Goal: Task Accomplishment & Management: Manage account settings

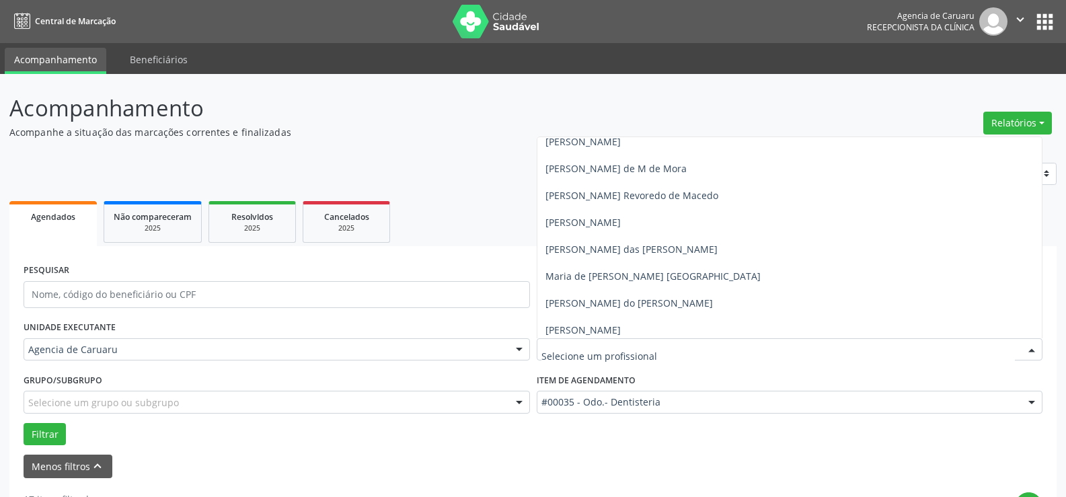
scroll to position [740, 0]
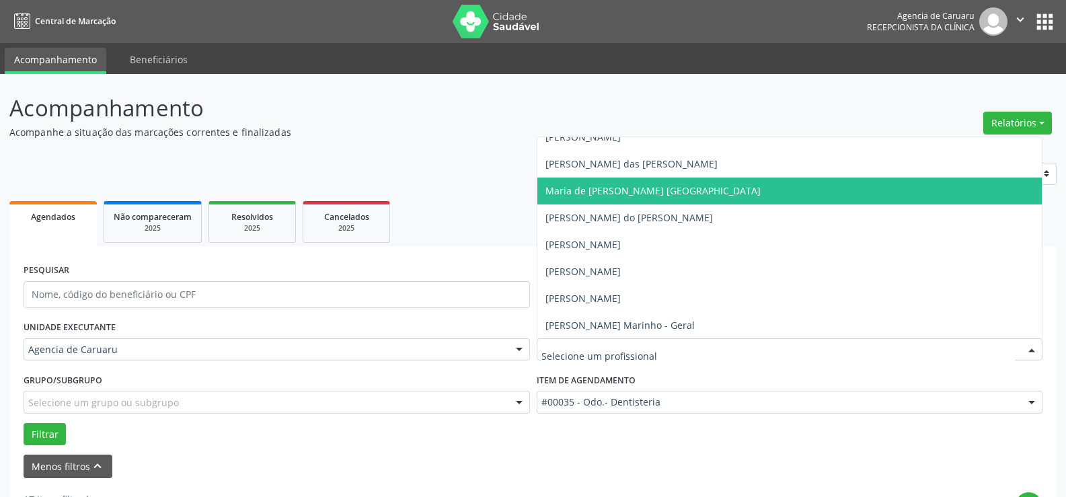
click at [658, 190] on span "Maria de [PERSON_NAME] [GEOGRAPHIC_DATA]" at bounding box center [652, 190] width 215 height 13
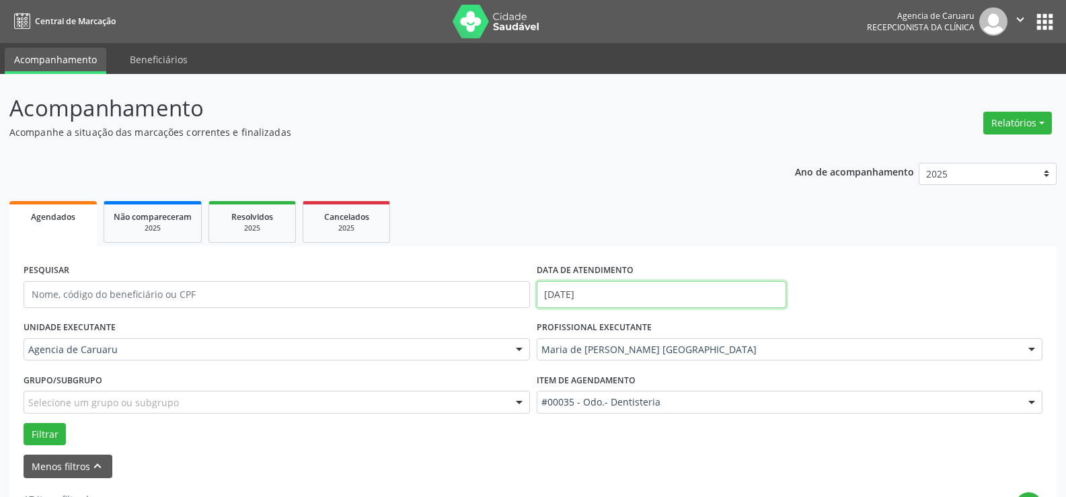
click at [662, 287] on input "[DATE]" at bounding box center [662, 294] width 250 height 27
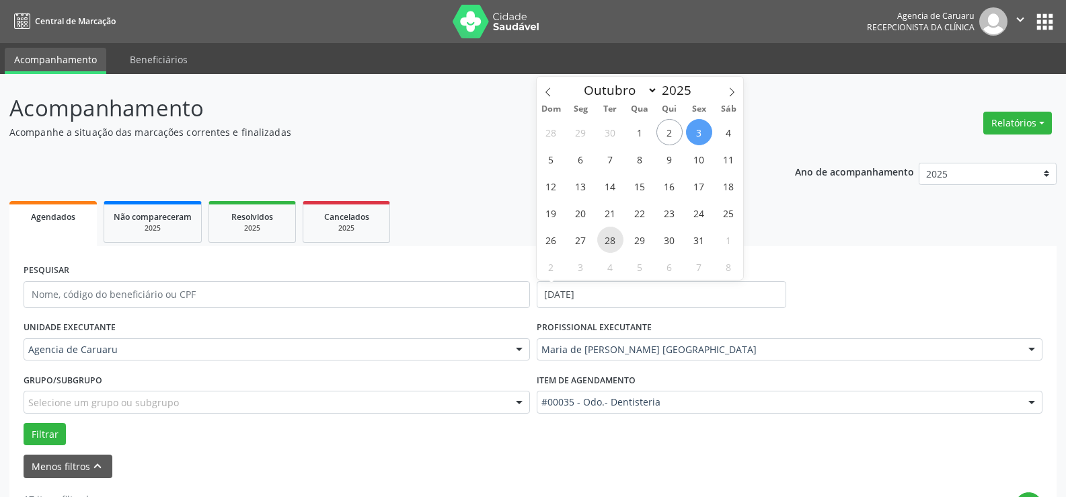
click at [603, 235] on span "28" at bounding box center [610, 240] width 26 height 26
type input "[DATE]"
click at [603, 235] on span "28" at bounding box center [610, 240] width 26 height 26
click at [683, 289] on input "[DATE]" at bounding box center [662, 294] width 250 height 27
click at [547, 93] on icon at bounding box center [547, 92] width 5 height 9
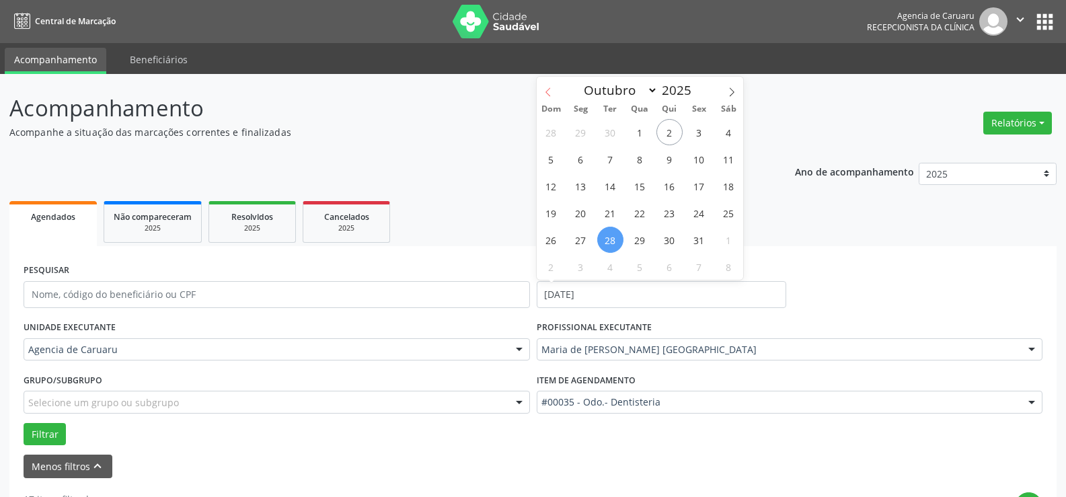
select select "8"
click at [621, 208] on span "23" at bounding box center [610, 213] width 26 height 26
type input "[DATE]"
click at [621, 208] on span "23" at bounding box center [610, 213] width 26 height 26
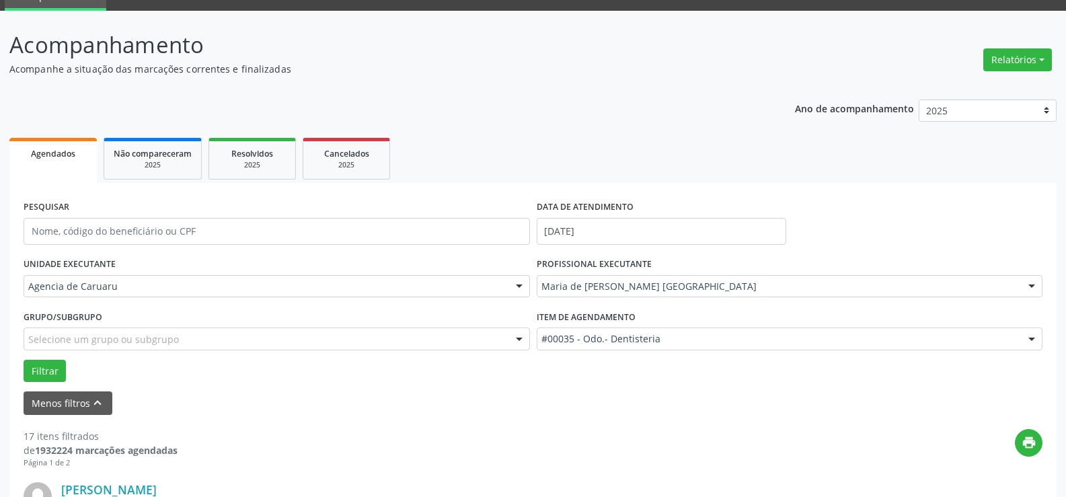
scroll to position [0, 0]
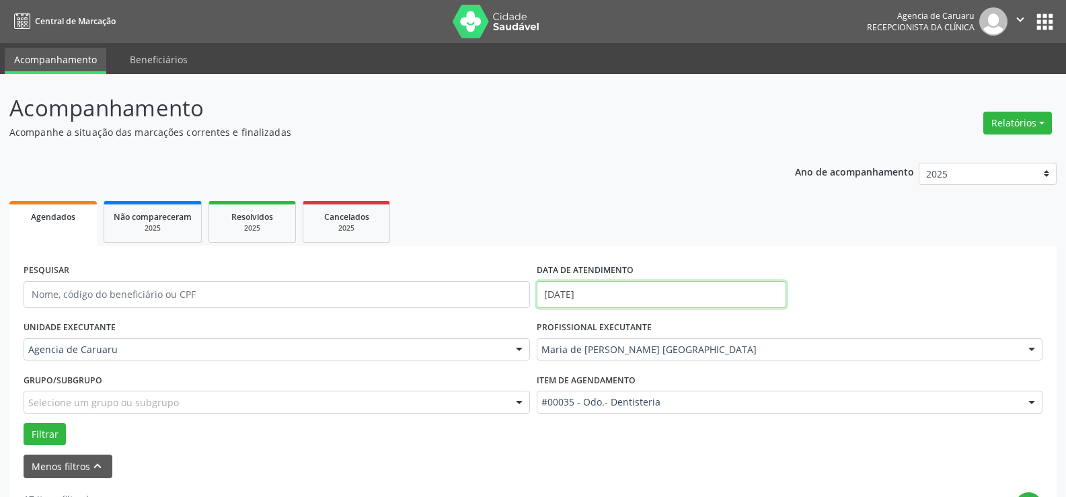
click at [641, 287] on input "[DATE]" at bounding box center [662, 294] width 250 height 27
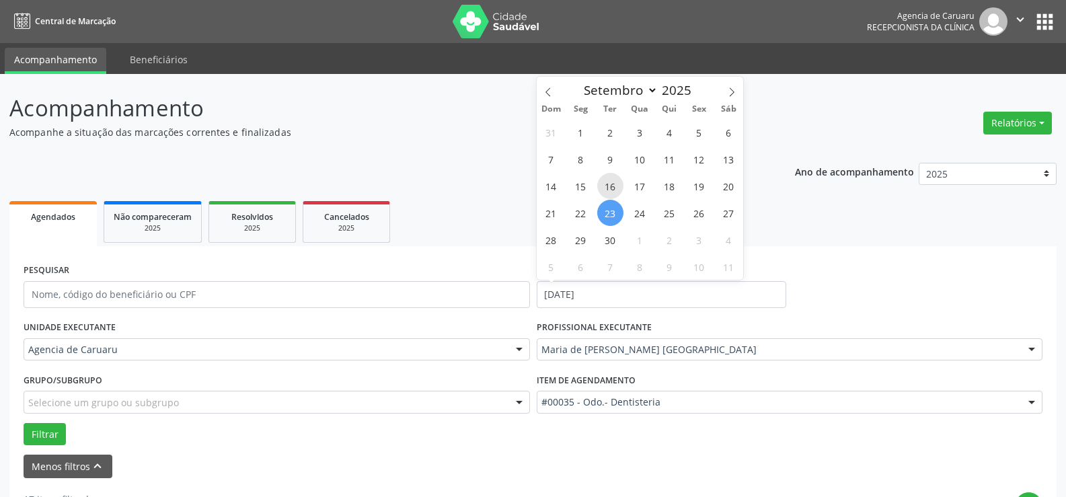
click at [618, 192] on span "16" at bounding box center [610, 186] width 26 height 26
type input "[DATE]"
click at [618, 192] on span "16" at bounding box center [610, 186] width 26 height 26
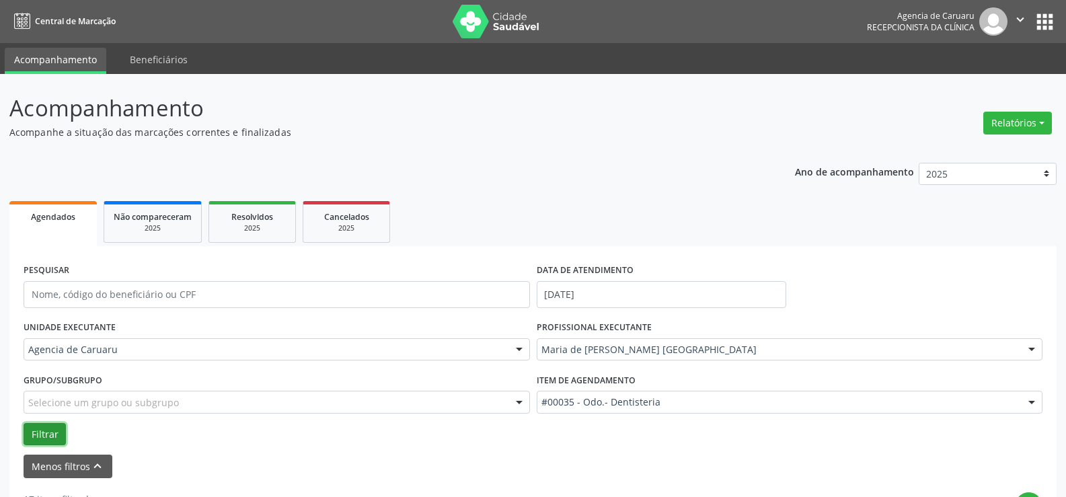
click at [54, 429] on button "Filtrar" at bounding box center [45, 434] width 42 height 23
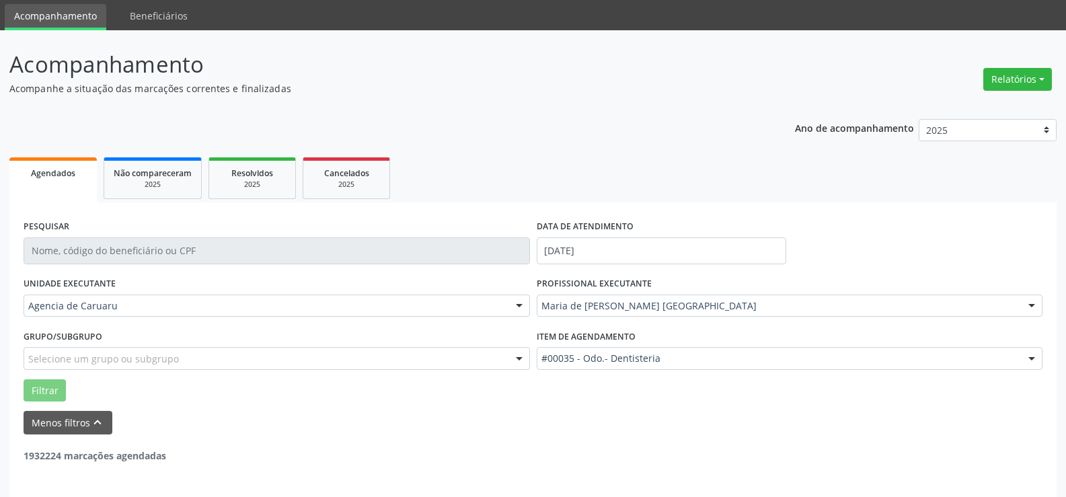
scroll to position [90, 0]
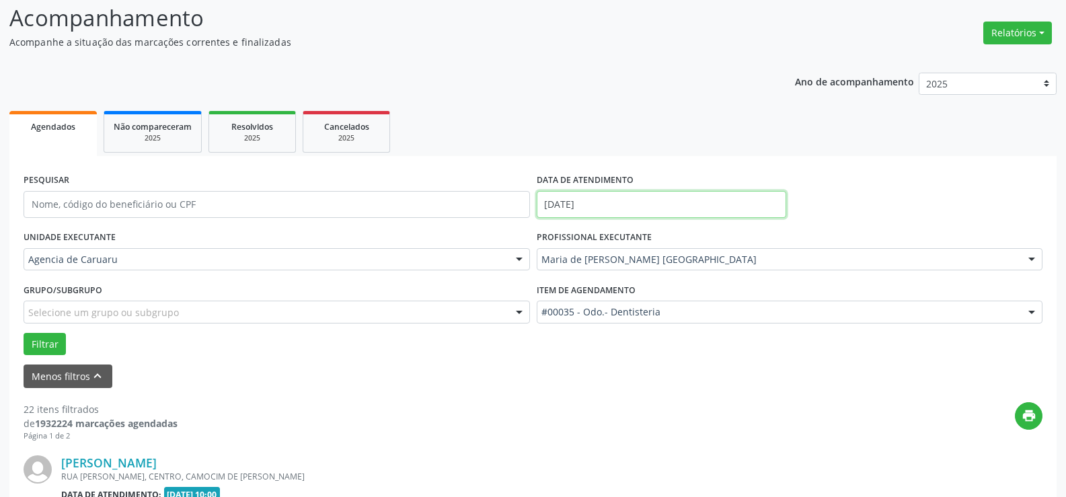
click at [675, 210] on input "[DATE]" at bounding box center [662, 204] width 250 height 27
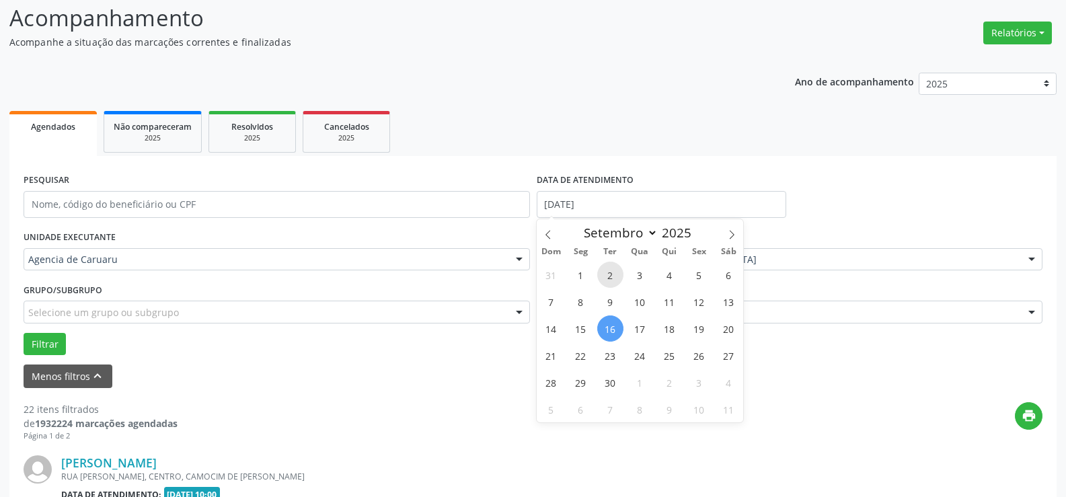
click at [603, 274] on span "2" at bounding box center [610, 275] width 26 height 26
type input "[DATE]"
click at [603, 274] on span "2" at bounding box center [610, 275] width 26 height 26
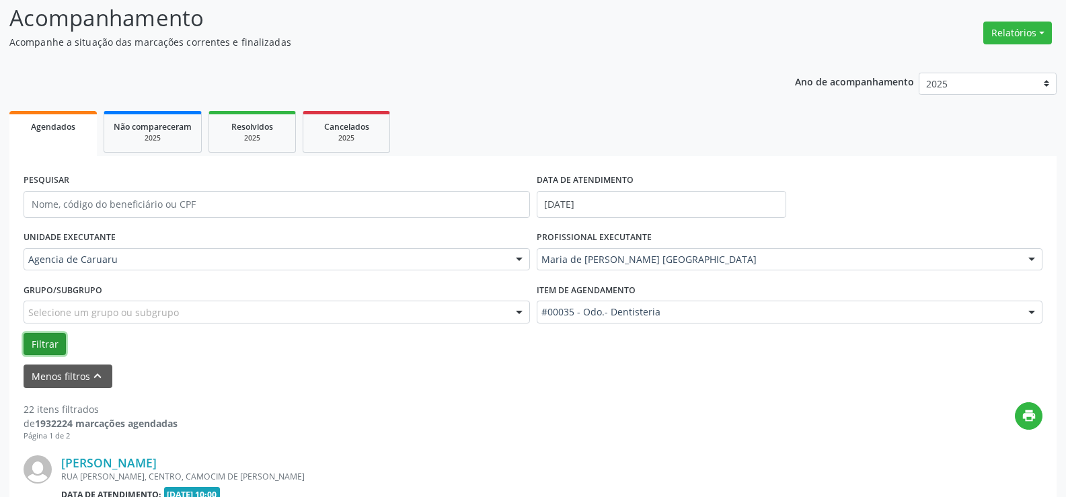
click at [48, 348] on button "Filtrar" at bounding box center [45, 344] width 42 height 23
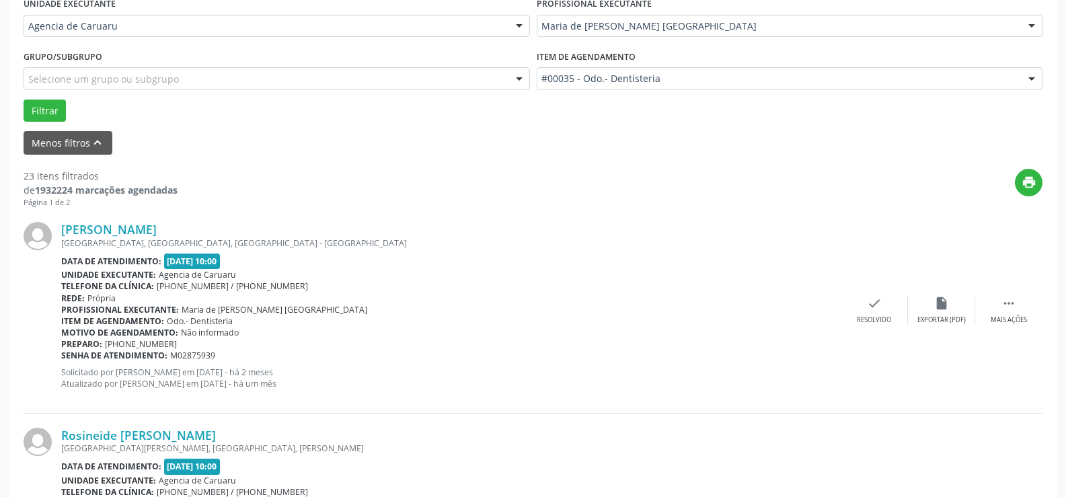
scroll to position [359, 0]
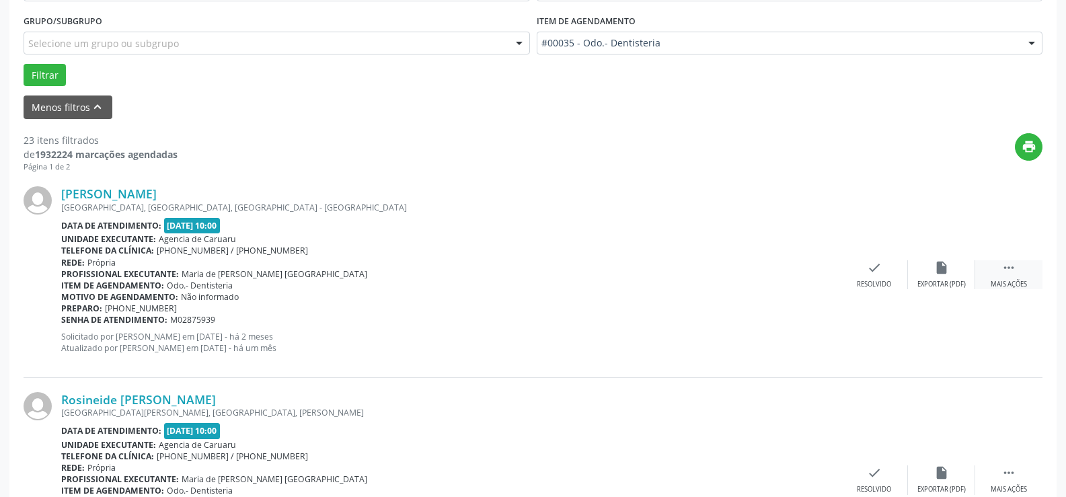
click at [1018, 265] on div " Mais ações" at bounding box center [1008, 274] width 67 height 29
click at [966, 264] on div "alarm_off Não compareceu" at bounding box center [941, 274] width 67 height 29
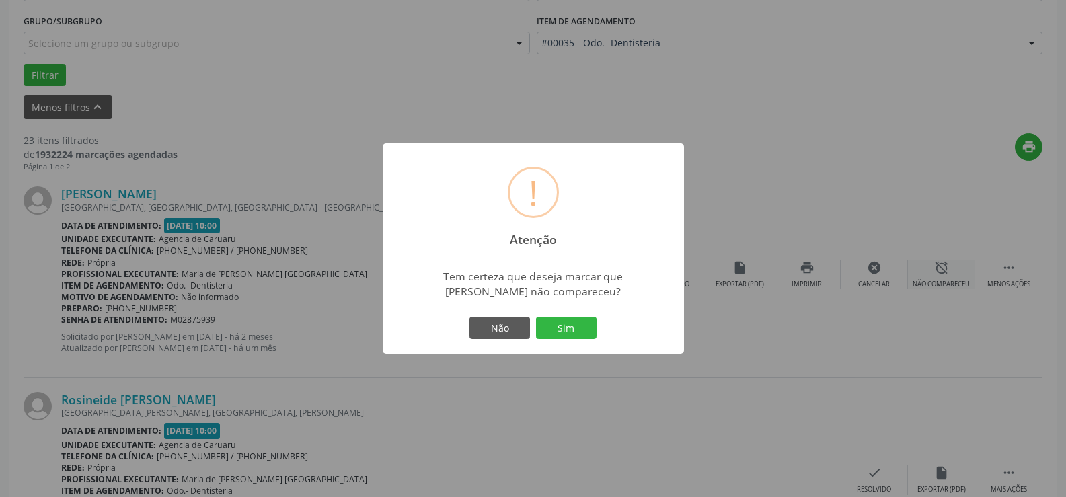
click at [953, 272] on div "! Atenção × Tem certeza que deseja marcar que [PERSON_NAME] não compareceu? Não…" at bounding box center [533, 248] width 1066 height 497
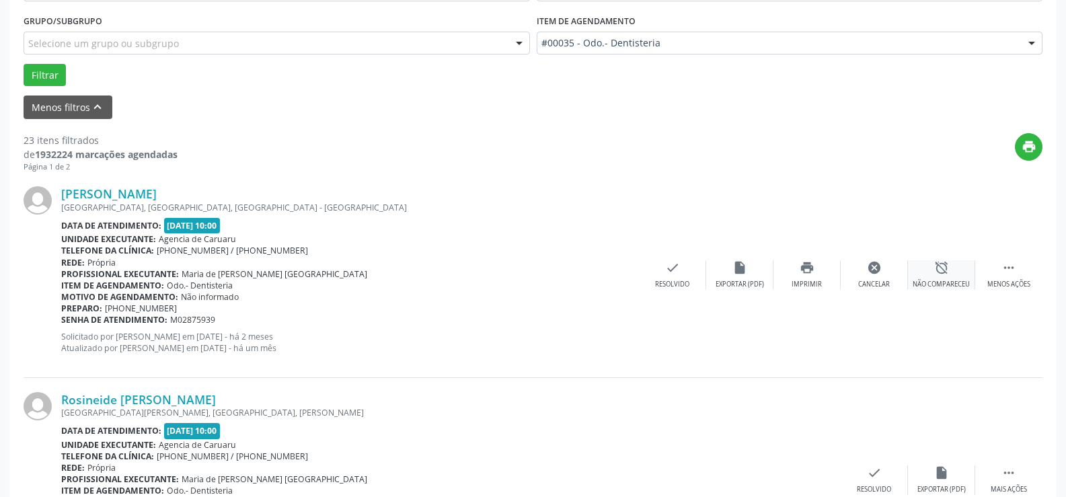
click at [953, 272] on div "alarm_off Não compareceu" at bounding box center [941, 274] width 67 height 29
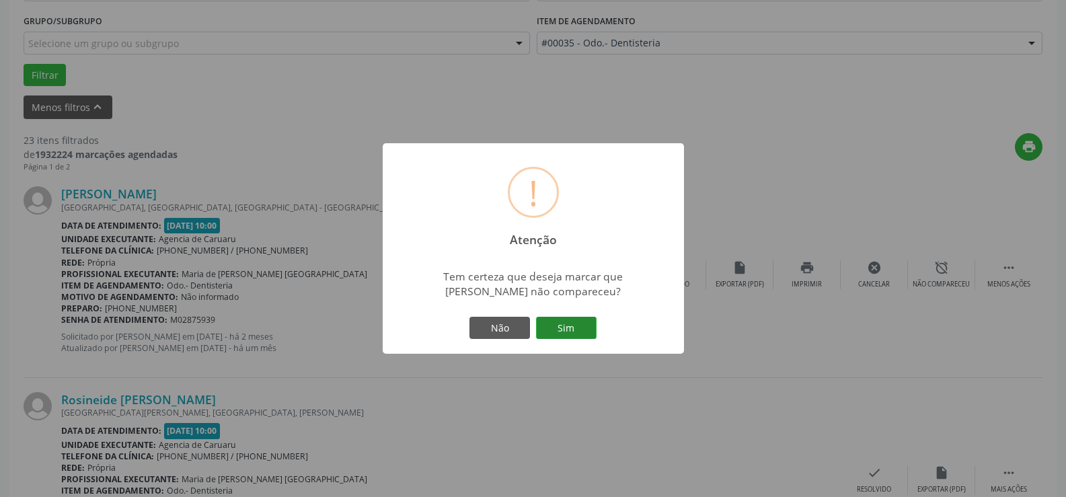
click at [571, 340] on button "Sim" at bounding box center [566, 328] width 61 height 23
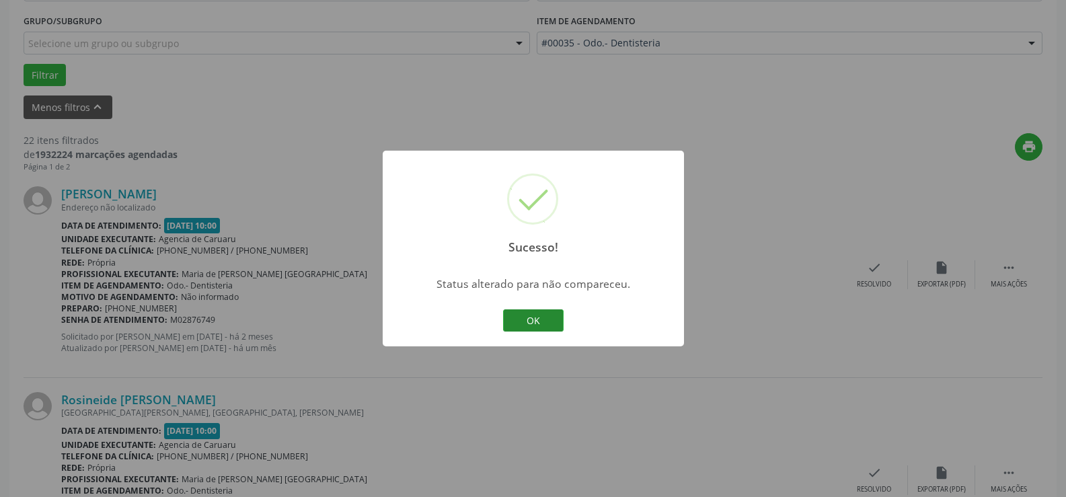
click at [543, 310] on button "OK" at bounding box center [533, 320] width 61 height 23
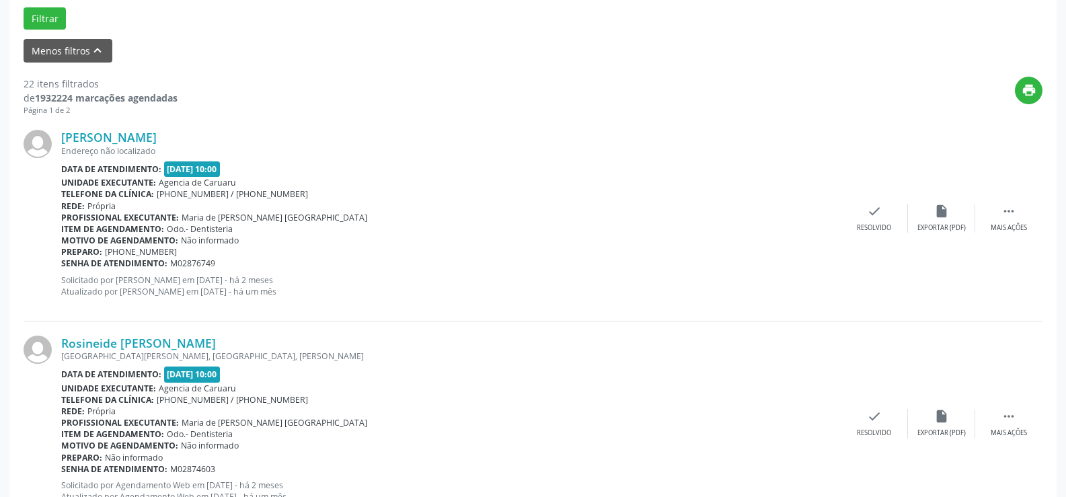
scroll to position [494, 0]
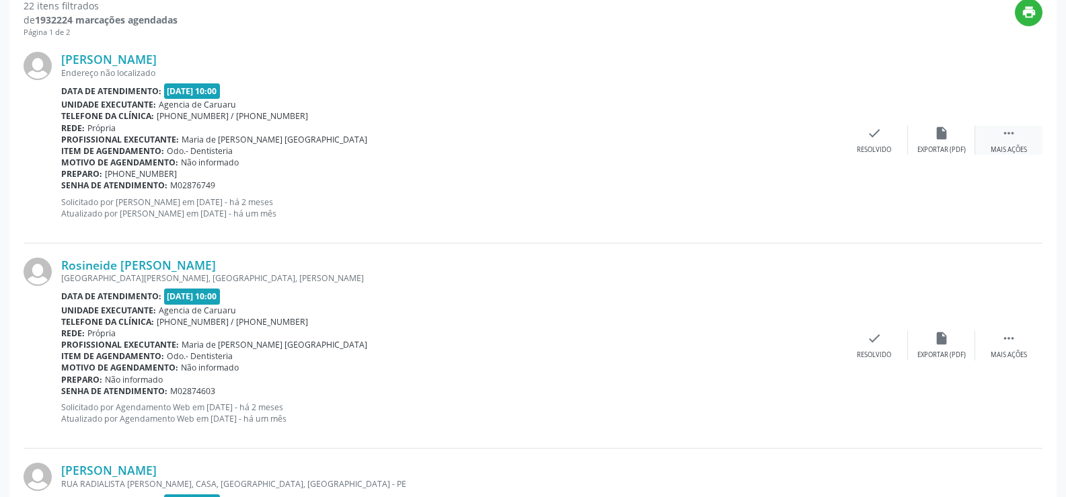
click at [1036, 135] on div " Mais ações" at bounding box center [1008, 140] width 67 height 29
click at [943, 130] on icon "alarm_off" at bounding box center [941, 133] width 15 height 15
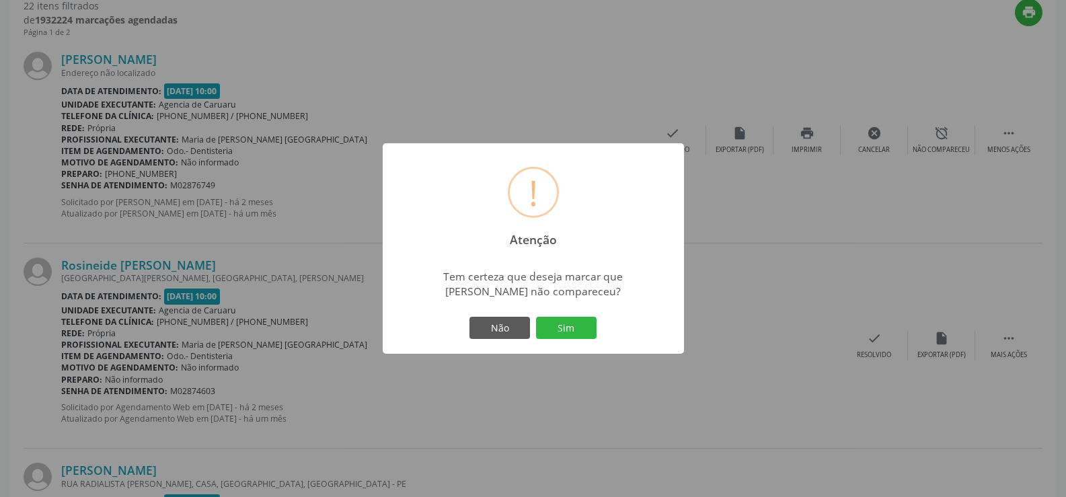
click at [586, 340] on div "Não Sim" at bounding box center [533, 328] width 133 height 28
click at [581, 330] on button "Sim" at bounding box center [566, 328] width 61 height 23
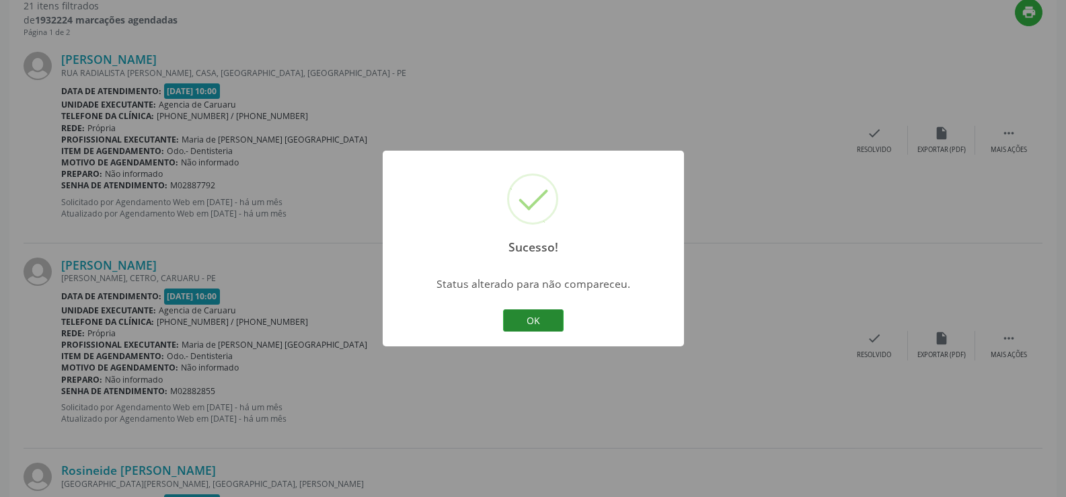
click at [527, 322] on button "OK" at bounding box center [533, 320] width 61 height 23
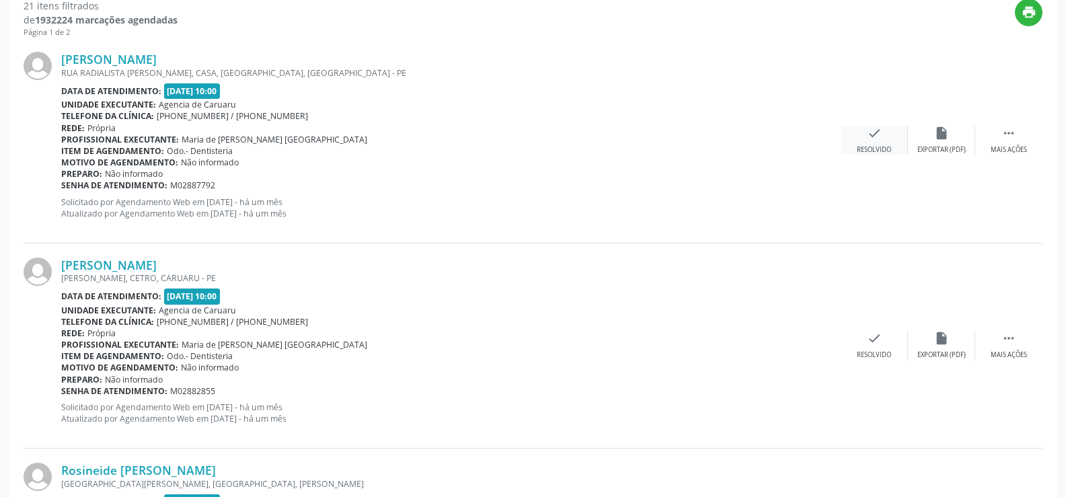
click at [864, 143] on div "check Resolvido" at bounding box center [874, 140] width 67 height 29
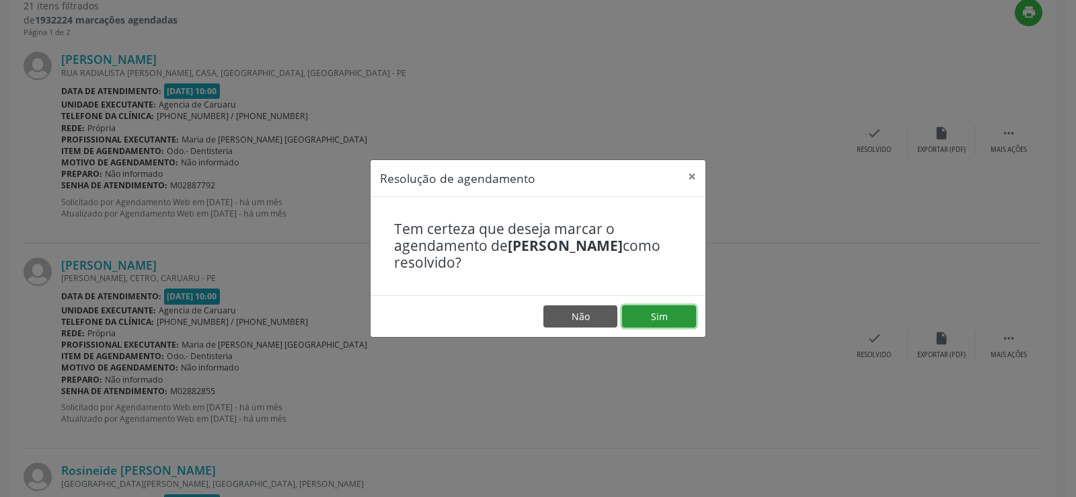
click at [691, 309] on button "Sim" at bounding box center [659, 316] width 74 height 23
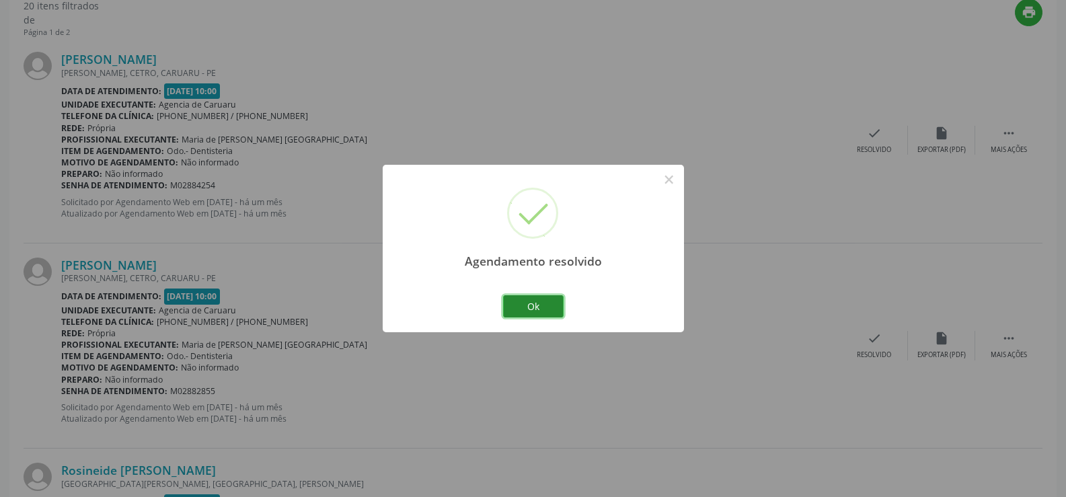
click at [545, 305] on button "Ok" at bounding box center [533, 306] width 61 height 23
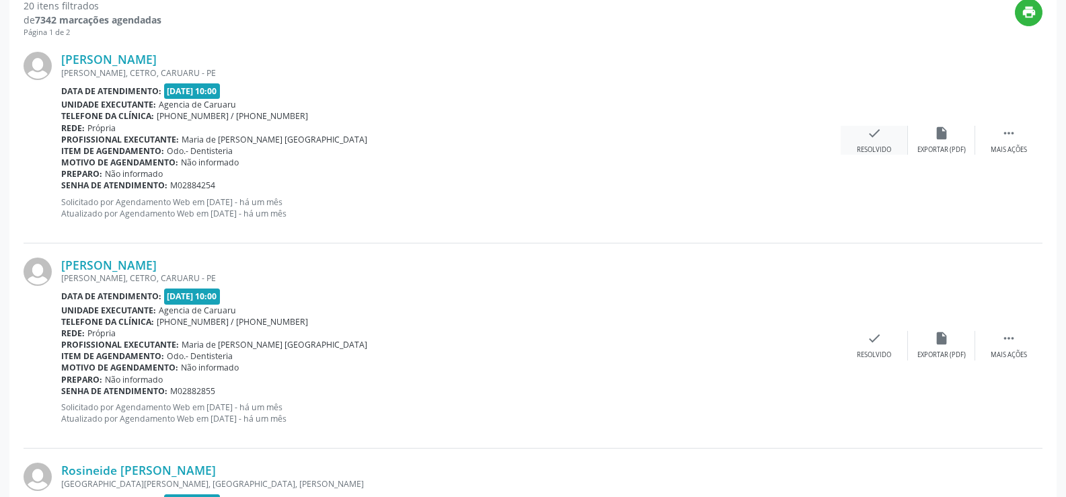
click at [871, 132] on icon "check" at bounding box center [874, 133] width 15 height 15
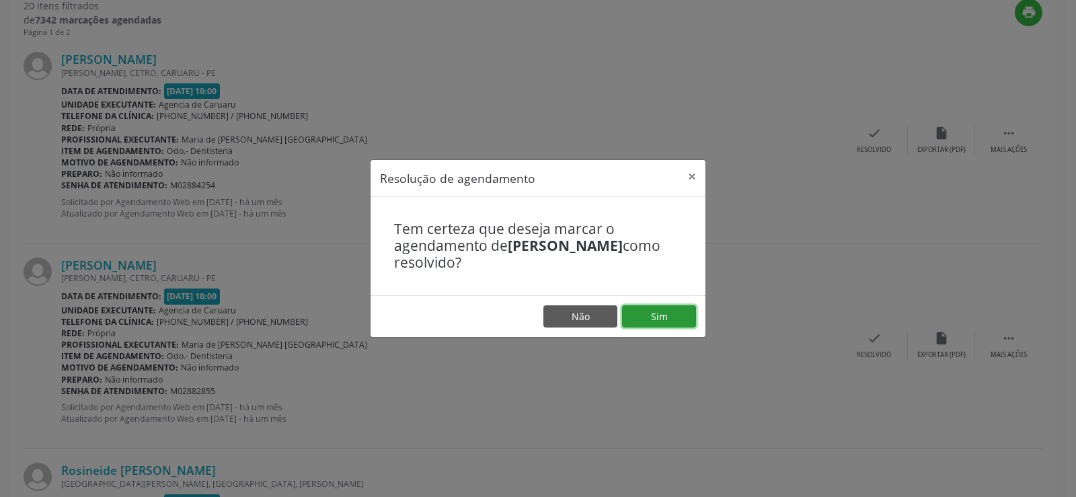
click at [677, 316] on button "Sim" at bounding box center [659, 316] width 74 height 23
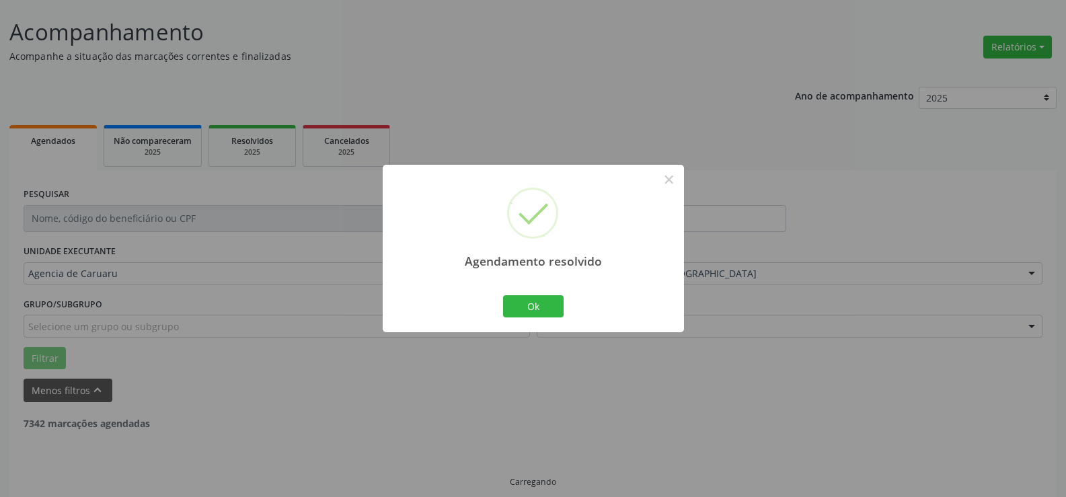
scroll to position [90, 0]
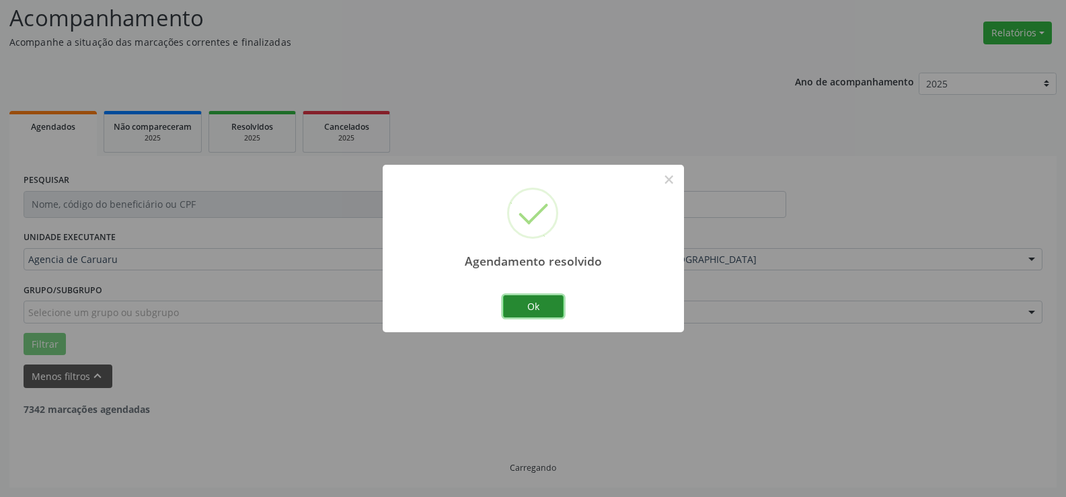
click at [535, 303] on button "Ok" at bounding box center [533, 306] width 61 height 23
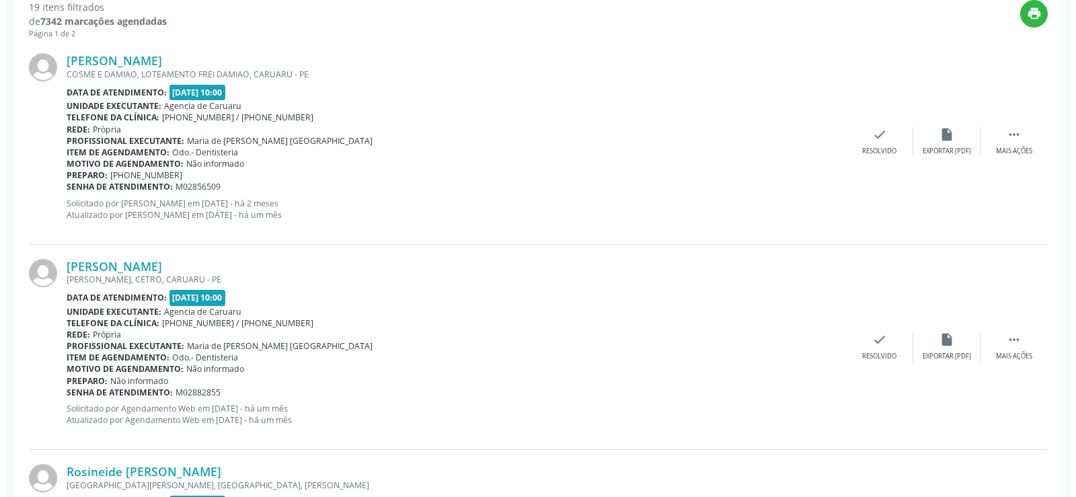
scroll to position [494, 0]
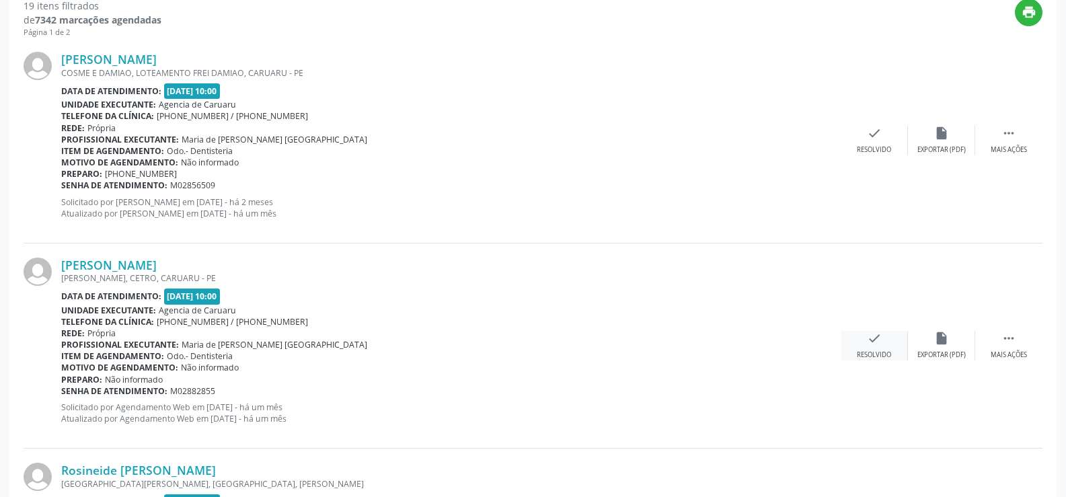
click at [885, 344] on div "check Resolvido" at bounding box center [874, 345] width 67 height 29
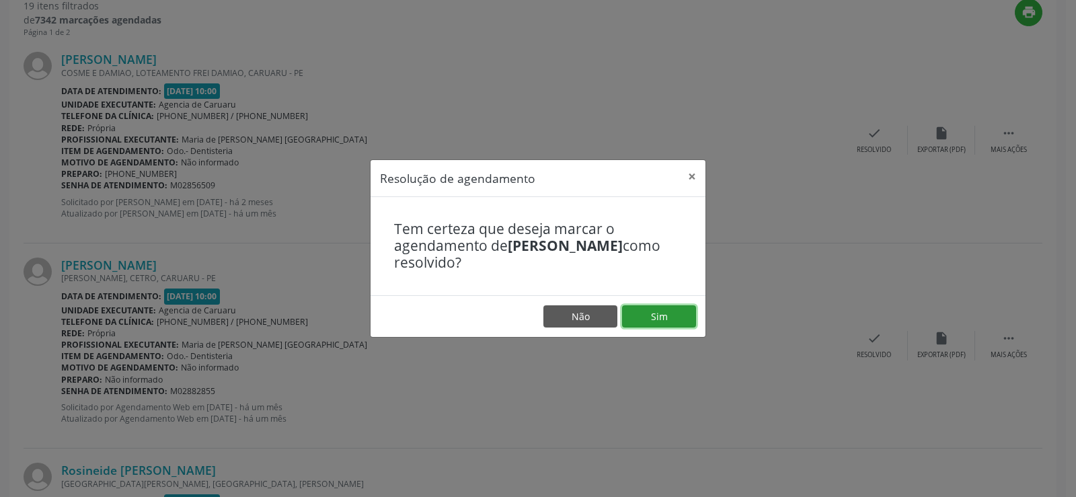
click at [685, 320] on button "Sim" at bounding box center [659, 316] width 74 height 23
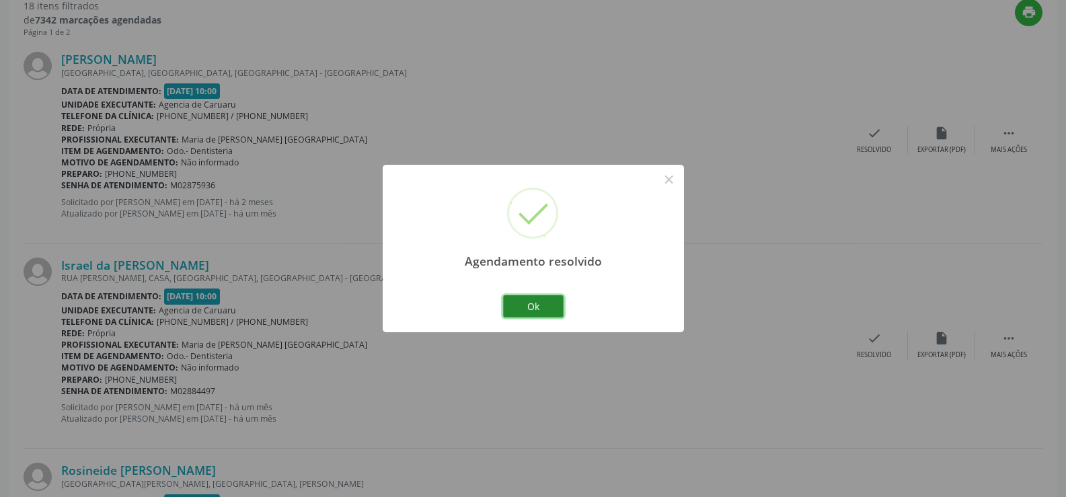
click at [560, 303] on button "Ok" at bounding box center [533, 306] width 61 height 23
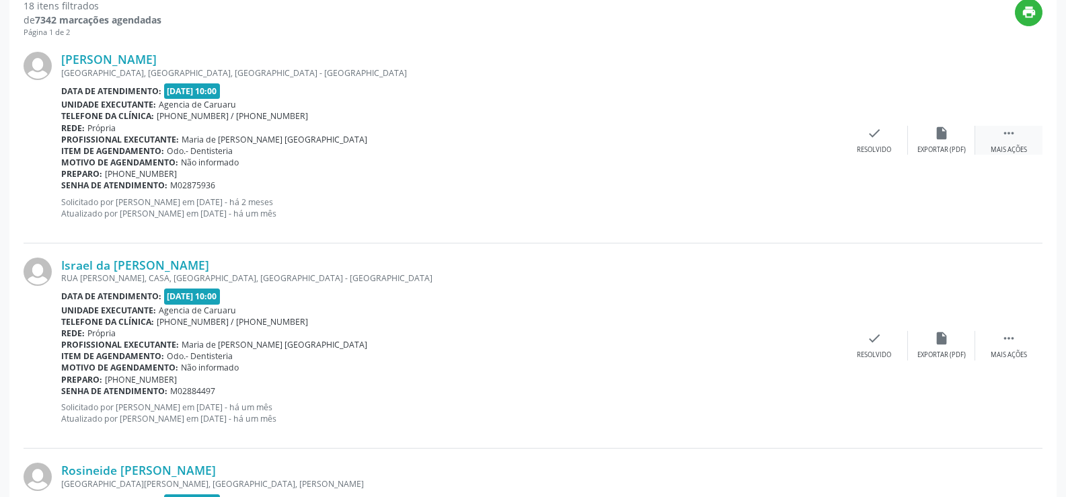
click at [1017, 130] on div " Mais ações" at bounding box center [1008, 140] width 67 height 29
click at [921, 141] on div "alarm_off Não compareceu" at bounding box center [941, 140] width 67 height 29
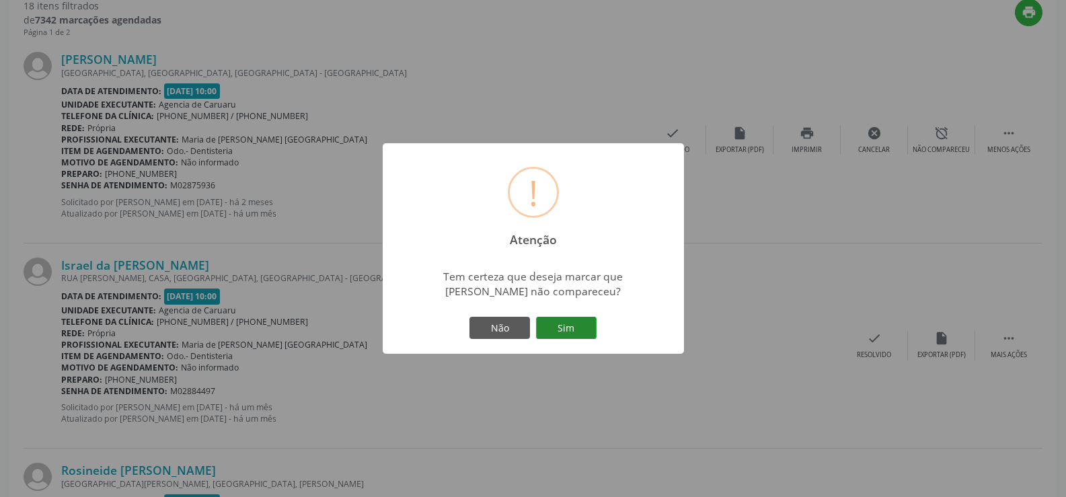
click at [573, 329] on button "Sim" at bounding box center [566, 328] width 61 height 23
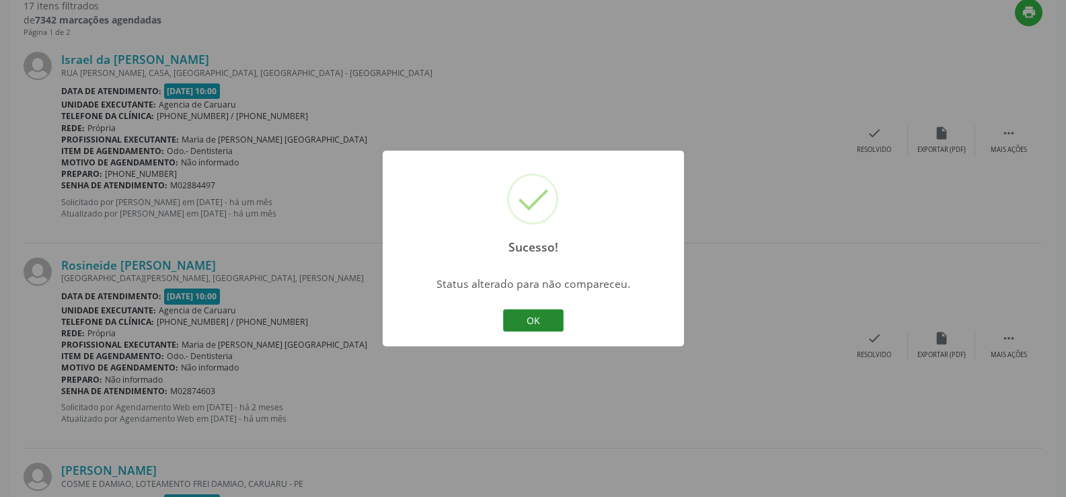
click at [525, 321] on button "OK" at bounding box center [533, 320] width 61 height 23
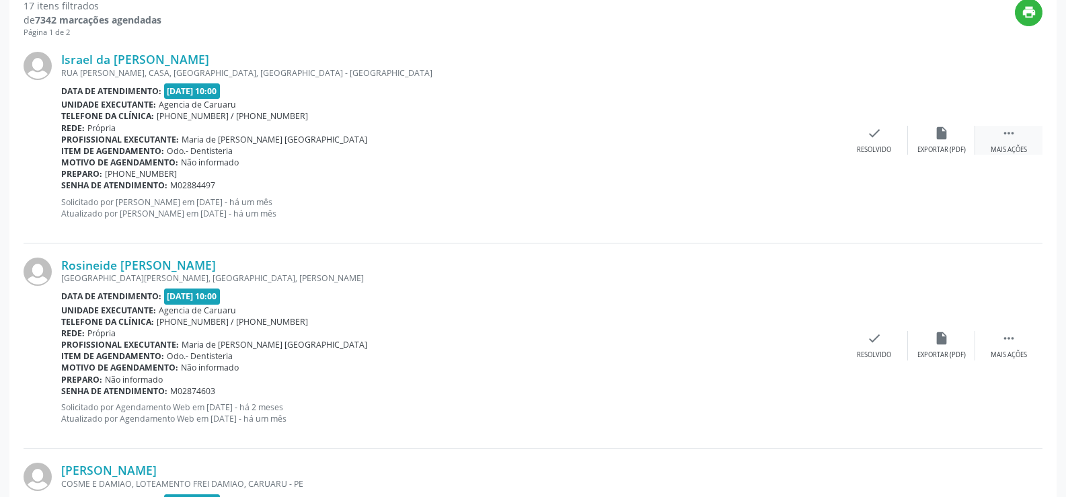
click at [1020, 137] on div " Mais ações" at bounding box center [1008, 140] width 67 height 29
click at [955, 141] on div "alarm_off Não compareceu" at bounding box center [941, 140] width 67 height 29
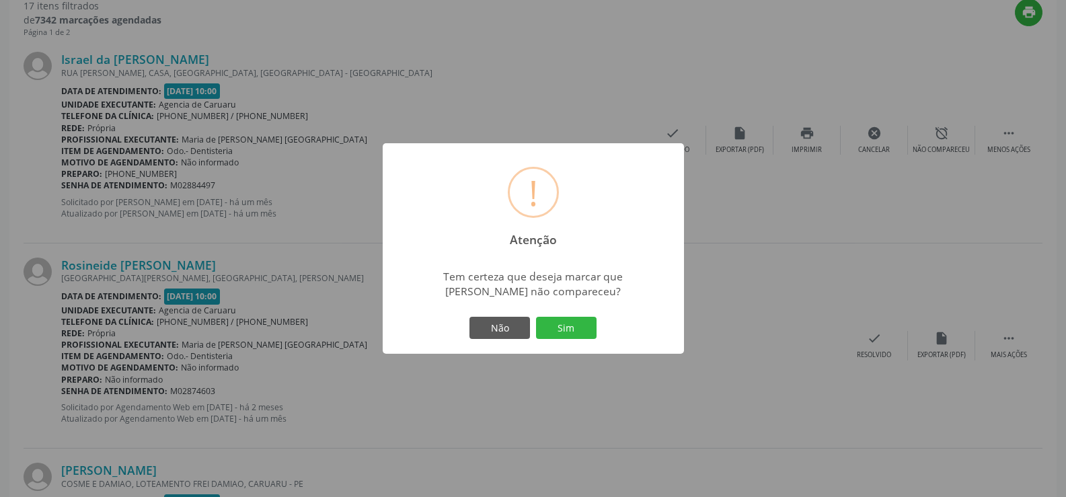
click at [558, 314] on div "Não Sim" at bounding box center [533, 328] width 133 height 28
click at [564, 322] on button "Sim" at bounding box center [566, 328] width 61 height 23
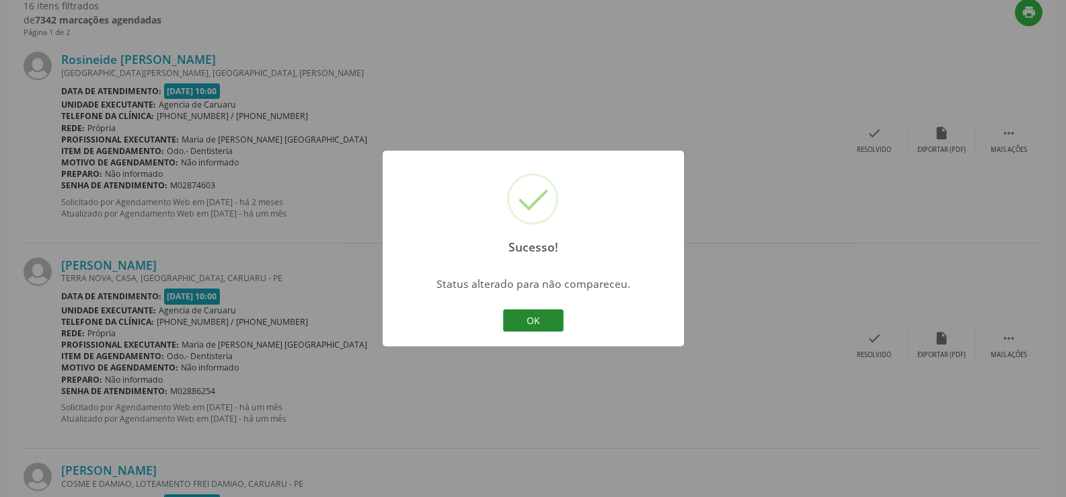
click at [543, 315] on button "OK" at bounding box center [533, 320] width 61 height 23
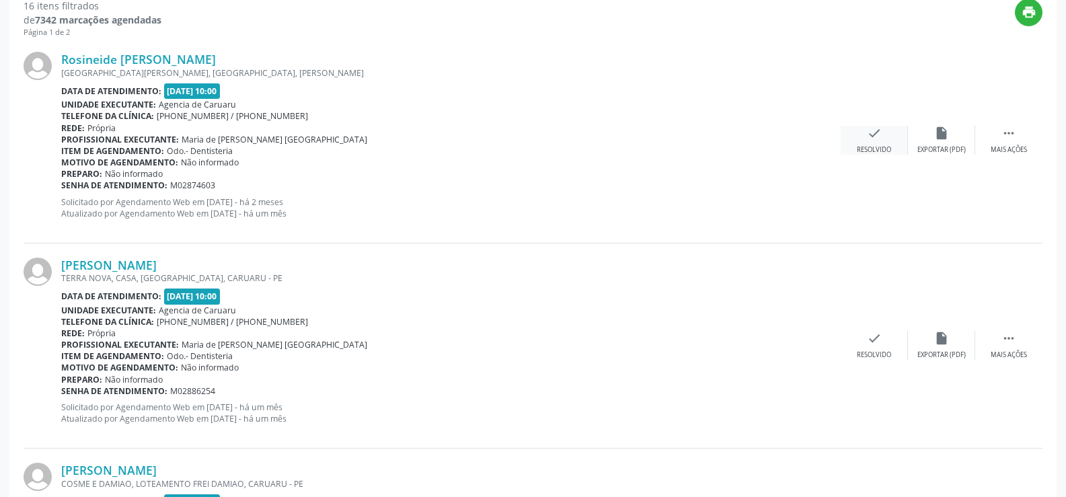
click at [886, 136] on div "check Resolvido" at bounding box center [874, 140] width 67 height 29
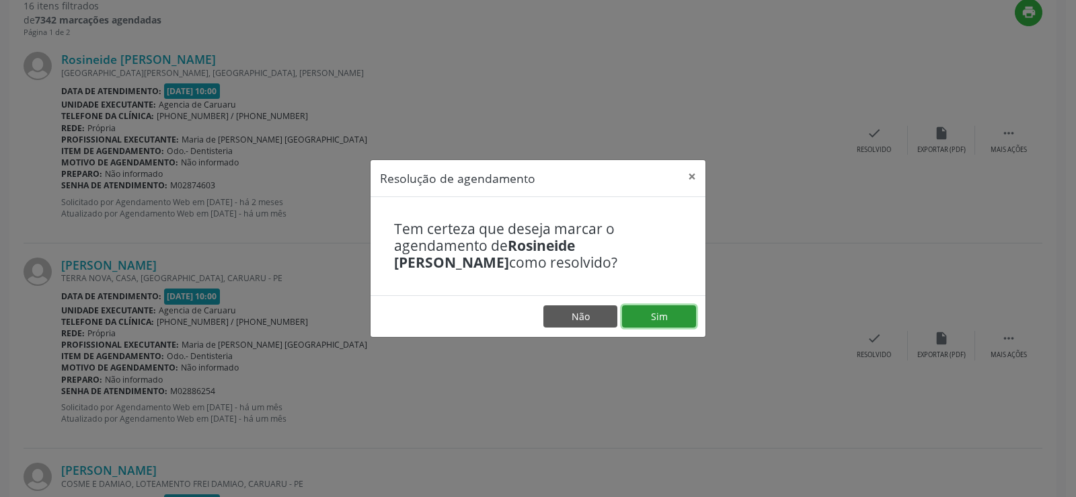
click at [650, 321] on button "Sim" at bounding box center [659, 316] width 74 height 23
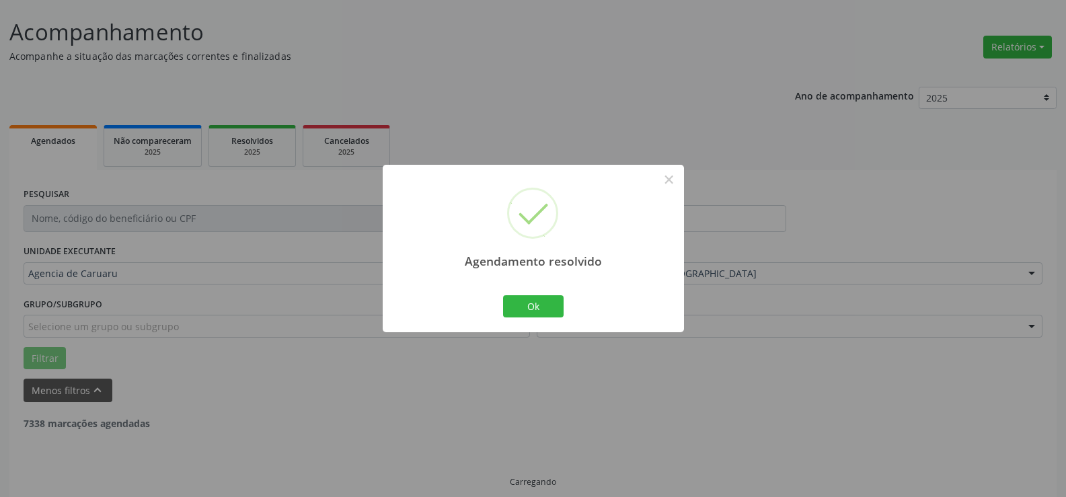
scroll to position [90, 0]
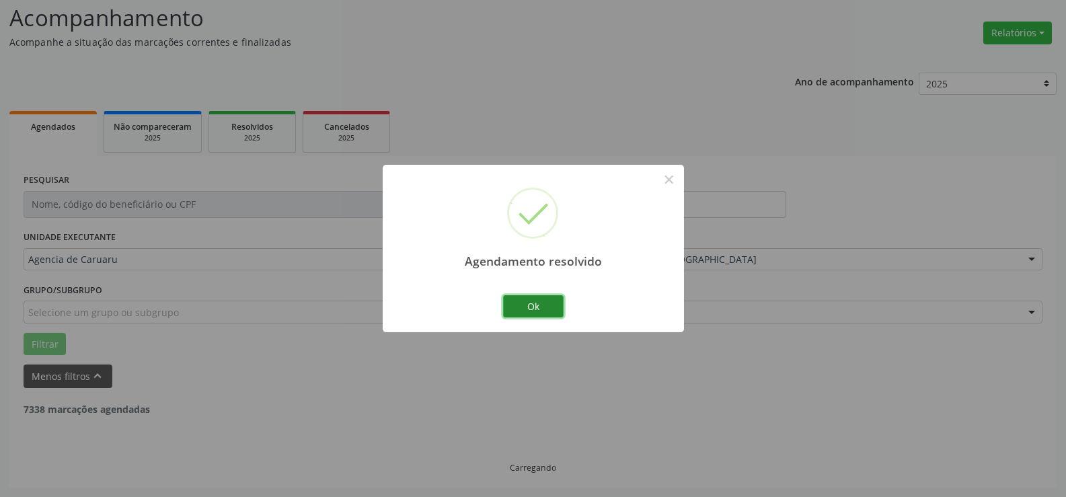
click at [527, 309] on button "Ok" at bounding box center [533, 306] width 61 height 23
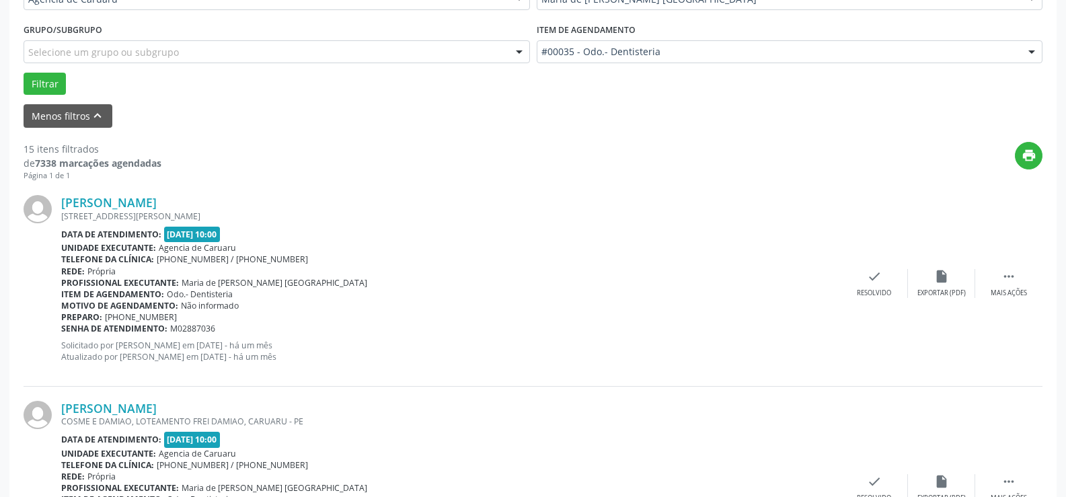
scroll to position [359, 0]
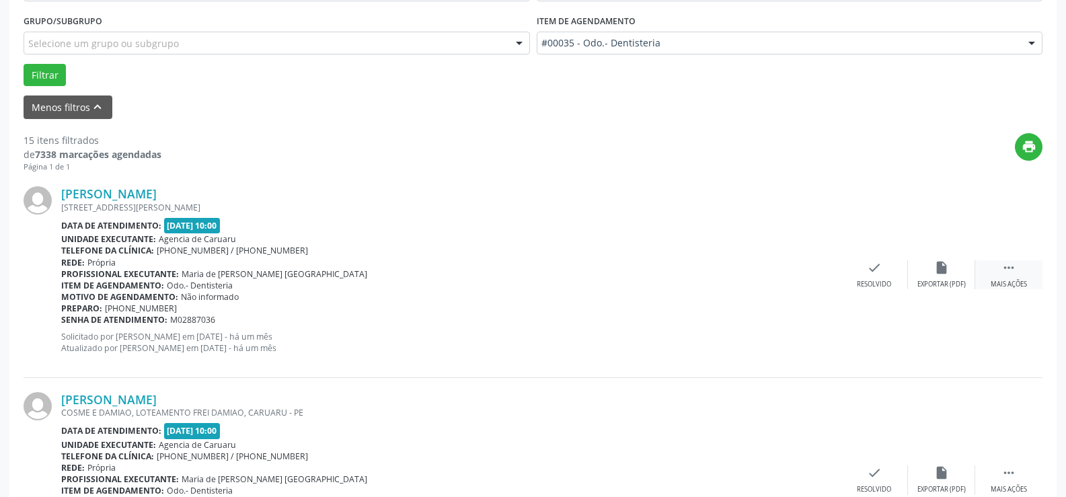
click at [996, 274] on div " Mais ações" at bounding box center [1008, 274] width 67 height 29
click at [917, 272] on div "alarm_off Não compareceu" at bounding box center [941, 274] width 67 height 29
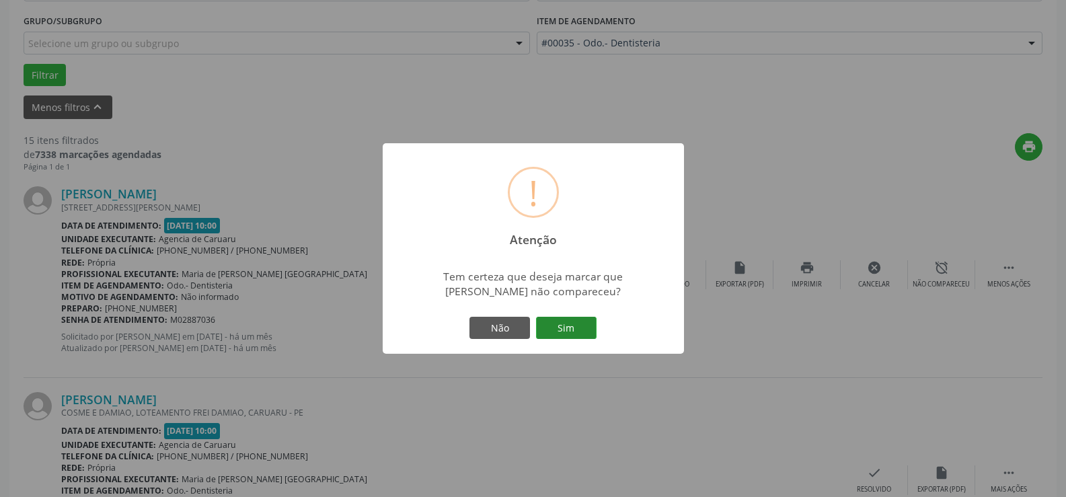
click at [580, 330] on button "Sim" at bounding box center [566, 328] width 61 height 23
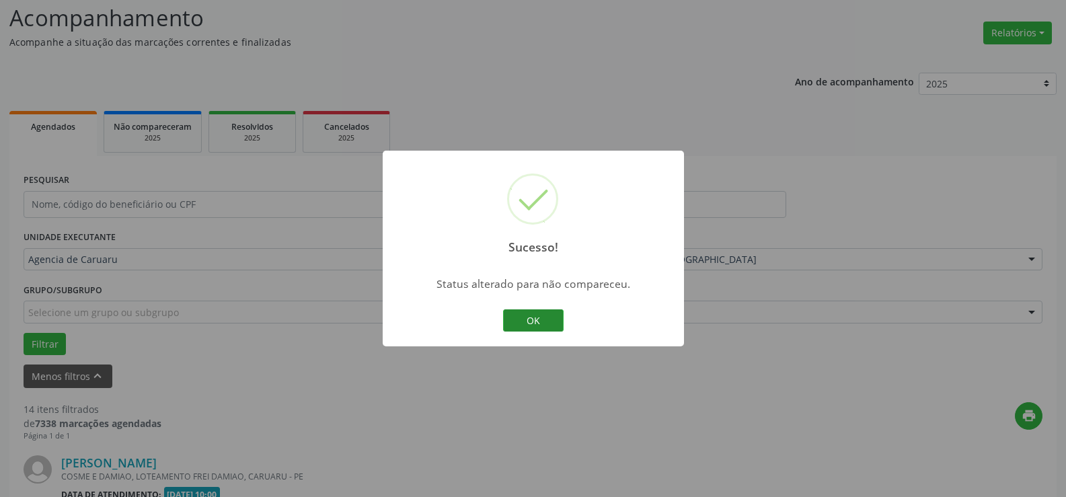
click at [558, 320] on button "OK" at bounding box center [533, 320] width 61 height 23
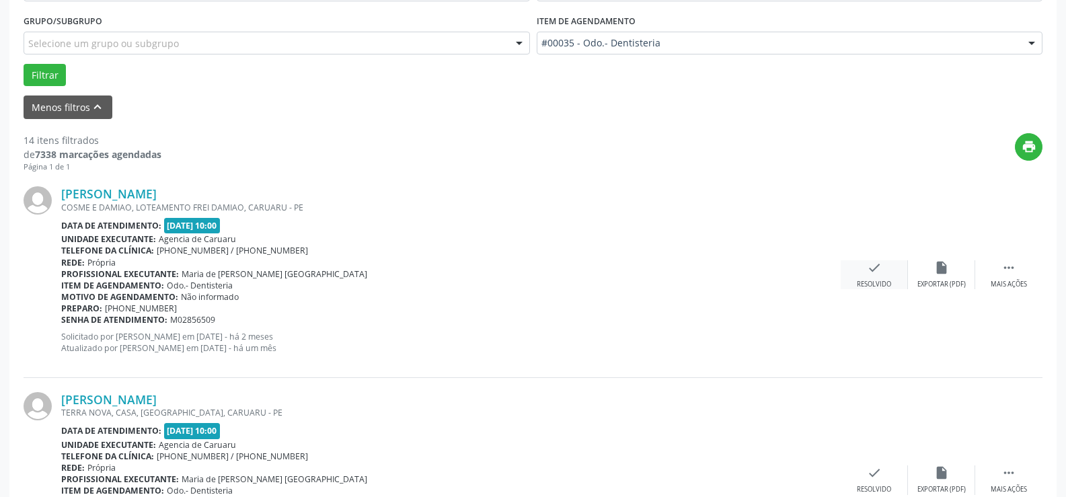
click at [867, 272] on icon "check" at bounding box center [874, 267] width 15 height 15
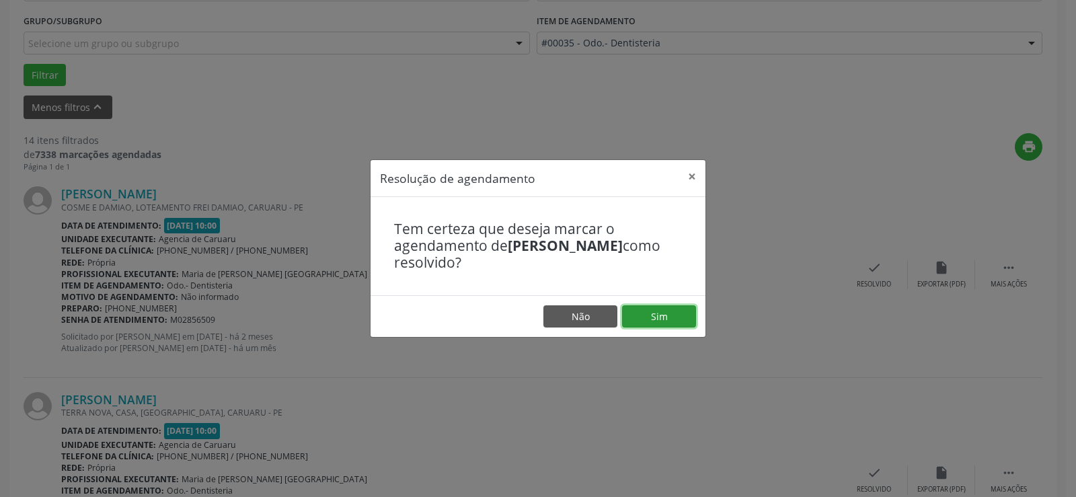
click at [658, 311] on button "Sim" at bounding box center [659, 316] width 74 height 23
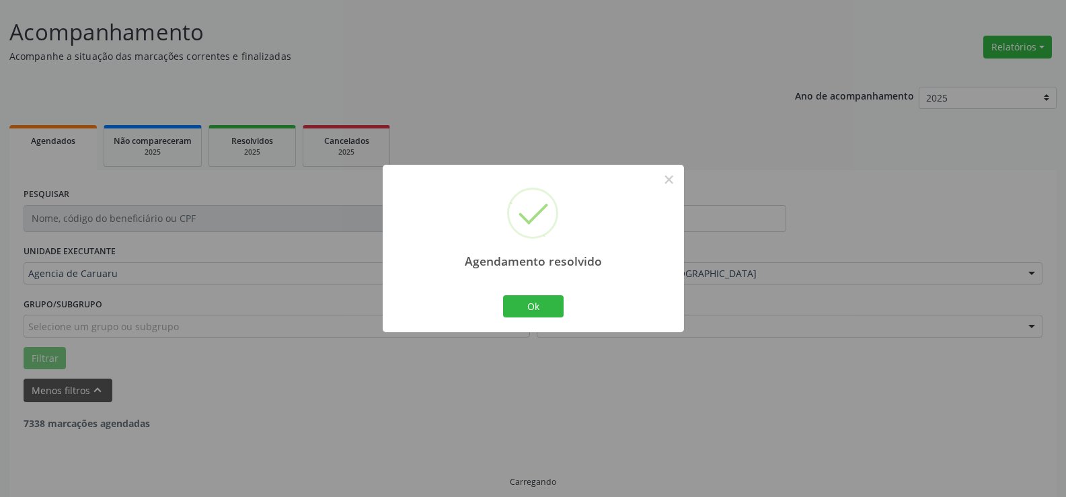
scroll to position [90, 0]
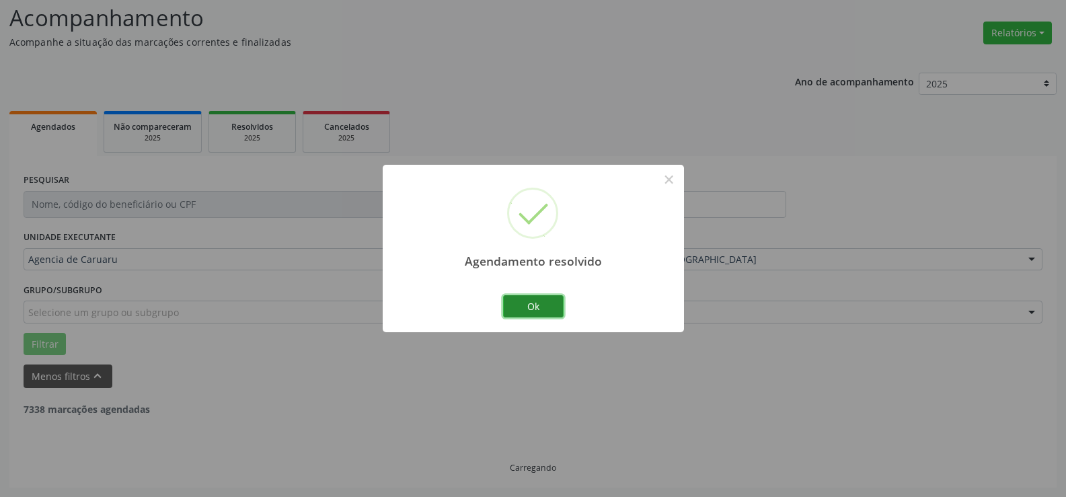
click at [527, 307] on button "Ok" at bounding box center [533, 306] width 61 height 23
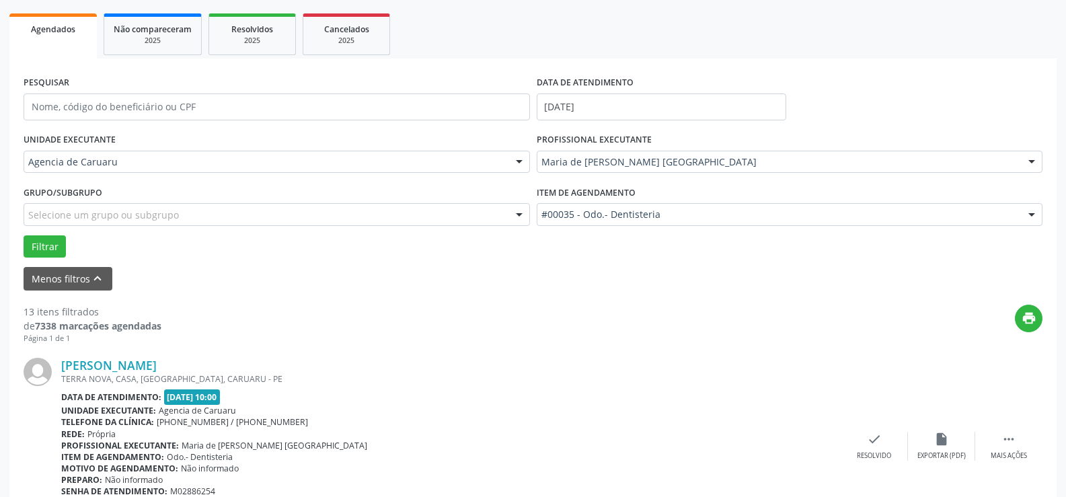
scroll to position [359, 0]
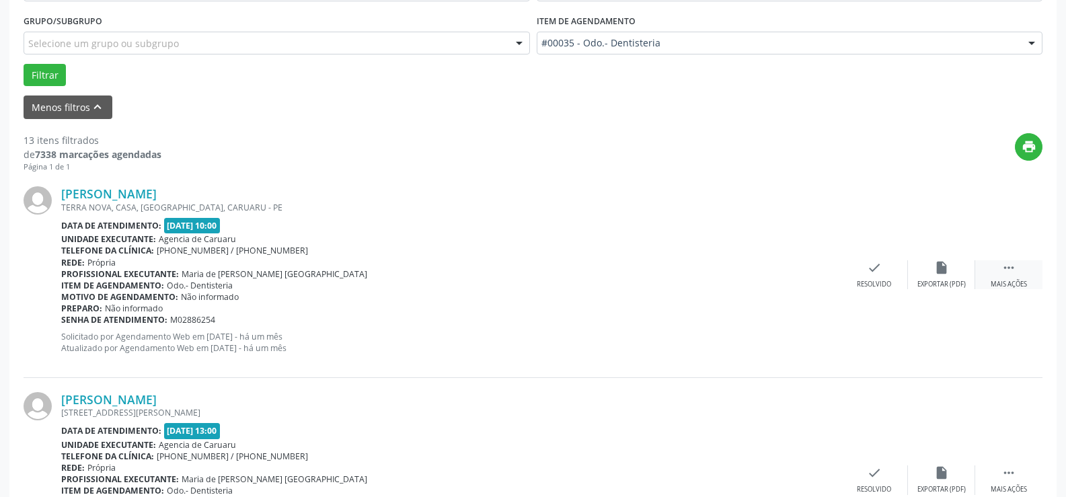
click at [1029, 279] on div " Mais ações" at bounding box center [1008, 274] width 67 height 29
click at [944, 276] on div "alarm_off Não compareceu" at bounding box center [941, 274] width 67 height 29
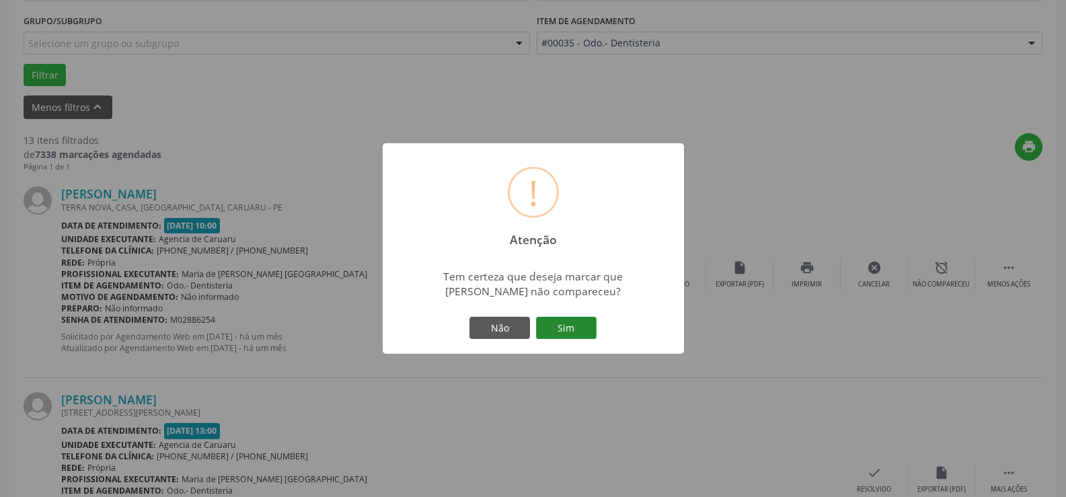
click at [590, 333] on button "Sim" at bounding box center [566, 328] width 61 height 23
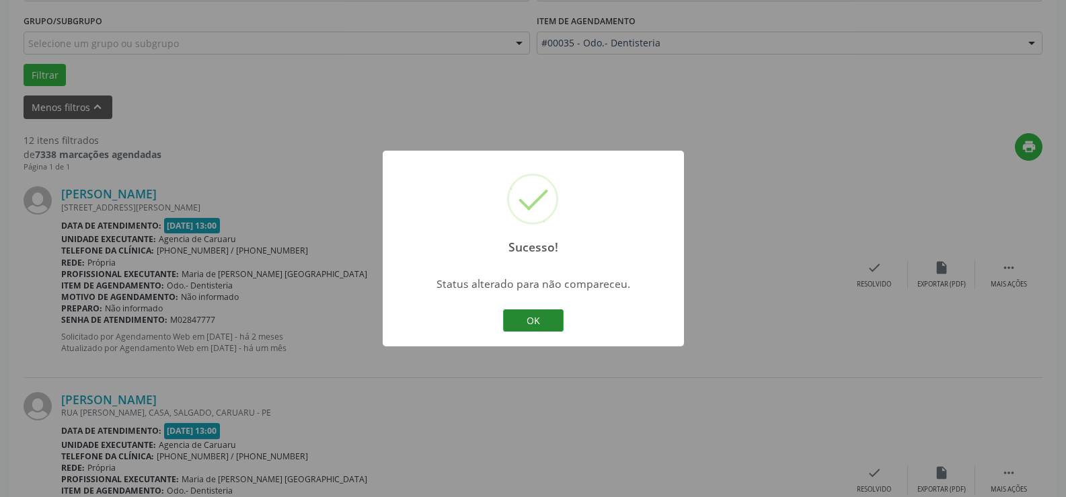
click at [537, 319] on button "OK" at bounding box center [533, 320] width 61 height 23
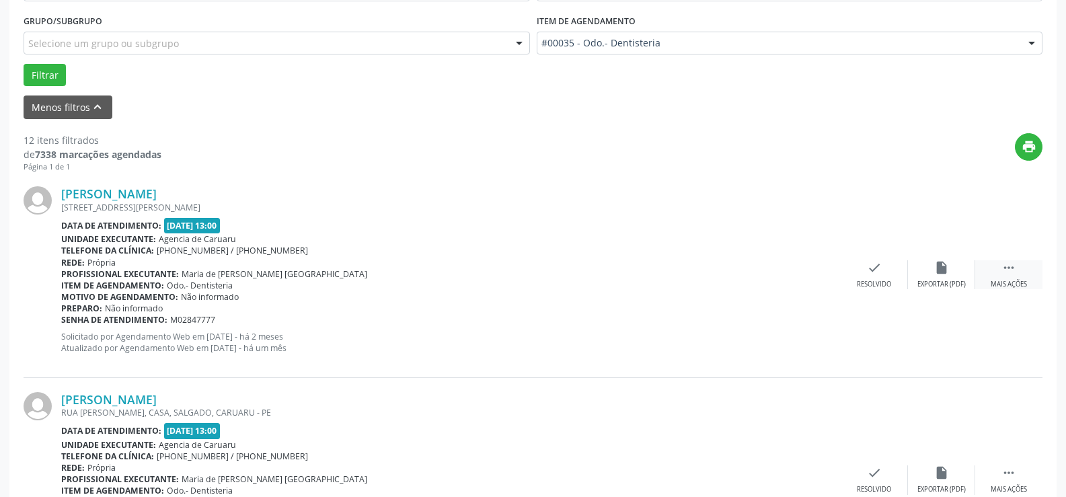
click at [1006, 266] on icon "" at bounding box center [1008, 267] width 15 height 15
click at [952, 278] on div "alarm_off Não compareceu" at bounding box center [941, 274] width 67 height 29
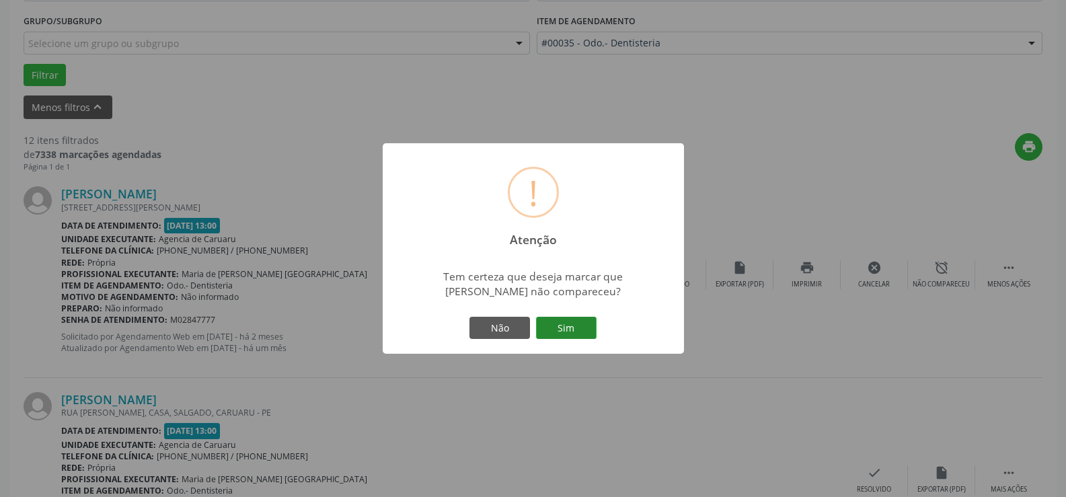
click at [591, 324] on button "Sim" at bounding box center [566, 328] width 61 height 23
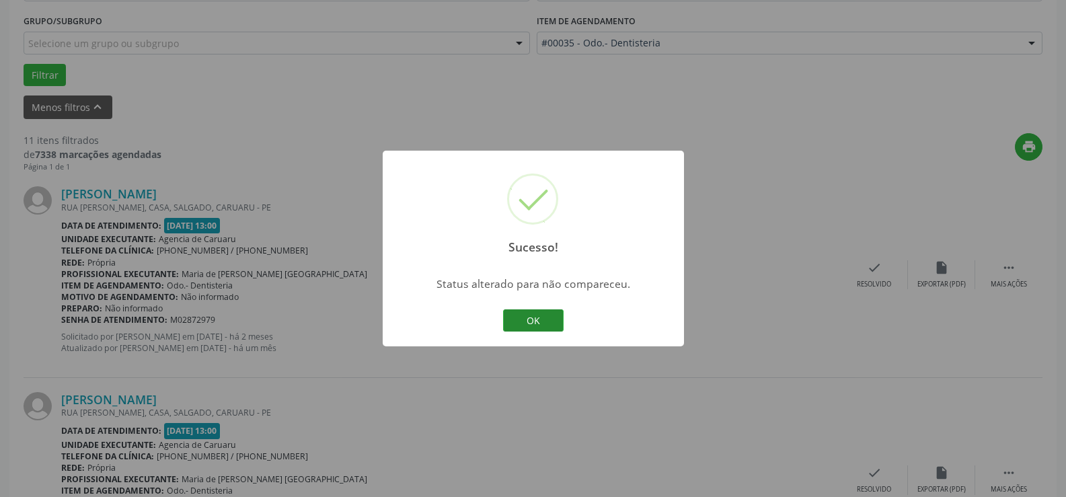
click at [548, 326] on button "OK" at bounding box center [533, 320] width 61 height 23
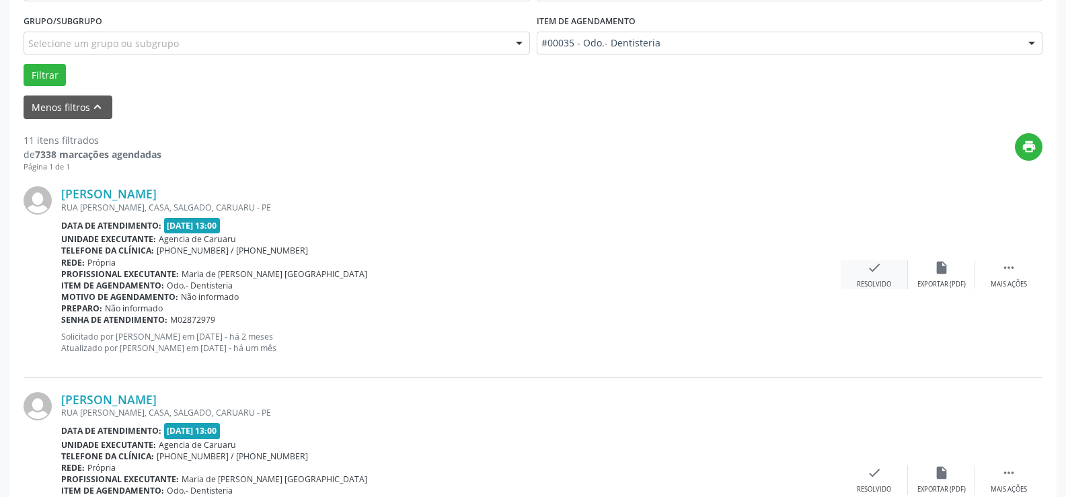
click at [892, 284] on div "check Resolvido" at bounding box center [874, 274] width 67 height 29
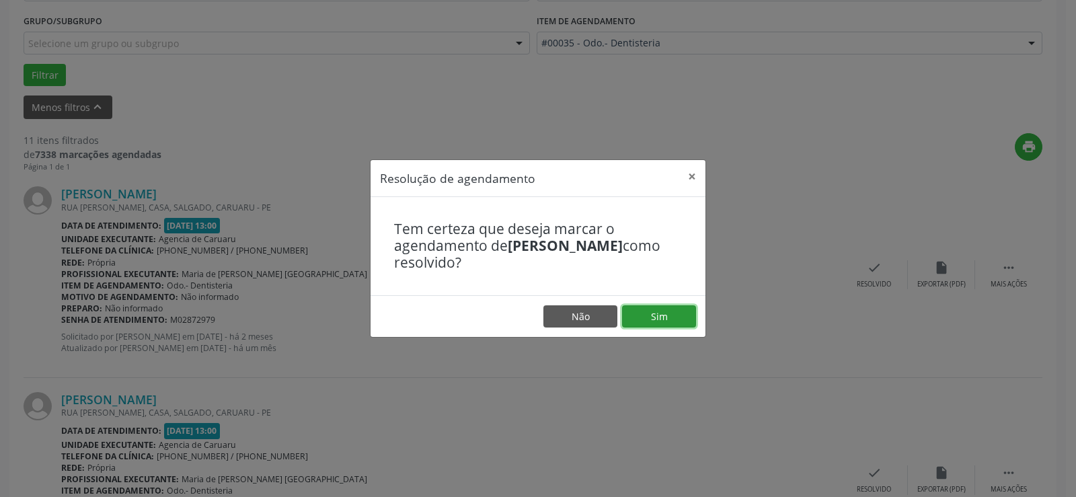
click at [682, 315] on button "Sim" at bounding box center [659, 316] width 74 height 23
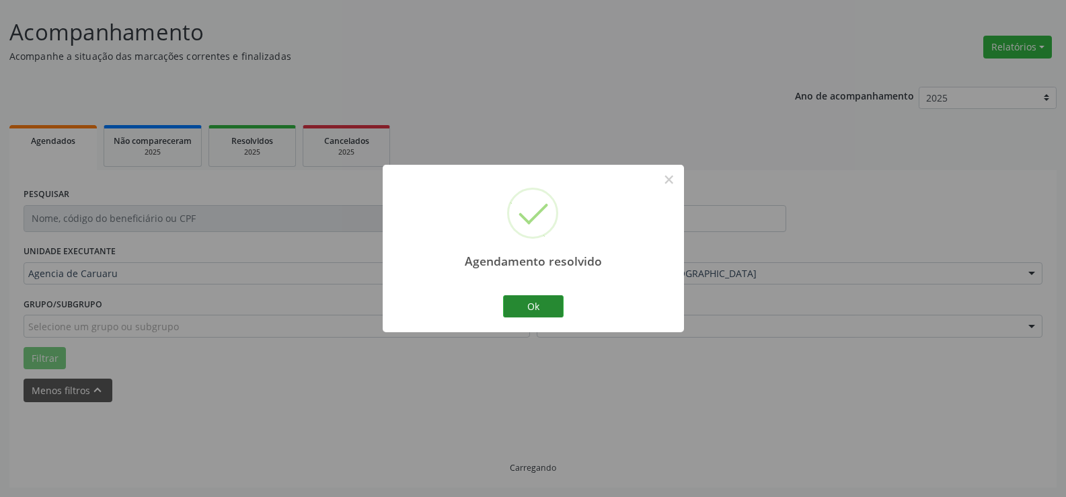
scroll to position [90, 0]
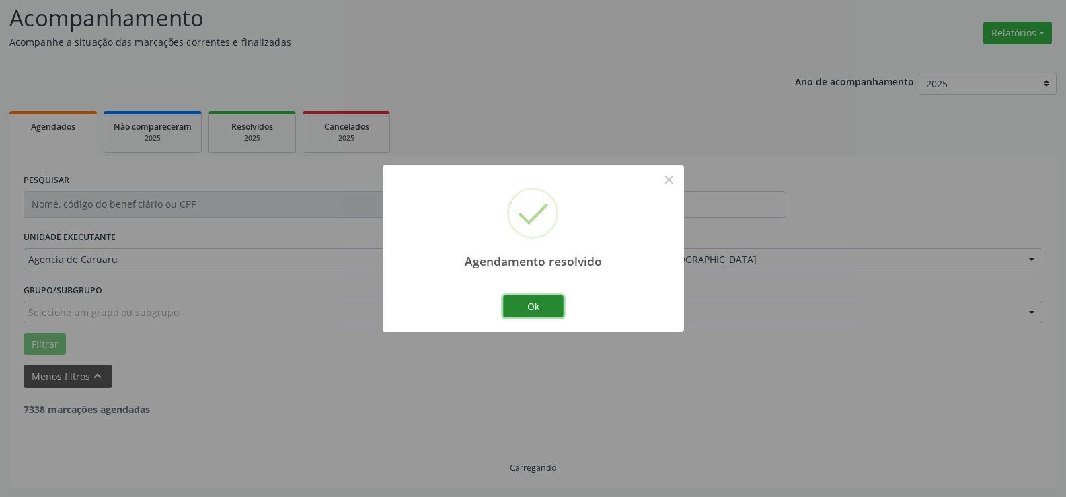
click at [560, 309] on button "Ok" at bounding box center [533, 306] width 61 height 23
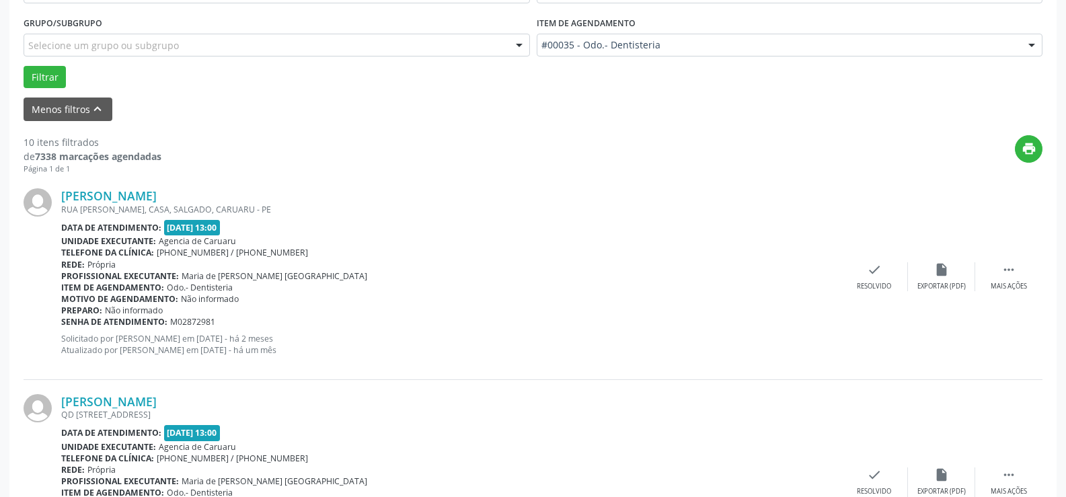
scroll to position [359, 0]
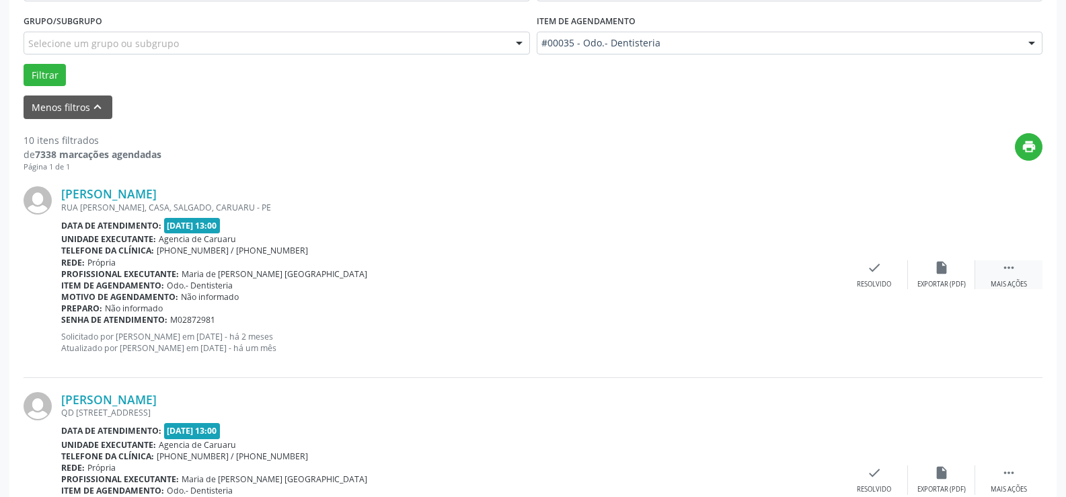
click at [1023, 276] on div " Mais ações" at bounding box center [1008, 274] width 67 height 29
click at [956, 284] on div "Não compareceu" at bounding box center [941, 284] width 57 height 9
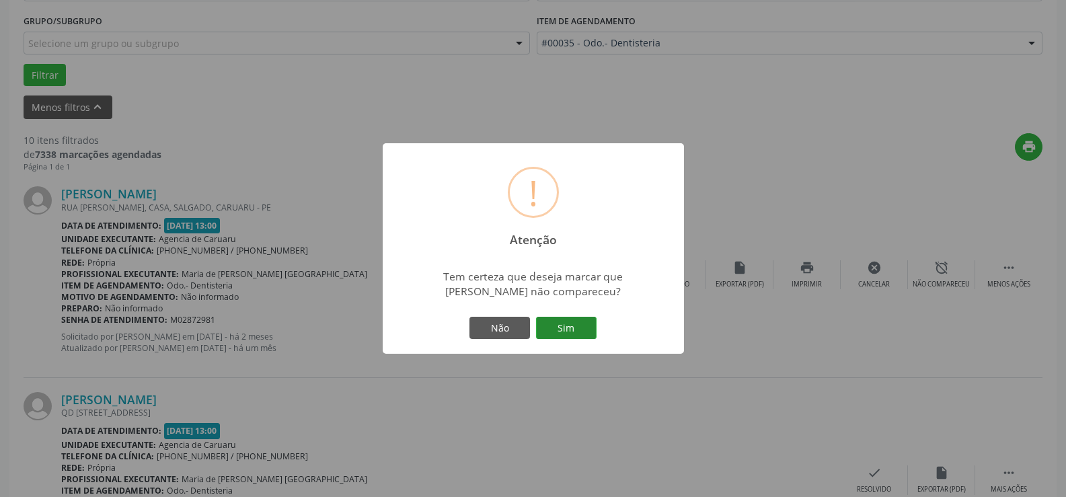
click at [565, 334] on button "Sim" at bounding box center [566, 328] width 61 height 23
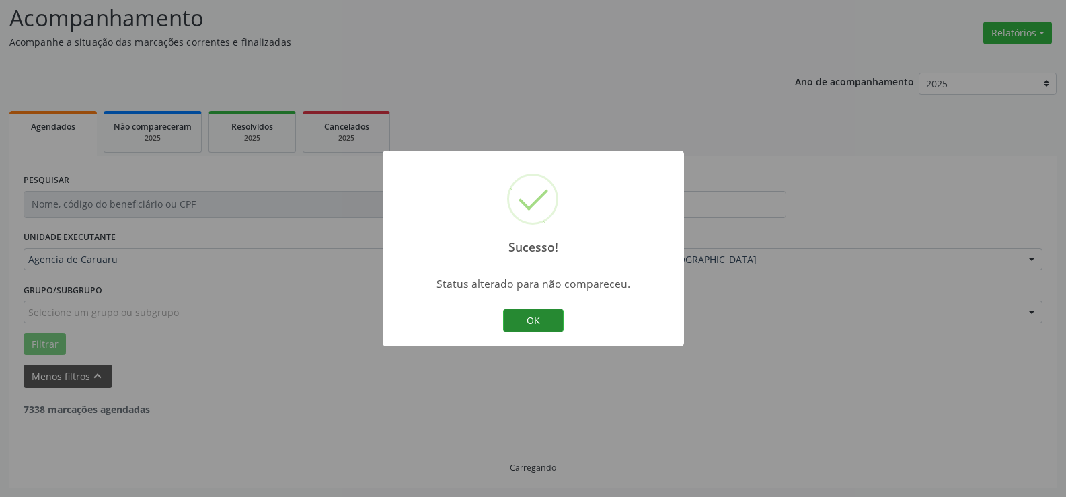
click at [556, 321] on button "OK" at bounding box center [533, 320] width 61 height 23
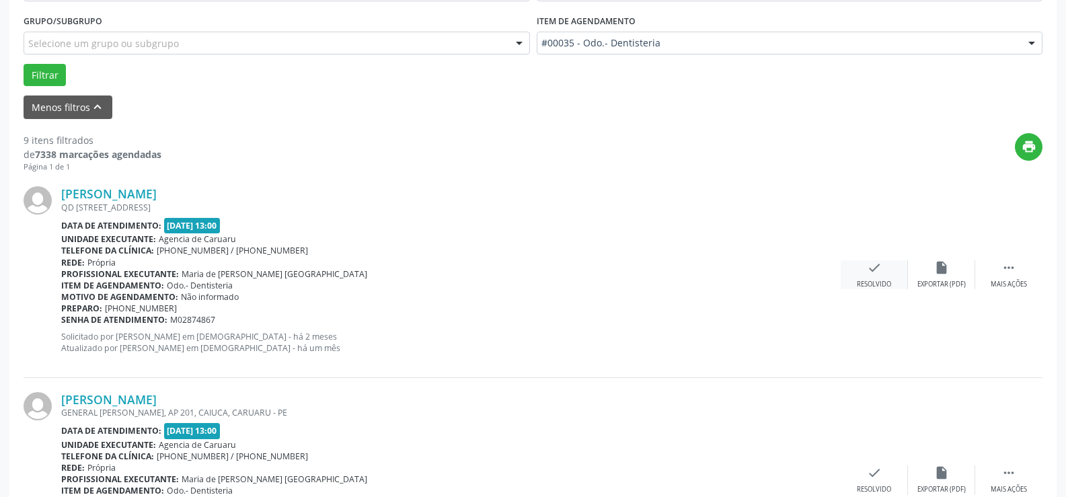
click at [868, 266] on icon "check" at bounding box center [874, 267] width 15 height 15
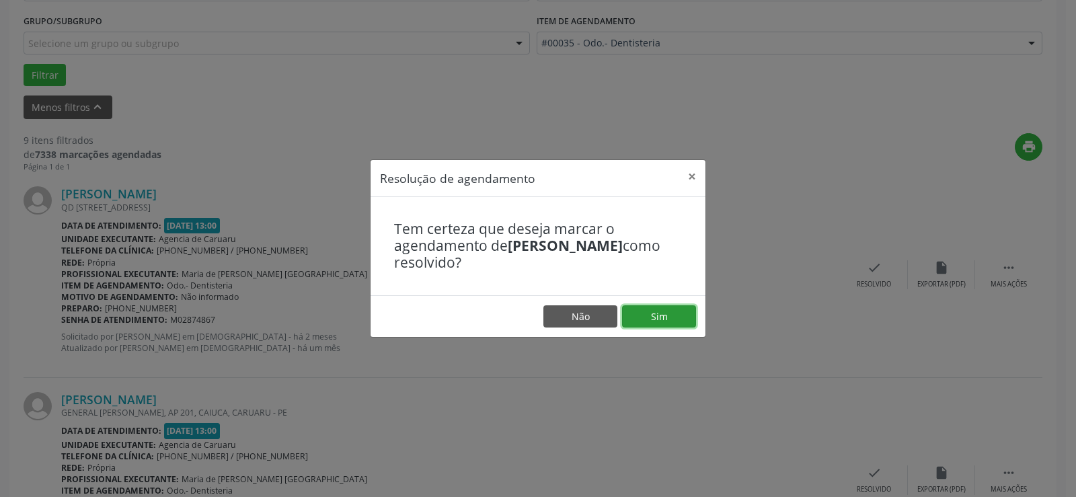
click at [671, 310] on button "Sim" at bounding box center [659, 316] width 74 height 23
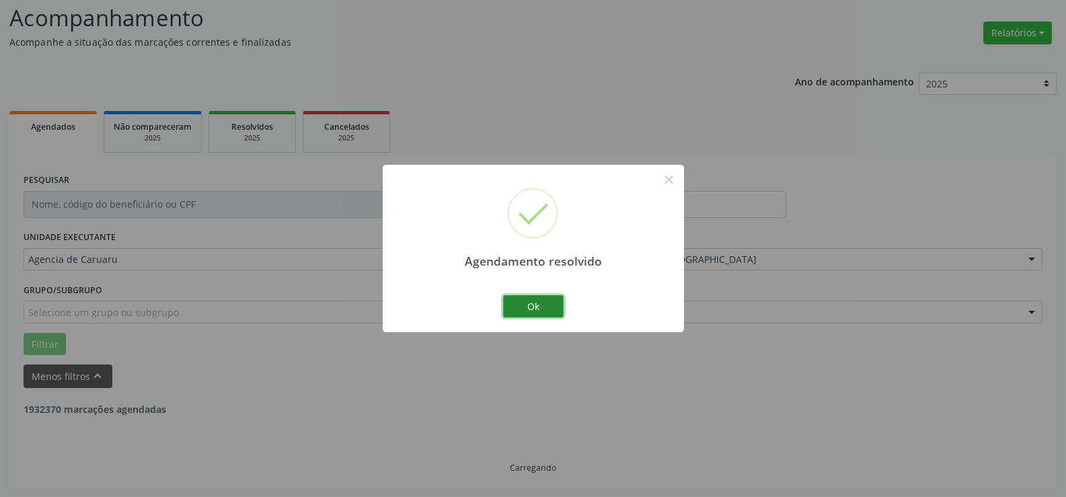
click at [535, 307] on button "Ok" at bounding box center [533, 306] width 61 height 23
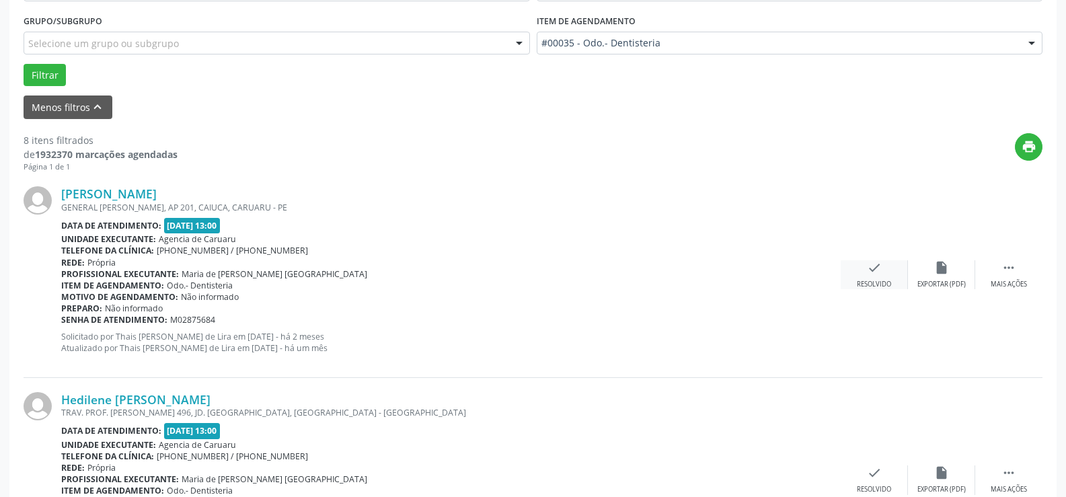
click at [867, 264] on icon "check" at bounding box center [874, 267] width 15 height 15
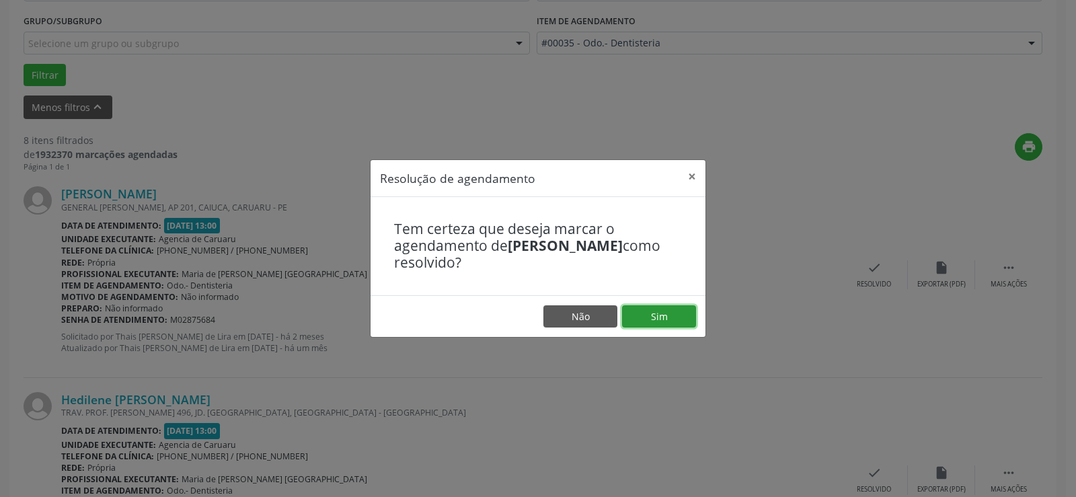
click at [677, 305] on button "Sim" at bounding box center [659, 316] width 74 height 23
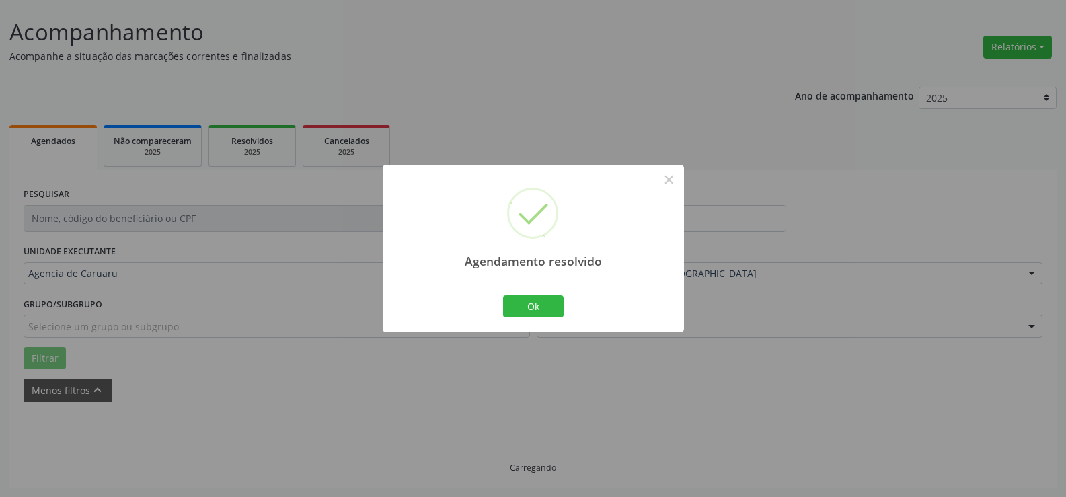
scroll to position [90, 0]
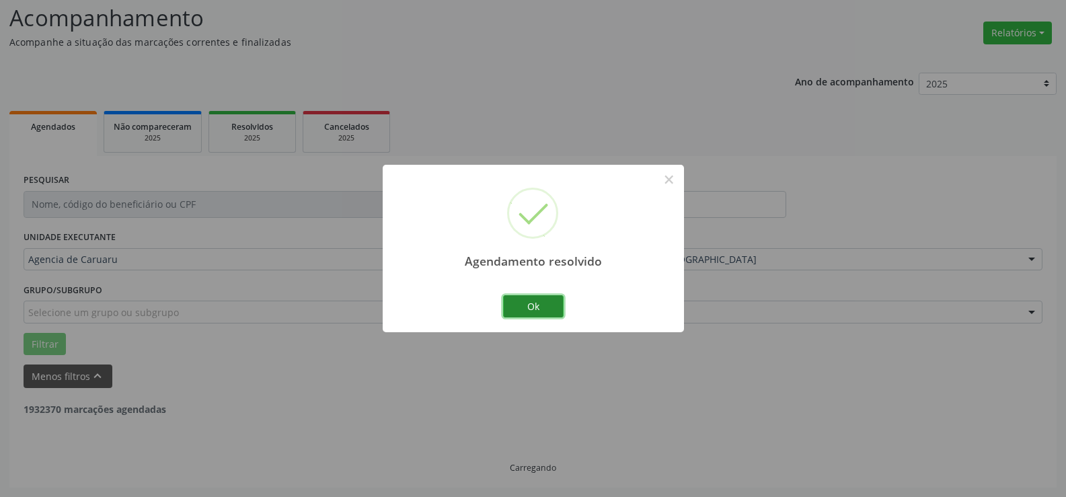
click at [555, 300] on button "Ok" at bounding box center [533, 306] width 61 height 23
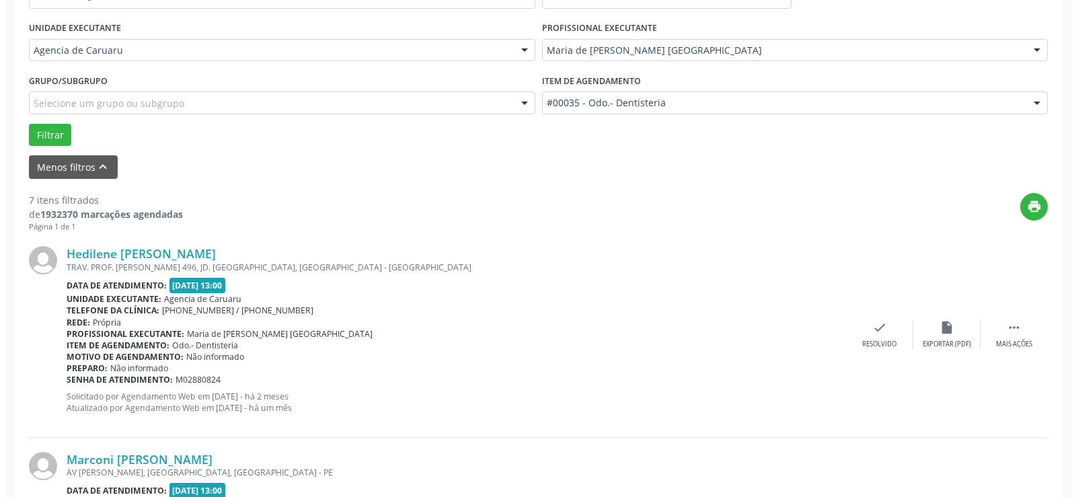
scroll to position [359, 0]
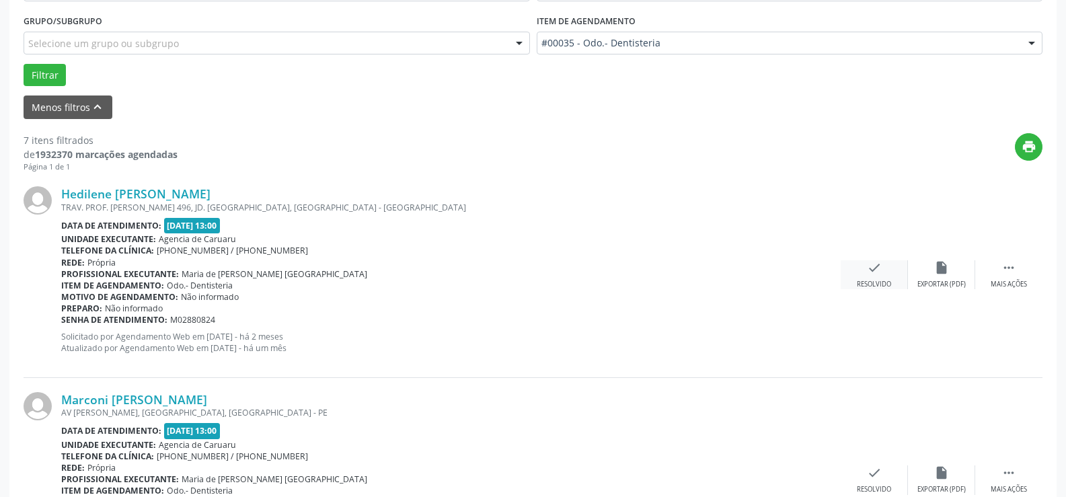
click at [899, 279] on div "check Resolvido" at bounding box center [874, 274] width 67 height 29
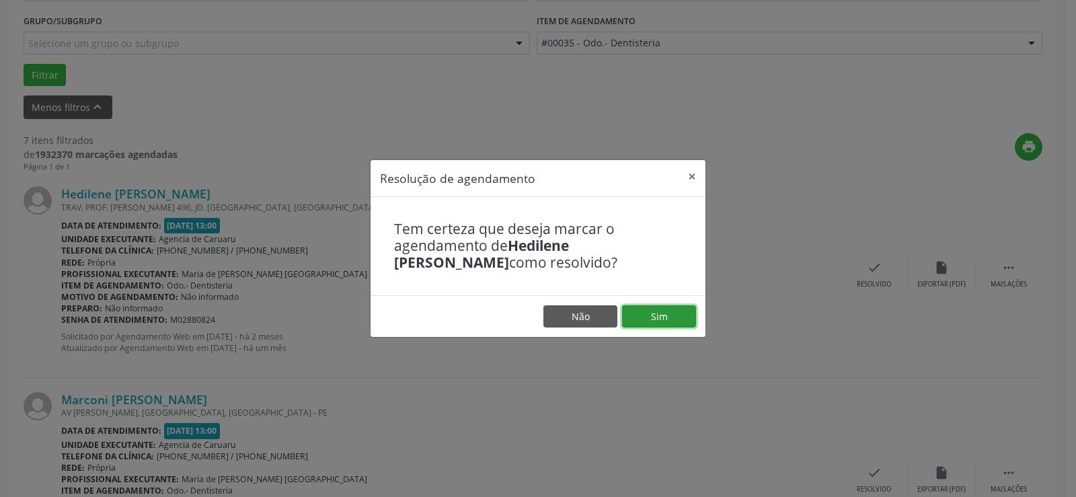
click at [681, 324] on button "Sim" at bounding box center [659, 316] width 74 height 23
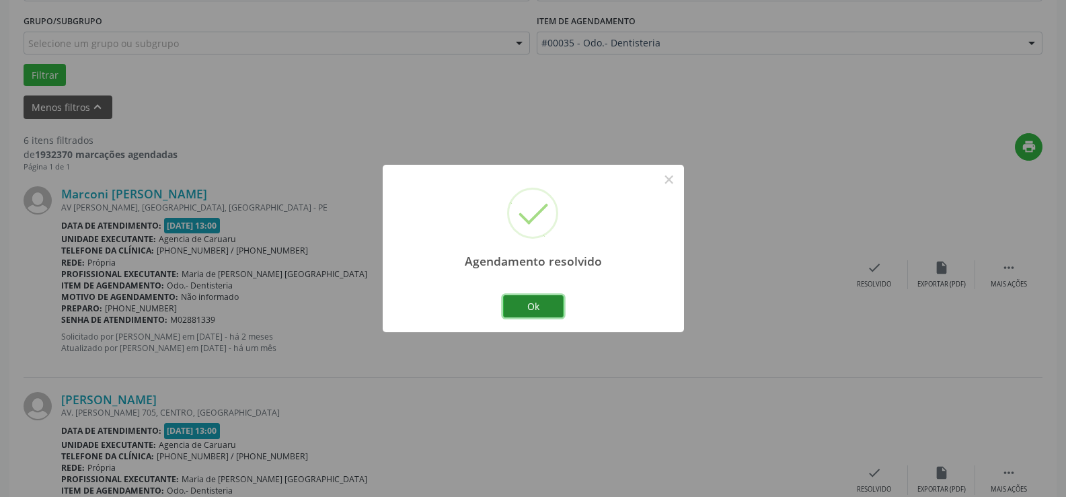
click at [554, 305] on button "Ok" at bounding box center [533, 306] width 61 height 23
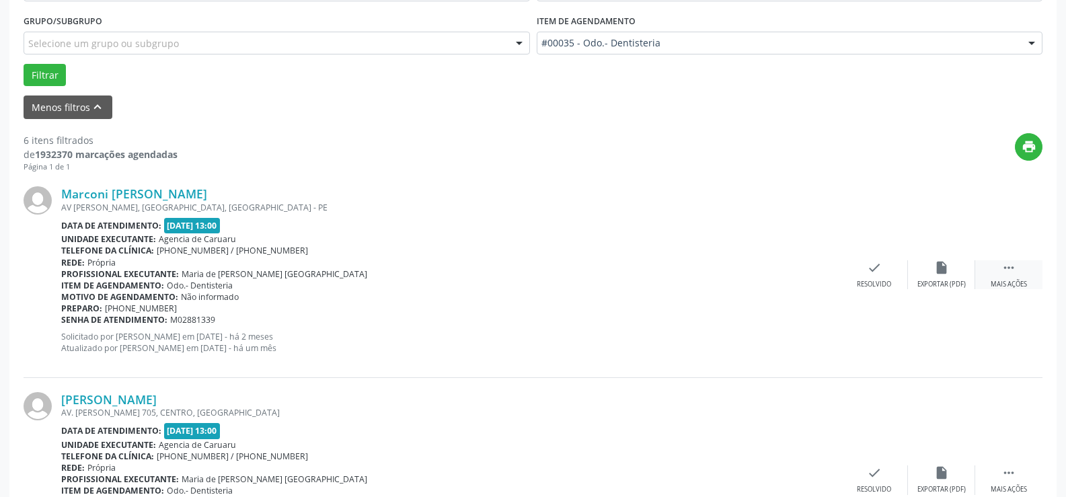
click at [1003, 264] on icon "" at bounding box center [1008, 267] width 15 height 15
click at [960, 274] on div "alarm_off Não compareceu" at bounding box center [941, 274] width 67 height 29
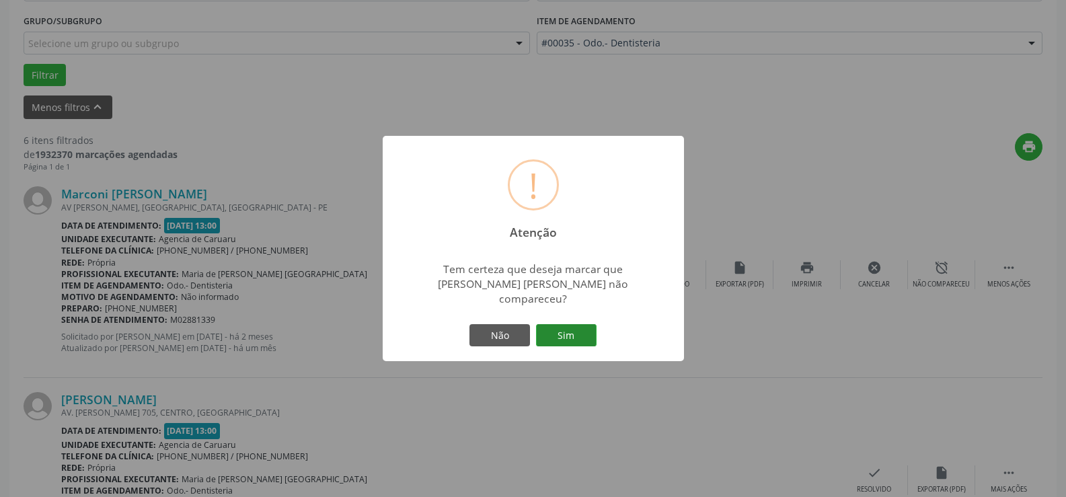
click at [556, 334] on button "Sim" at bounding box center [566, 335] width 61 height 23
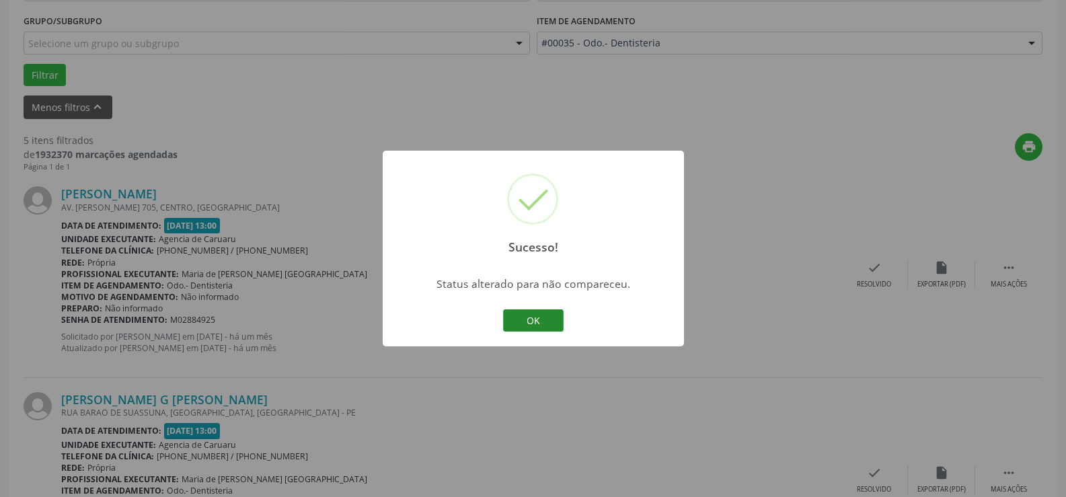
click at [519, 324] on button "OK" at bounding box center [533, 320] width 61 height 23
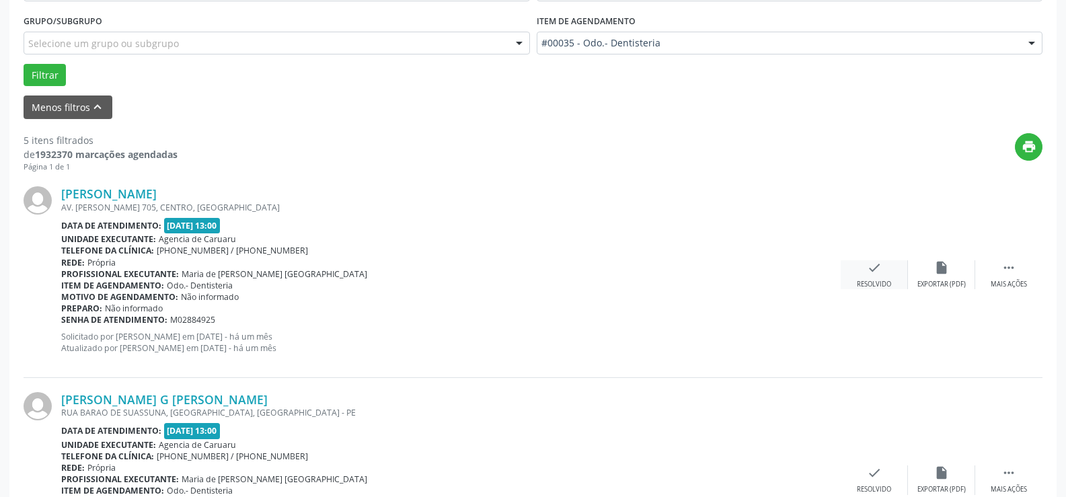
click at [892, 274] on div "check Resolvido" at bounding box center [874, 274] width 67 height 29
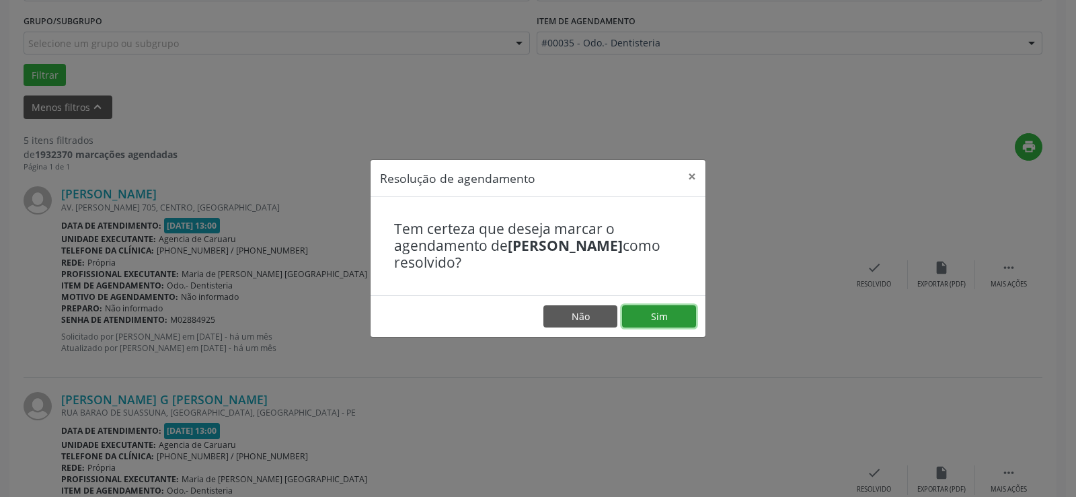
click at [631, 317] on button "Sim" at bounding box center [659, 316] width 74 height 23
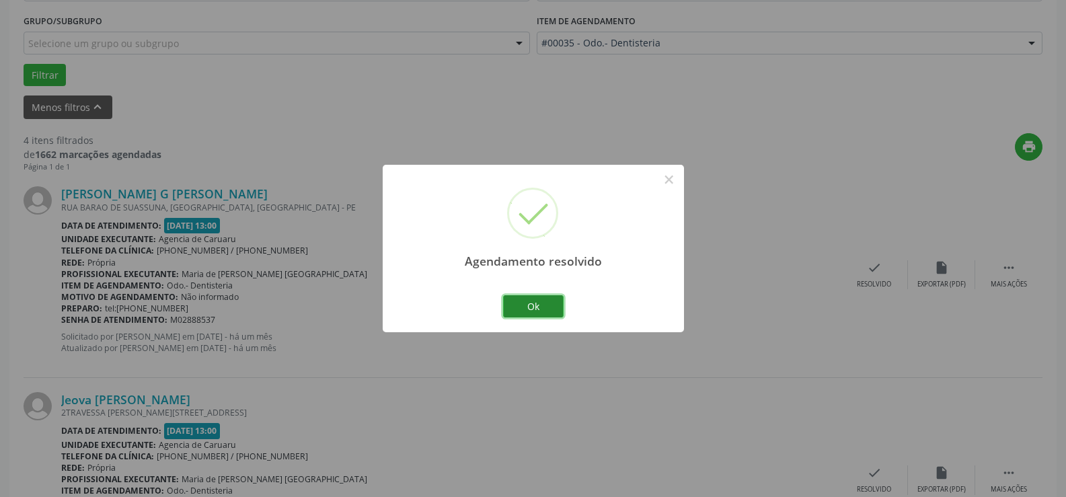
click at [552, 309] on button "Ok" at bounding box center [533, 306] width 61 height 23
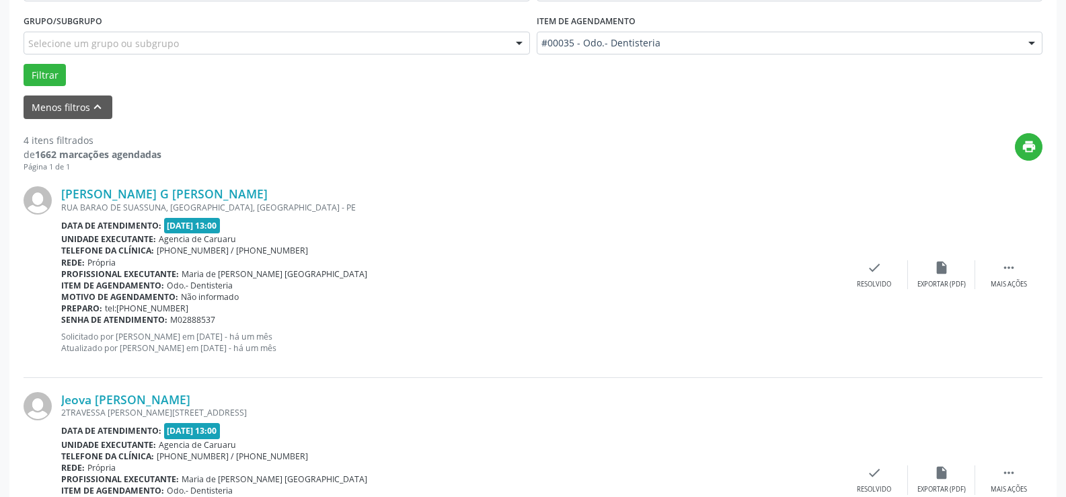
click at [1007, 258] on div "[PERSON_NAME] G [PERSON_NAME] [GEOGRAPHIC_DATA][PERSON_NAME], [GEOGRAPHIC_DATA]…" at bounding box center [533, 274] width 1019 height 205
click at [1012, 270] on icon "" at bounding box center [1008, 267] width 15 height 15
click at [966, 280] on div "Não compareceu" at bounding box center [941, 284] width 57 height 9
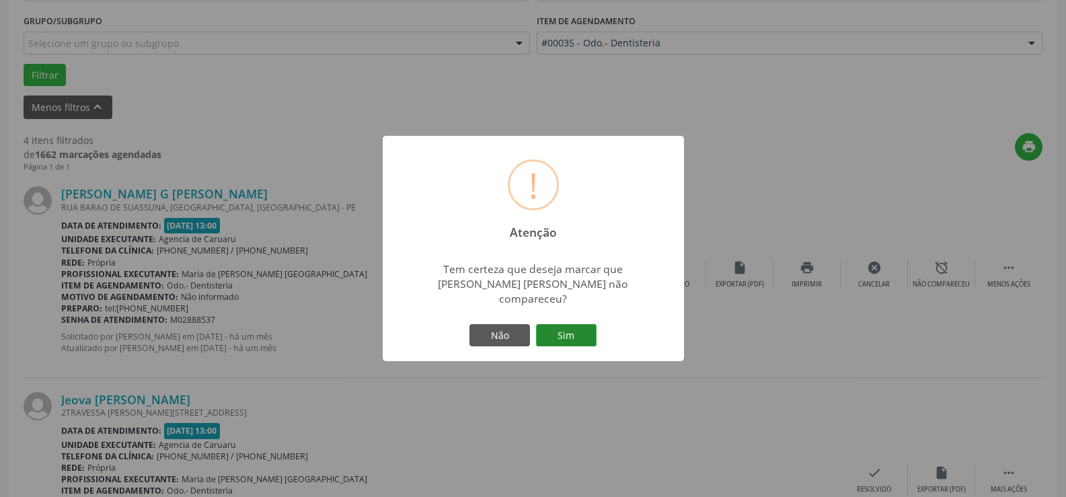
click at [571, 327] on button "Sim" at bounding box center [566, 335] width 61 height 23
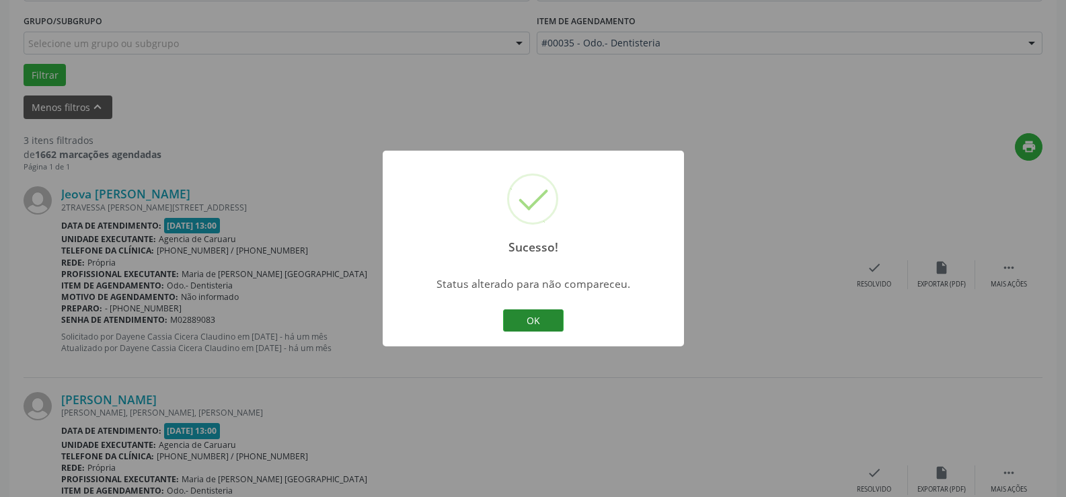
click at [554, 324] on button "OK" at bounding box center [533, 320] width 61 height 23
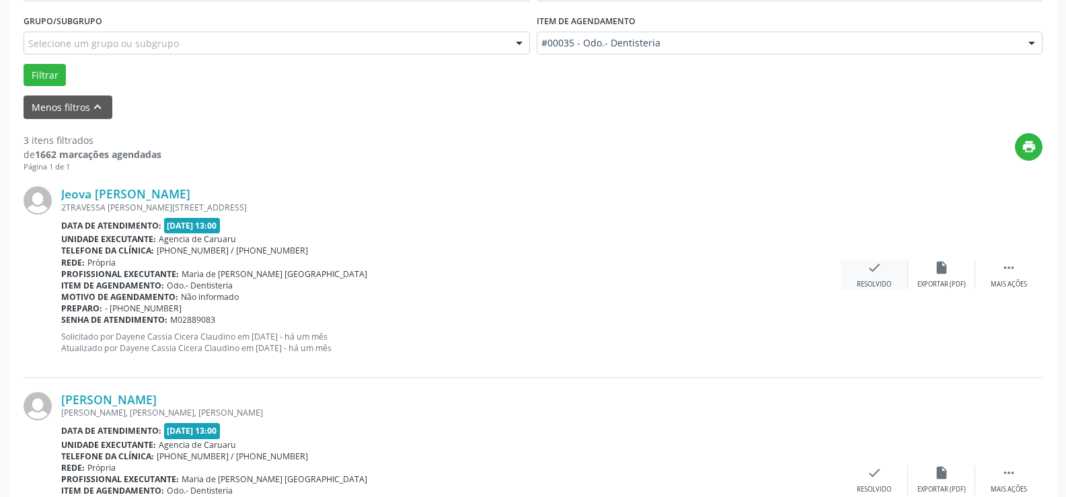
click at [871, 278] on div "check Resolvido" at bounding box center [874, 274] width 67 height 29
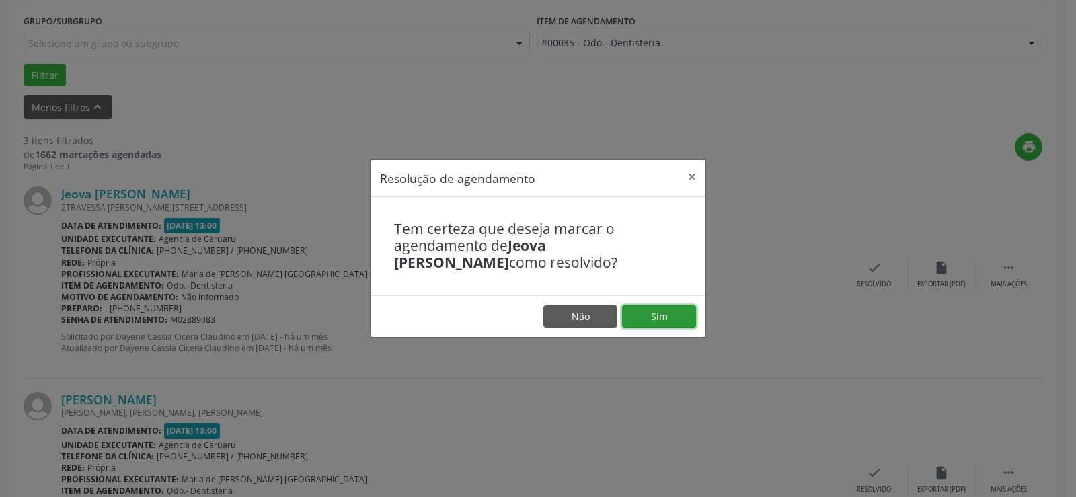
click at [647, 321] on button "Sim" at bounding box center [659, 316] width 74 height 23
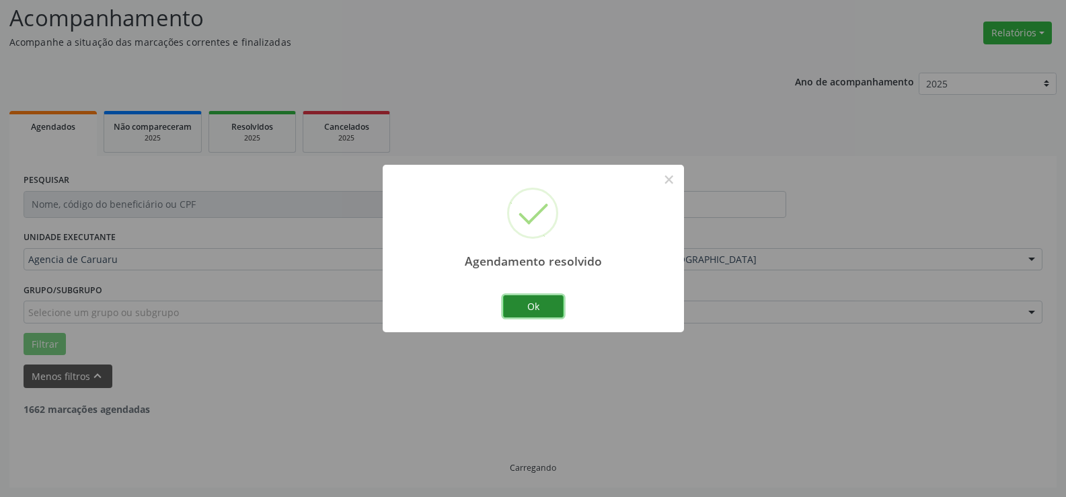
click at [560, 305] on button "Ok" at bounding box center [533, 306] width 61 height 23
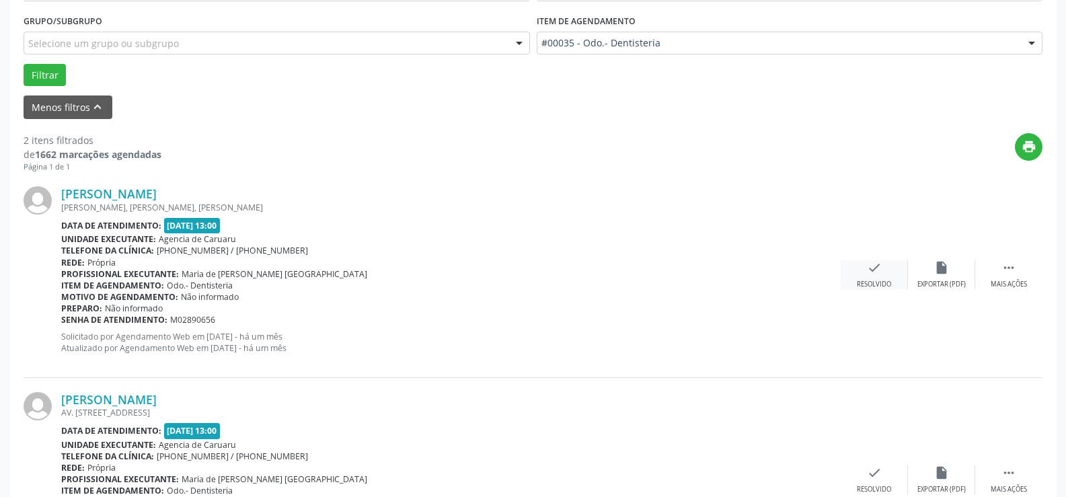
click at [858, 275] on div "check Resolvido" at bounding box center [874, 274] width 67 height 29
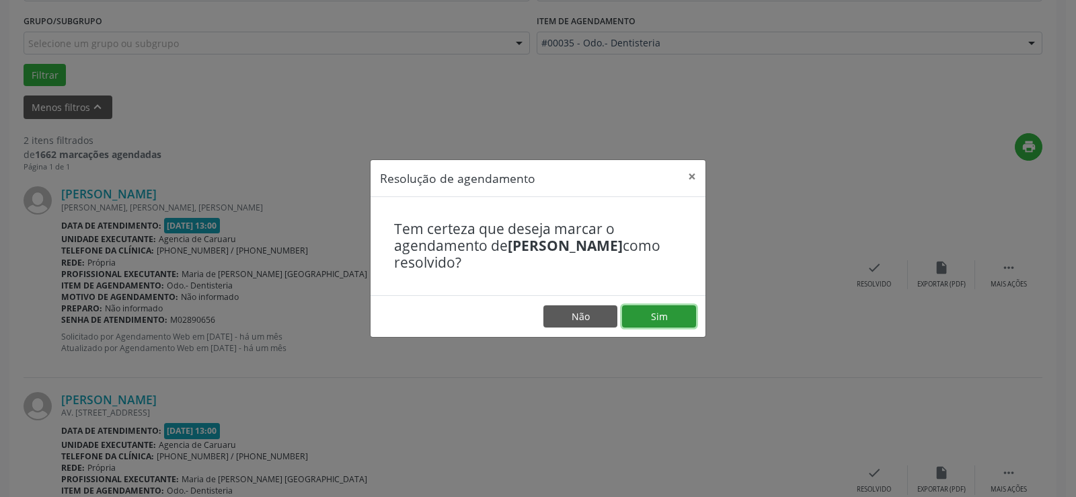
click at [679, 311] on button "Sim" at bounding box center [659, 316] width 74 height 23
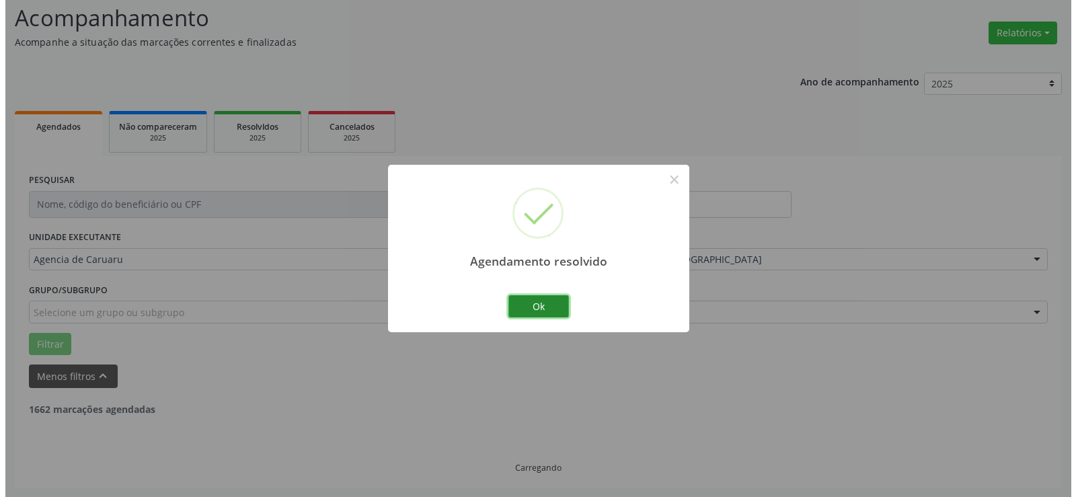
scroll to position [263, 0]
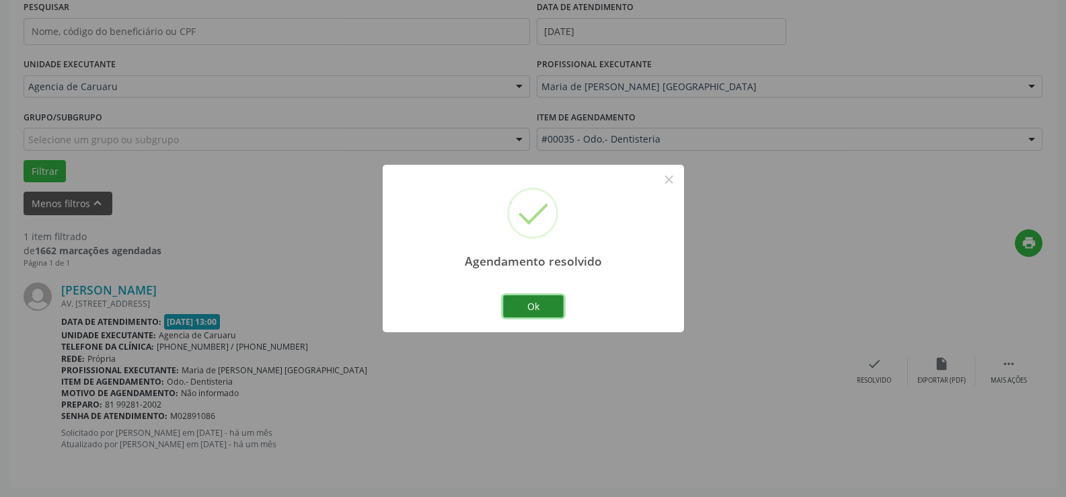
click at [559, 308] on button "Ok" at bounding box center [533, 306] width 61 height 23
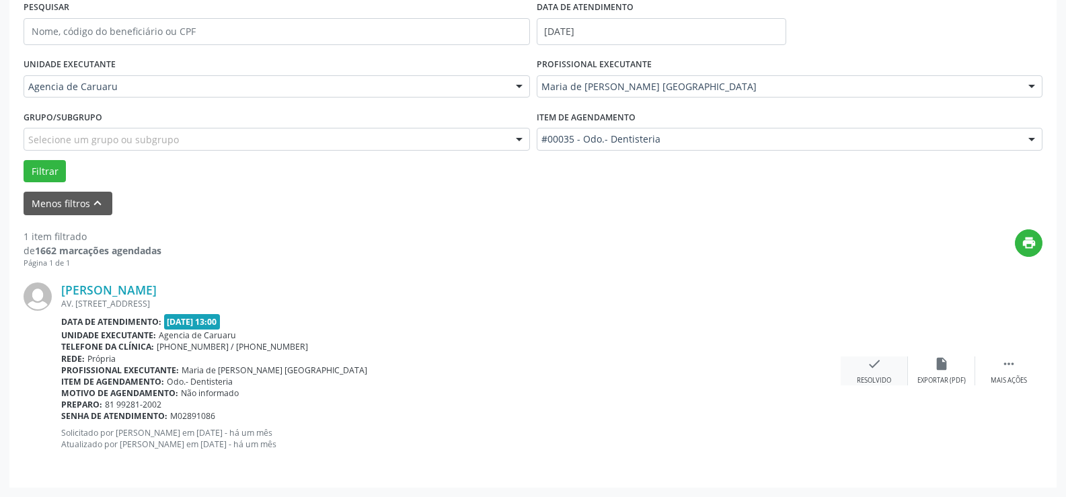
click at [885, 368] on div "check Resolvido" at bounding box center [874, 370] width 67 height 29
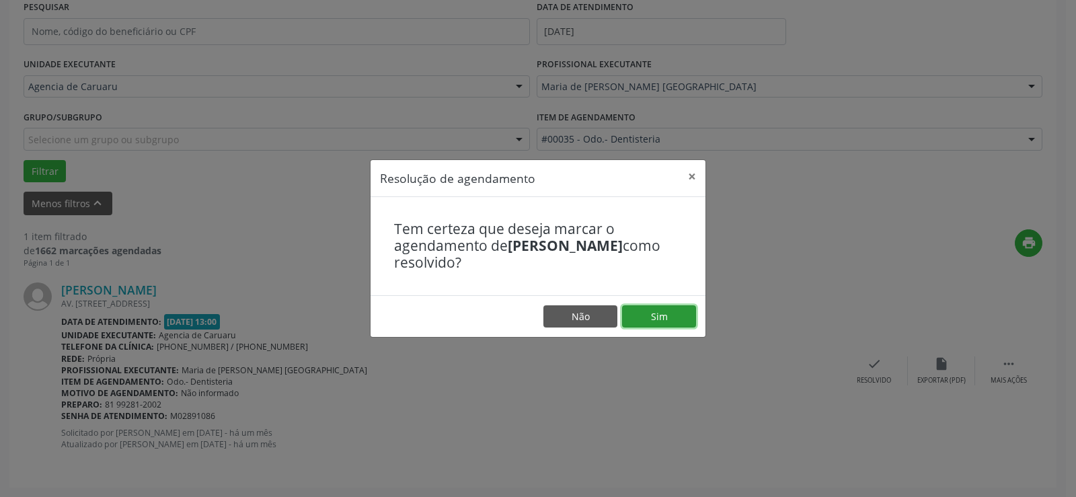
click at [662, 315] on button "Sim" at bounding box center [659, 316] width 74 height 23
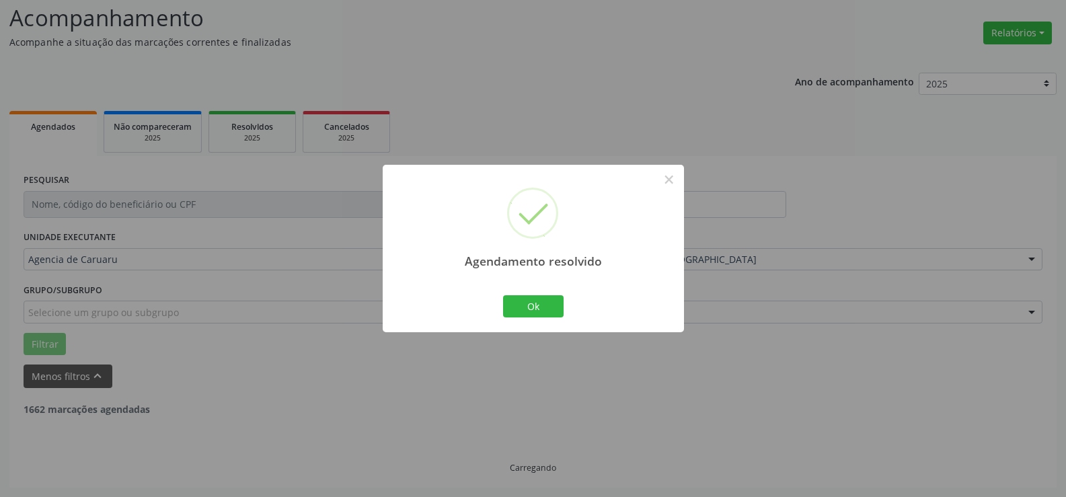
scroll to position [47, 0]
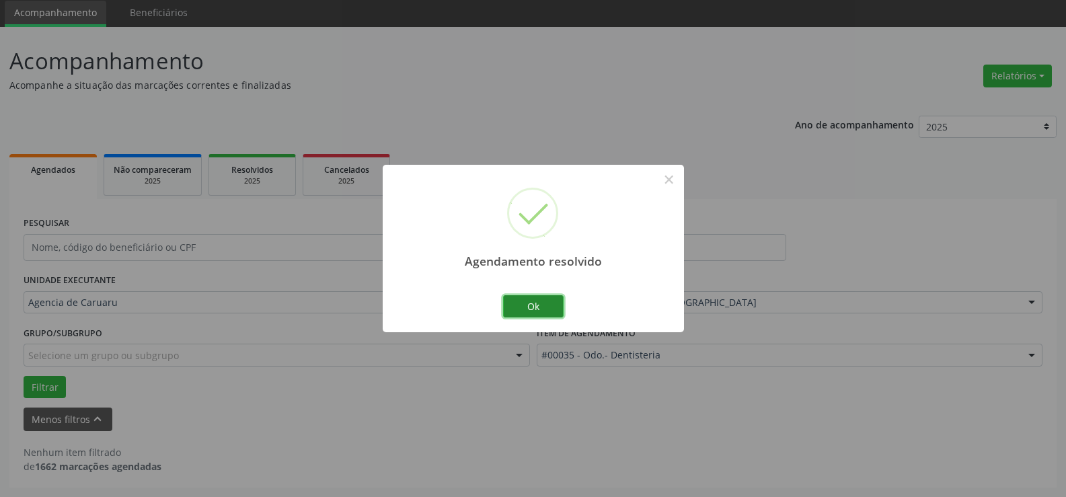
click at [537, 300] on button "Ok" at bounding box center [533, 306] width 61 height 23
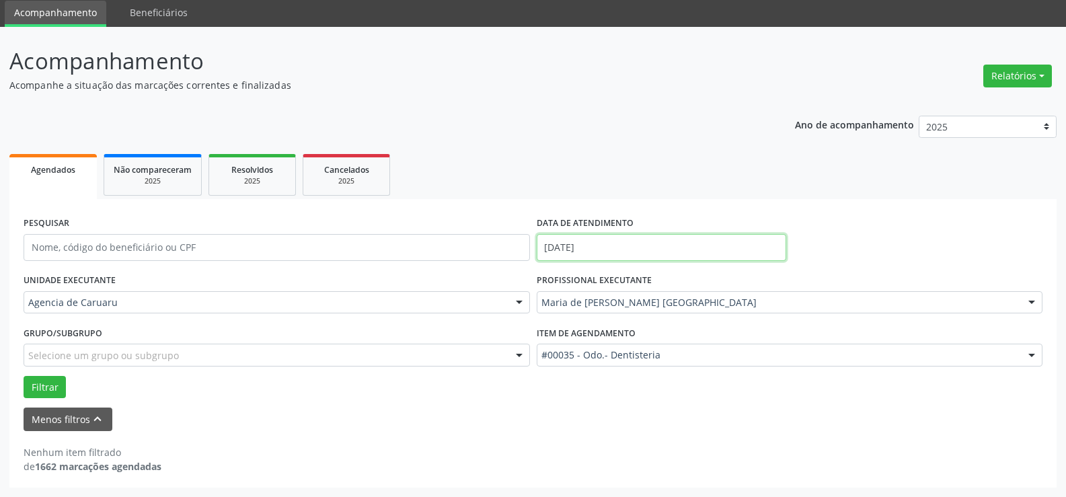
click at [624, 252] on input "[DATE]" at bounding box center [662, 247] width 250 height 27
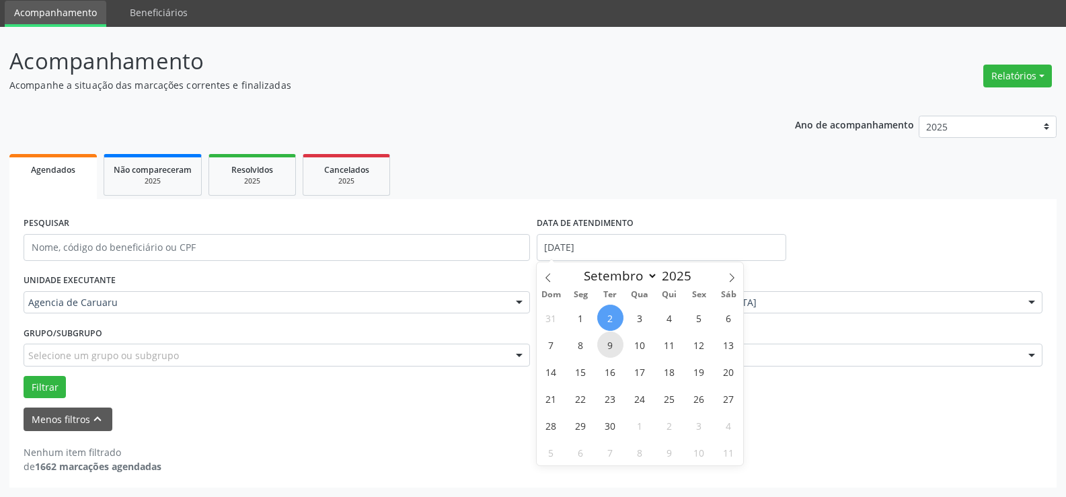
click at [607, 336] on span "9" at bounding box center [610, 345] width 26 height 26
type input "[DATE]"
click at [607, 336] on span "9" at bounding box center [610, 345] width 26 height 26
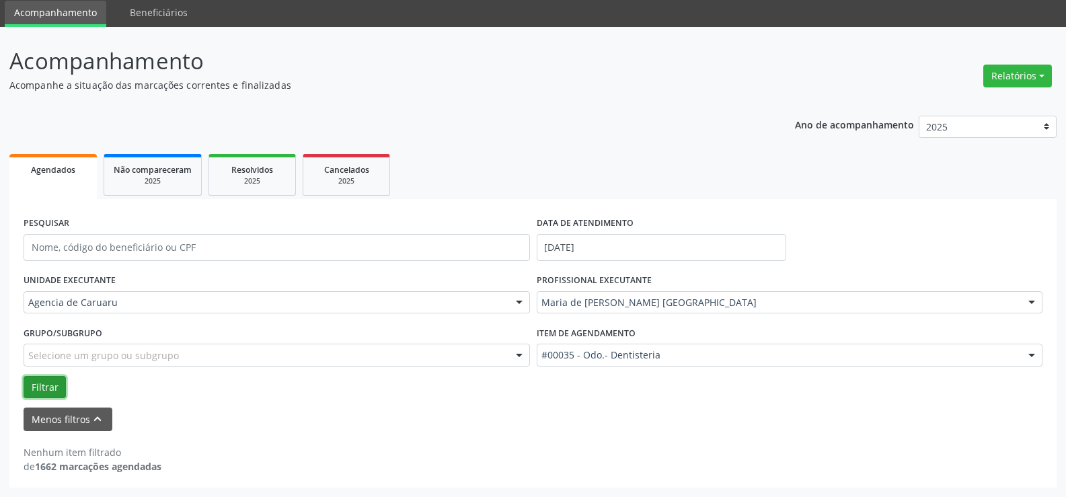
click at [46, 393] on button "Filtrar" at bounding box center [45, 387] width 42 height 23
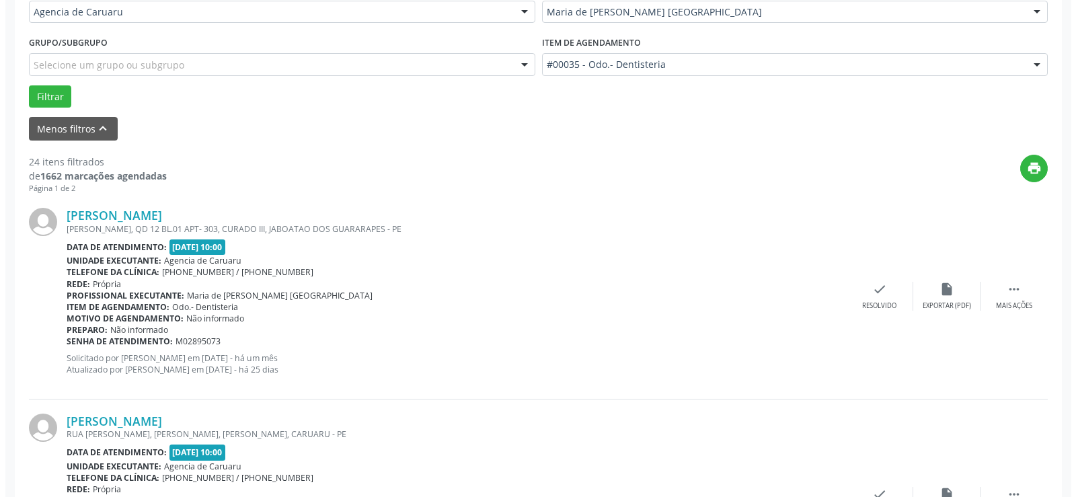
scroll to position [316, 0]
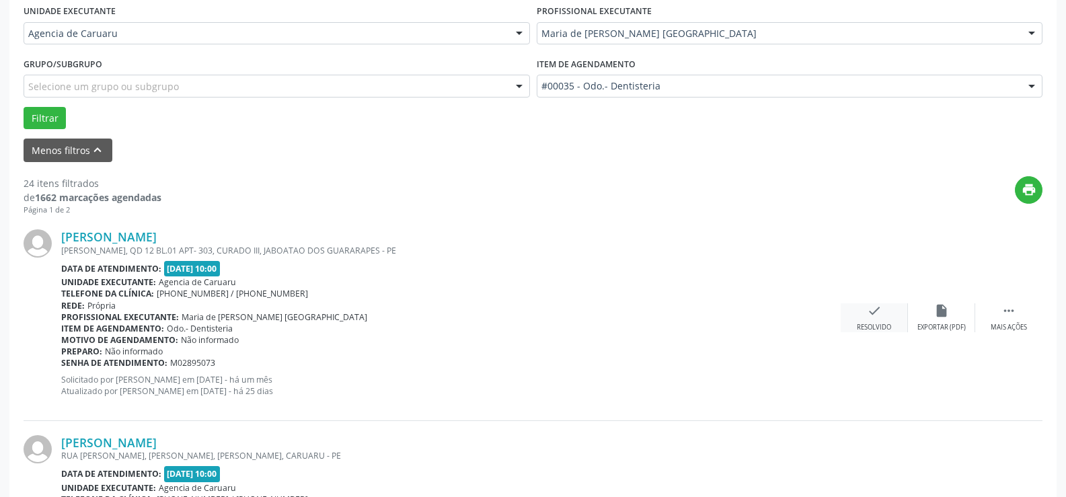
click at [870, 317] on icon "check" at bounding box center [874, 310] width 15 height 15
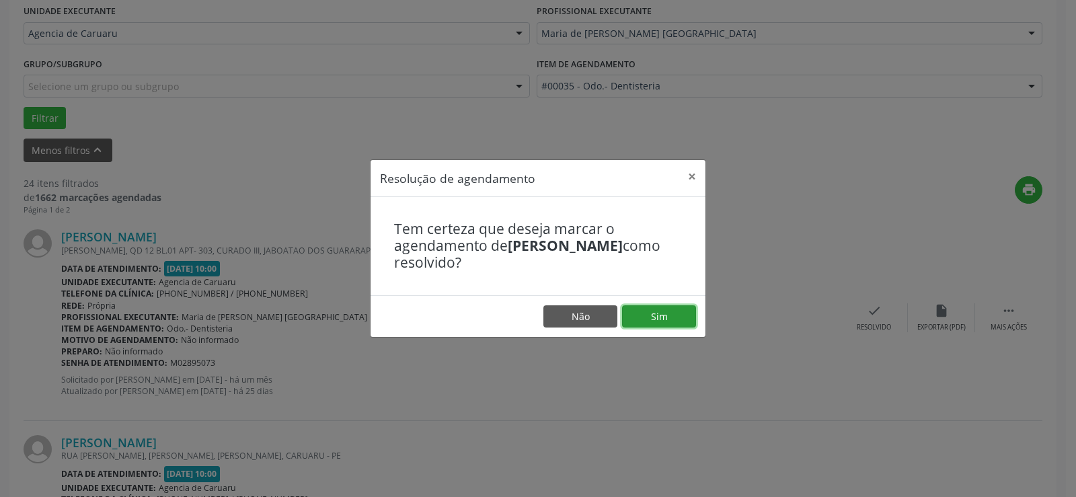
click at [656, 313] on button "Sim" at bounding box center [659, 316] width 74 height 23
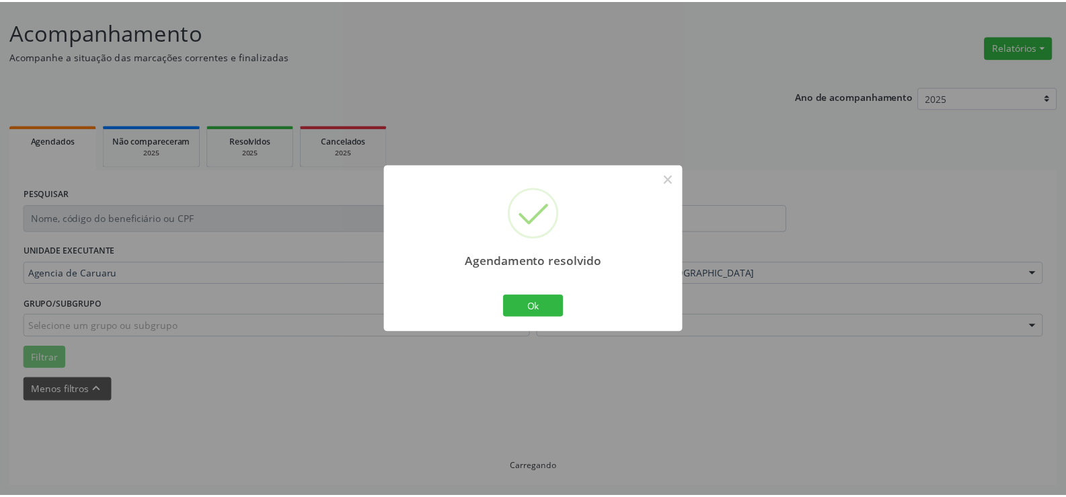
scroll to position [76, 0]
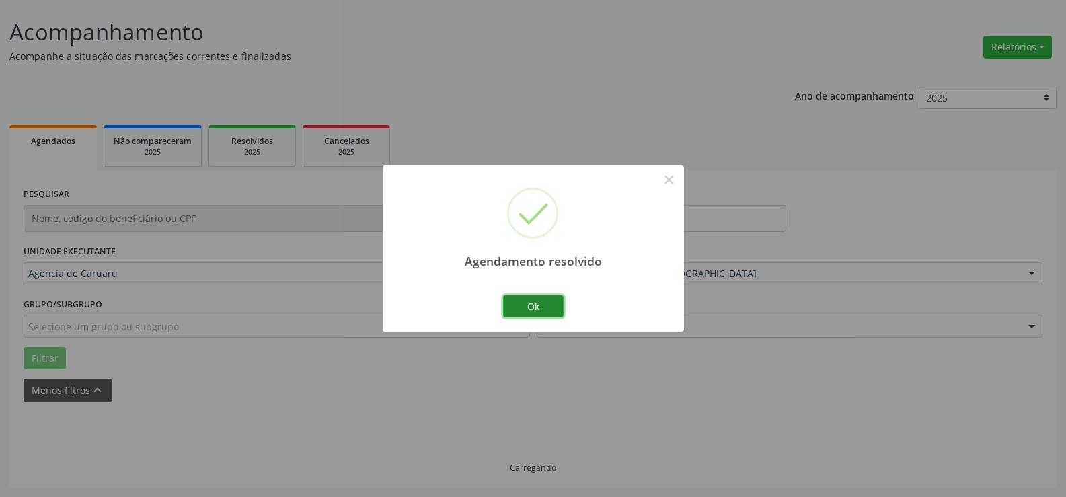
click at [543, 305] on button "Ok" at bounding box center [533, 306] width 61 height 23
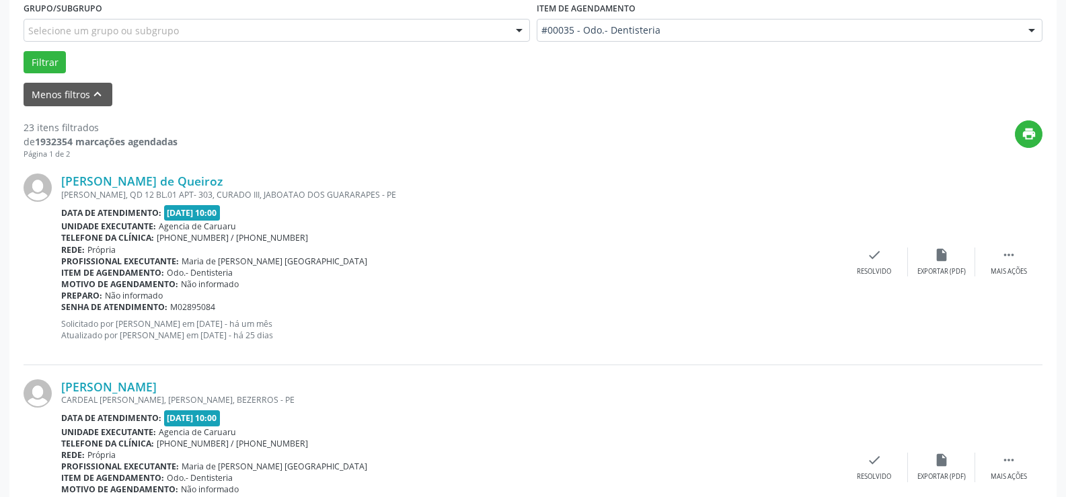
scroll to position [412, 0]
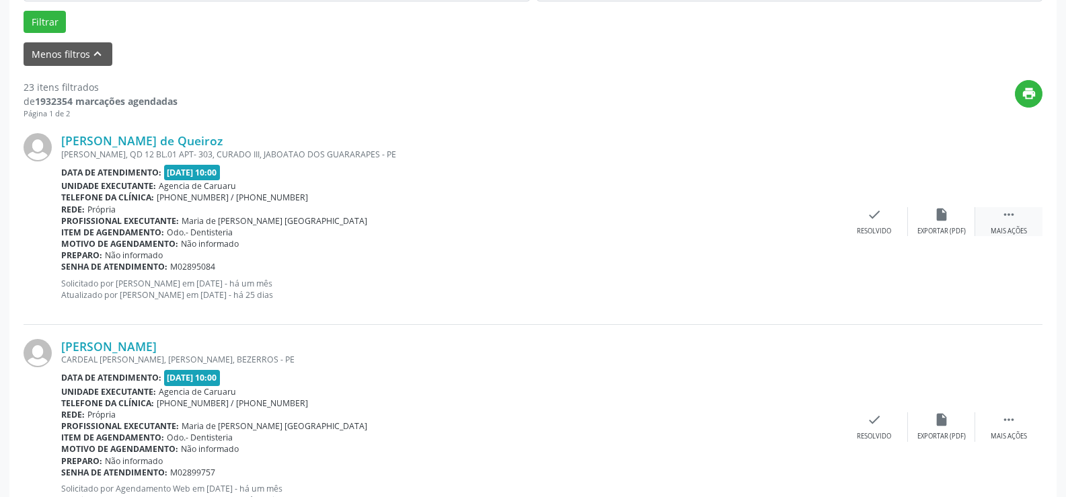
click at [1023, 224] on div " Mais ações" at bounding box center [1008, 221] width 67 height 29
click at [949, 224] on div "alarm_off Não compareceu" at bounding box center [941, 221] width 67 height 29
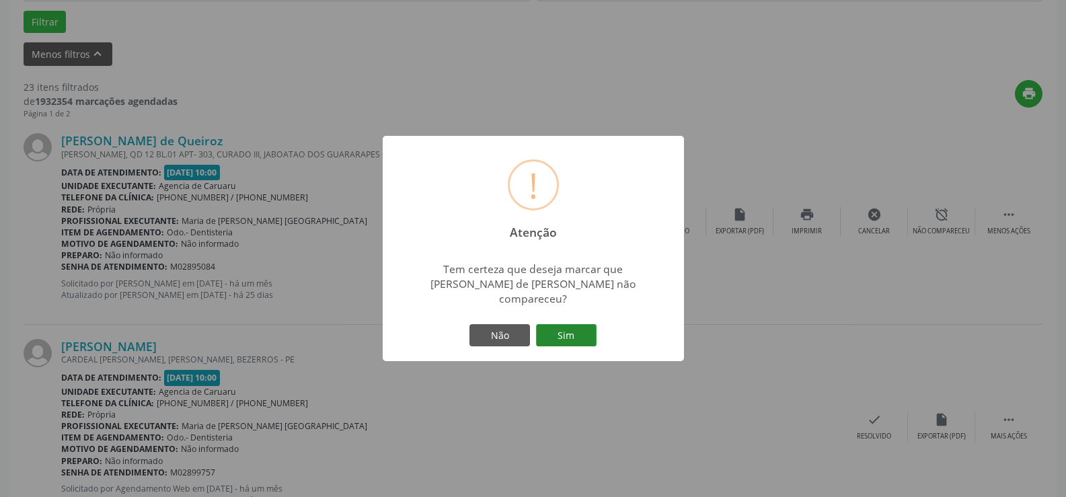
click at [566, 336] on button "Sim" at bounding box center [566, 335] width 61 height 23
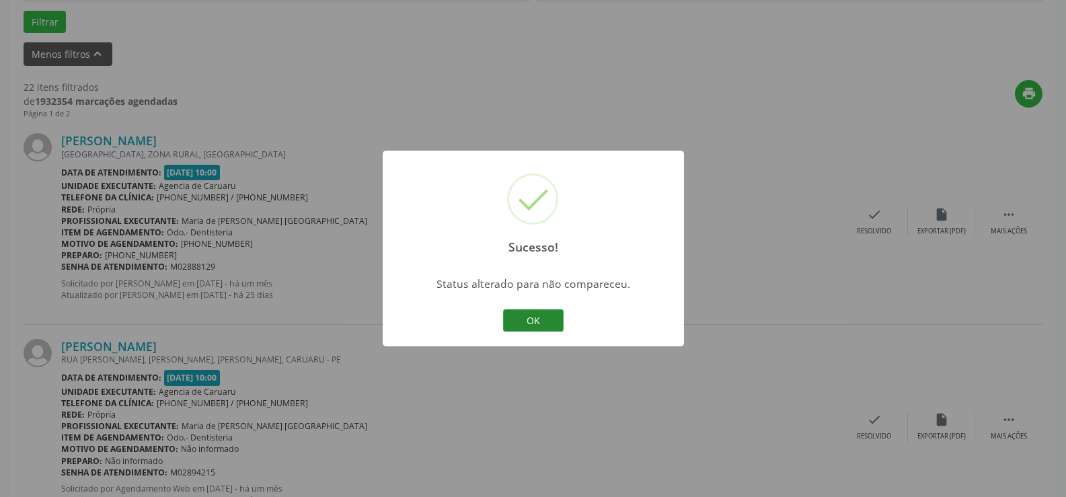
click at [547, 320] on button "OK" at bounding box center [533, 320] width 61 height 23
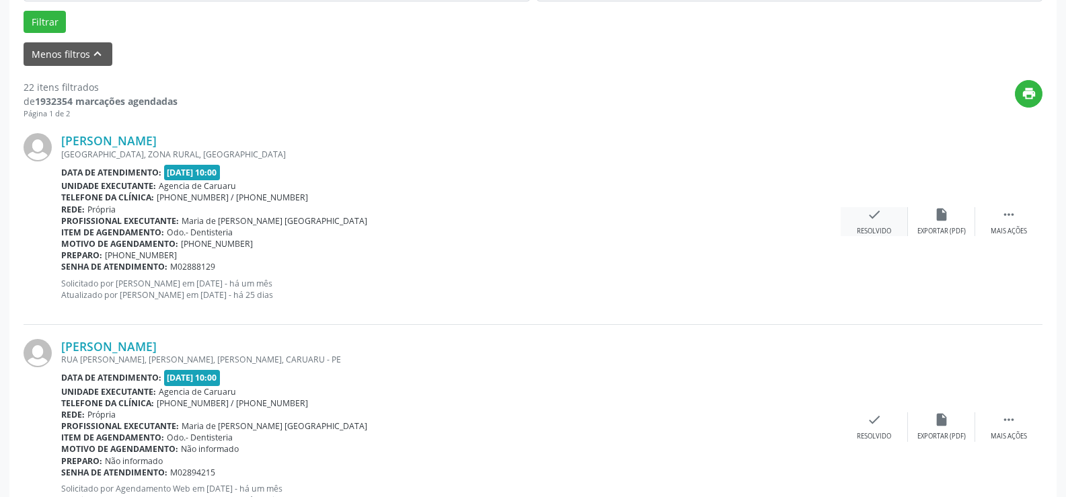
click at [874, 233] on div "Resolvido" at bounding box center [874, 231] width 34 height 9
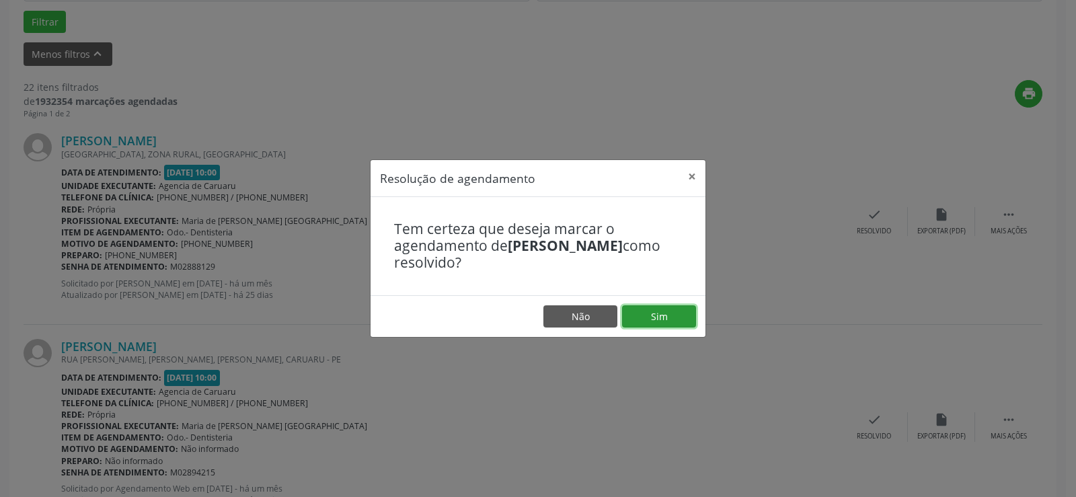
click at [664, 315] on button "Sim" at bounding box center [659, 316] width 74 height 23
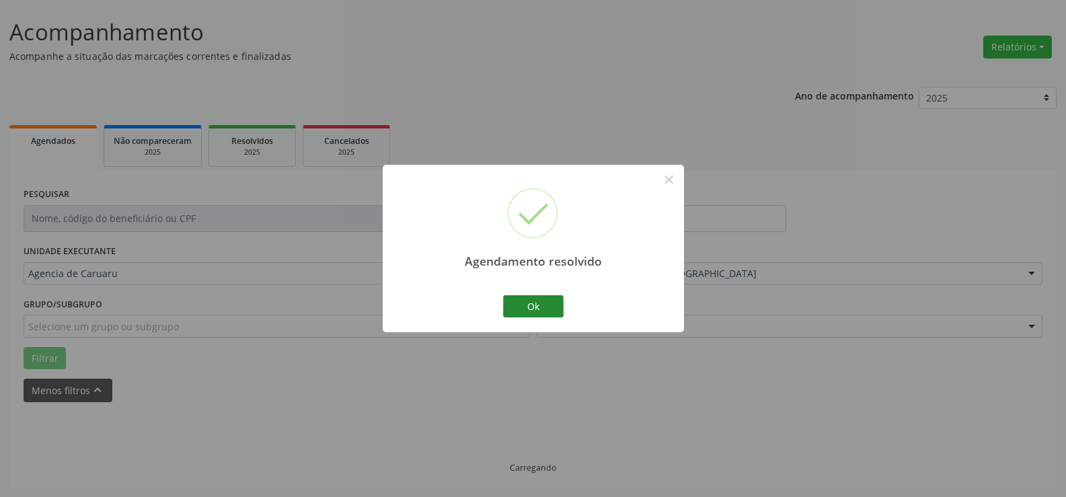
scroll to position [90, 0]
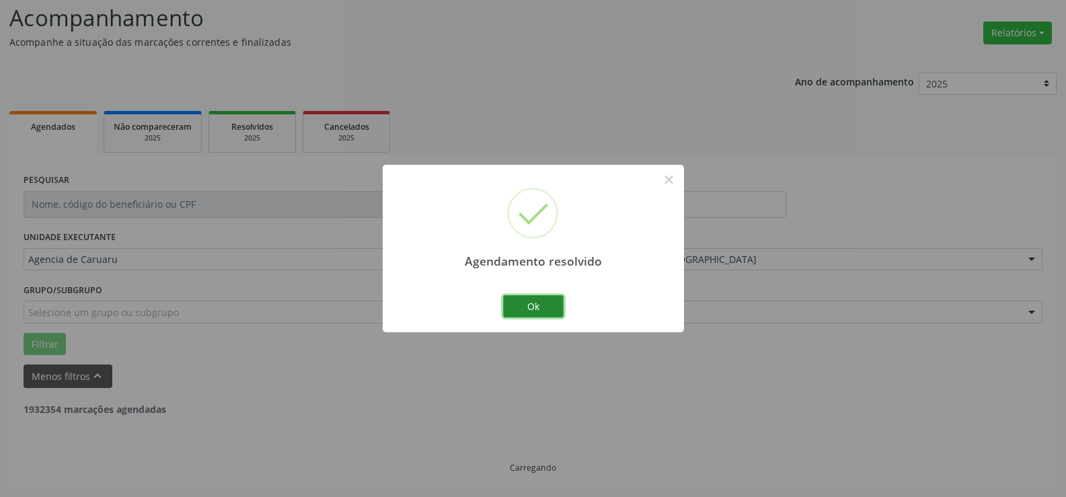
click at [559, 310] on button "Ok" at bounding box center [533, 306] width 61 height 23
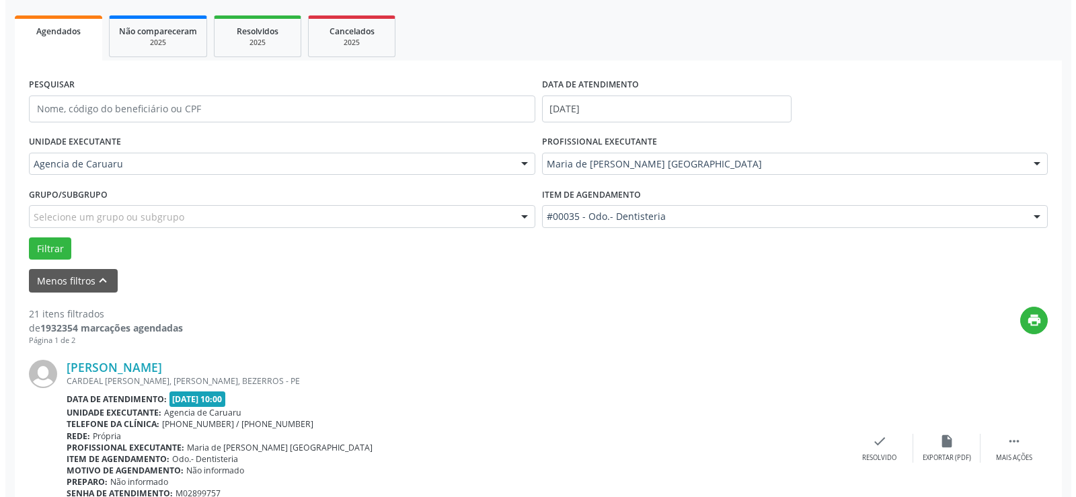
scroll to position [225, 0]
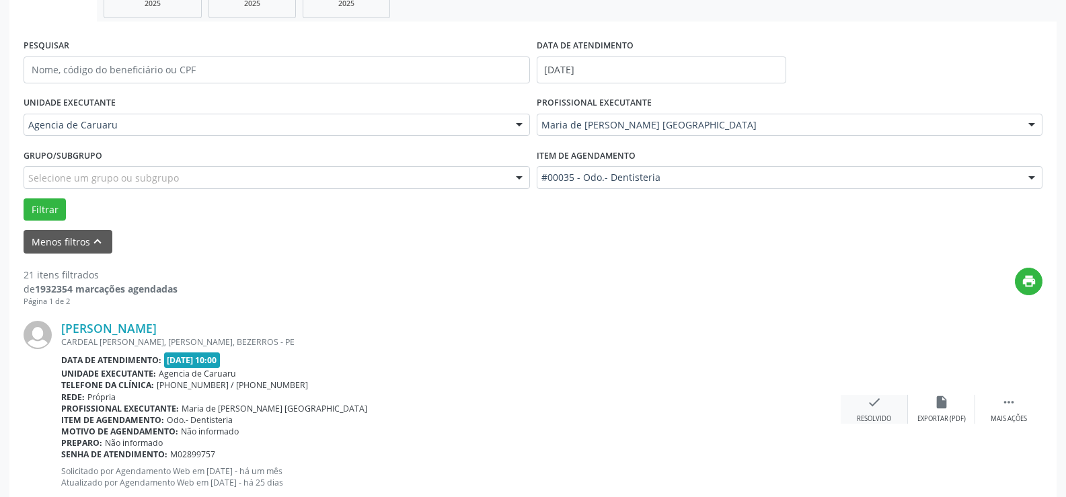
click at [874, 410] on div "check Resolvido" at bounding box center [874, 409] width 67 height 29
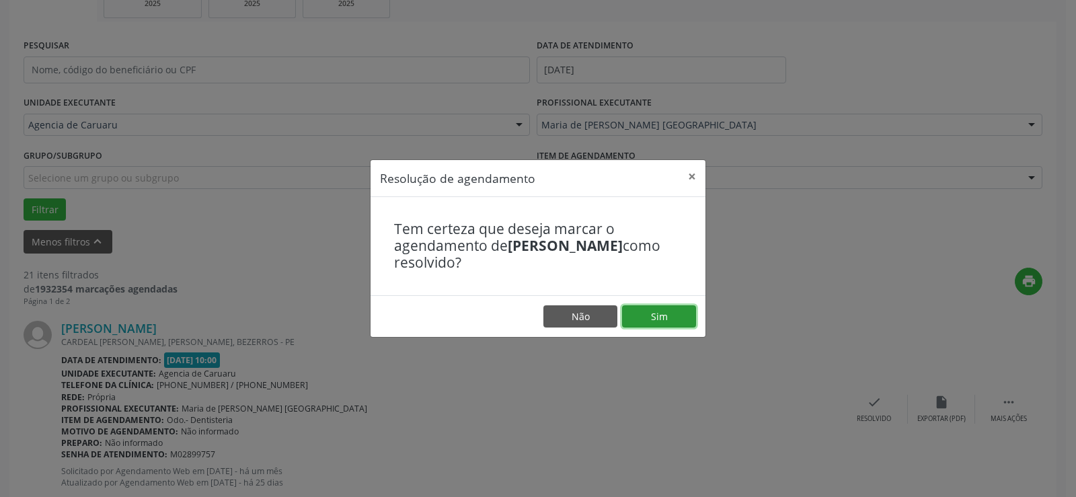
click at [652, 317] on button "Sim" at bounding box center [659, 316] width 74 height 23
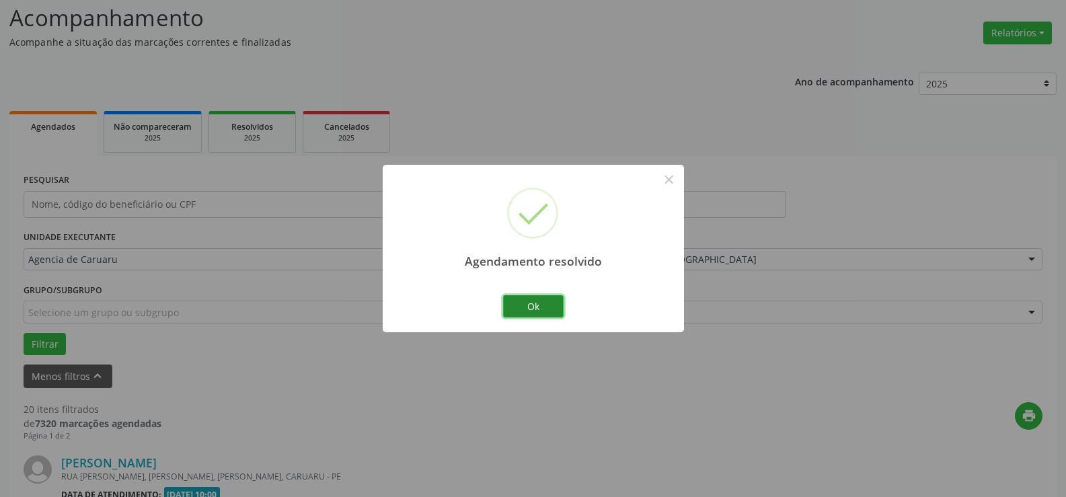
click at [527, 303] on button "Ok" at bounding box center [533, 306] width 61 height 23
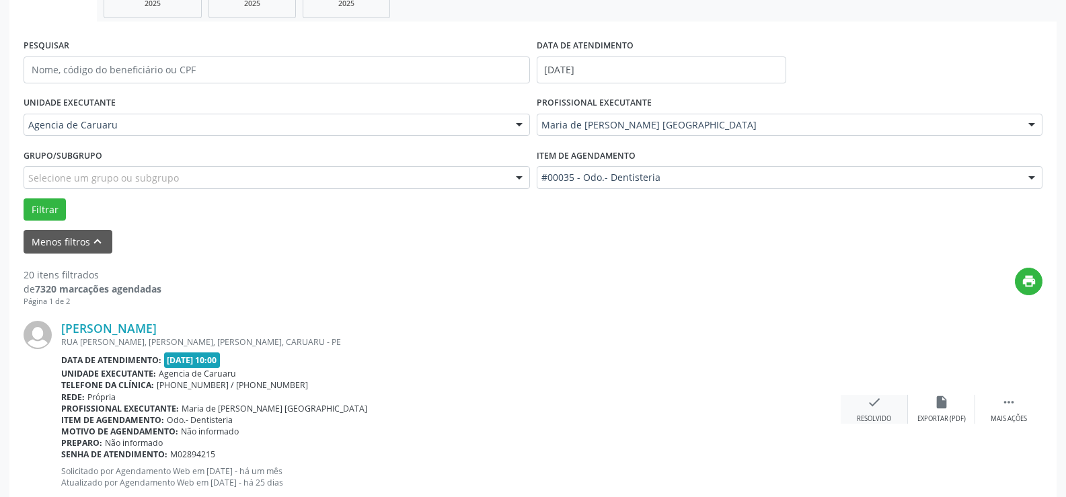
click at [864, 418] on div "Resolvido" at bounding box center [874, 418] width 34 height 9
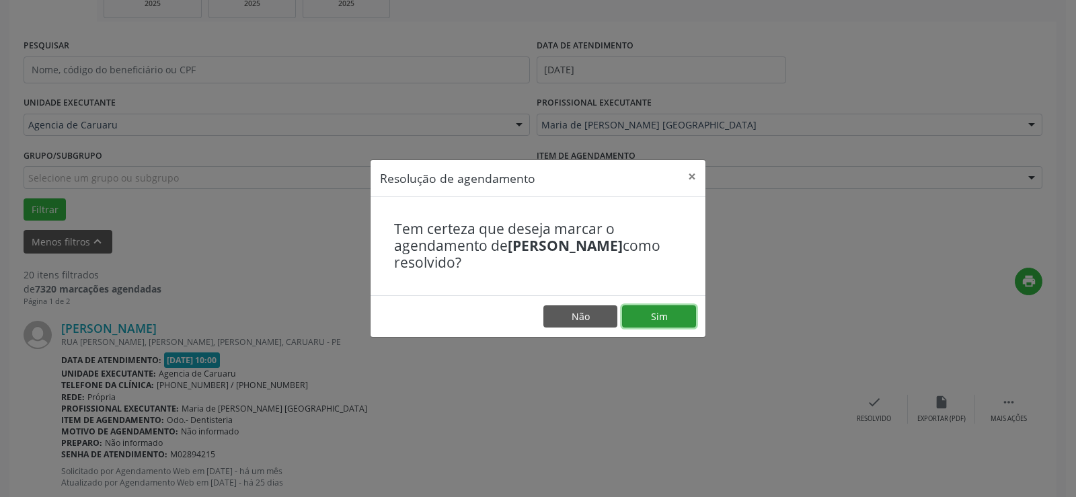
click at [673, 320] on button "Sim" at bounding box center [659, 316] width 74 height 23
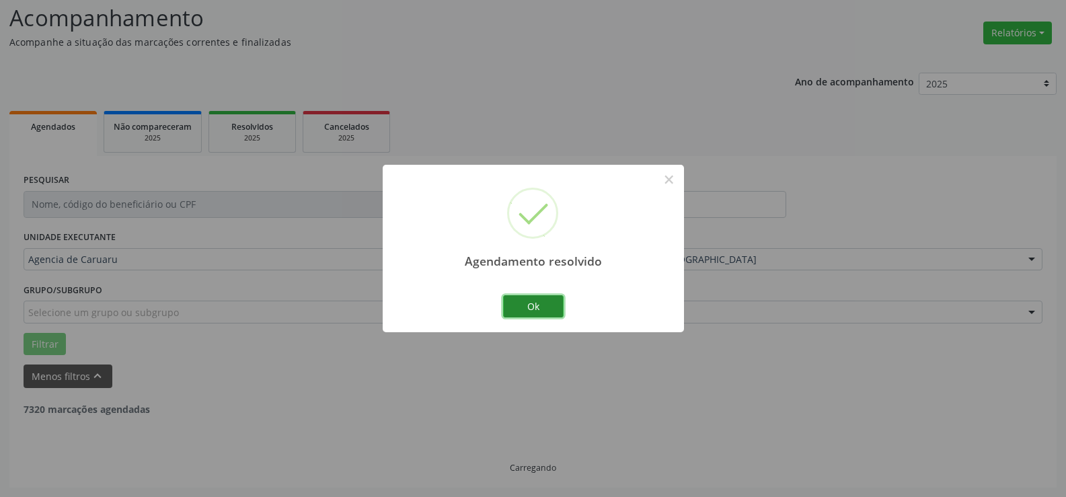
click at [557, 305] on button "Ok" at bounding box center [533, 306] width 61 height 23
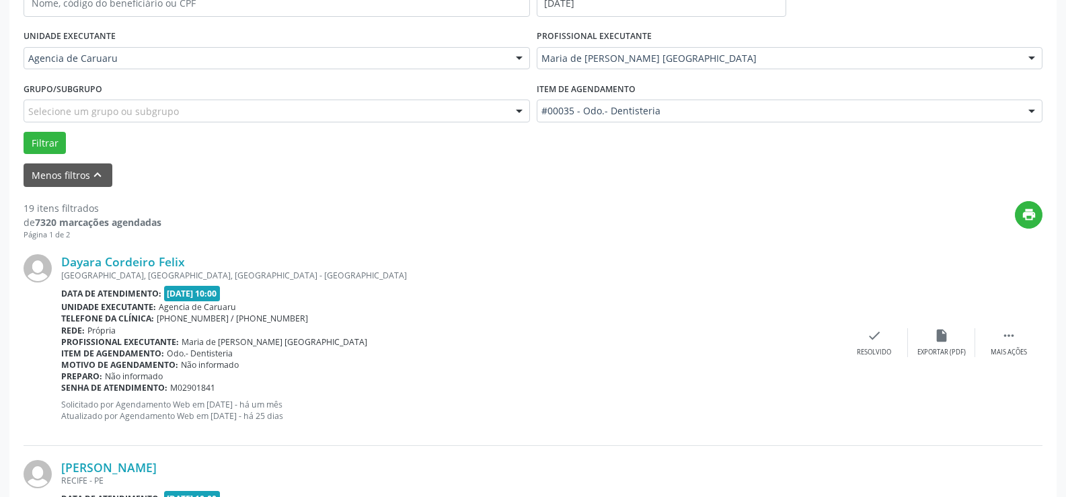
scroll to position [292, 0]
click at [1010, 328] on icon "" at bounding box center [1008, 335] width 15 height 15
click at [938, 337] on icon "alarm_off" at bounding box center [941, 335] width 15 height 15
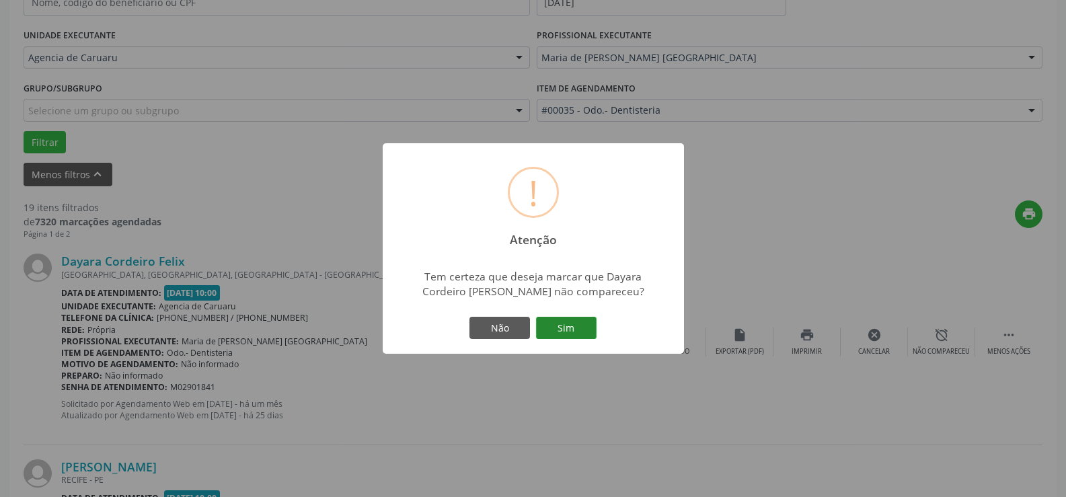
click at [583, 320] on button "Sim" at bounding box center [566, 328] width 61 height 23
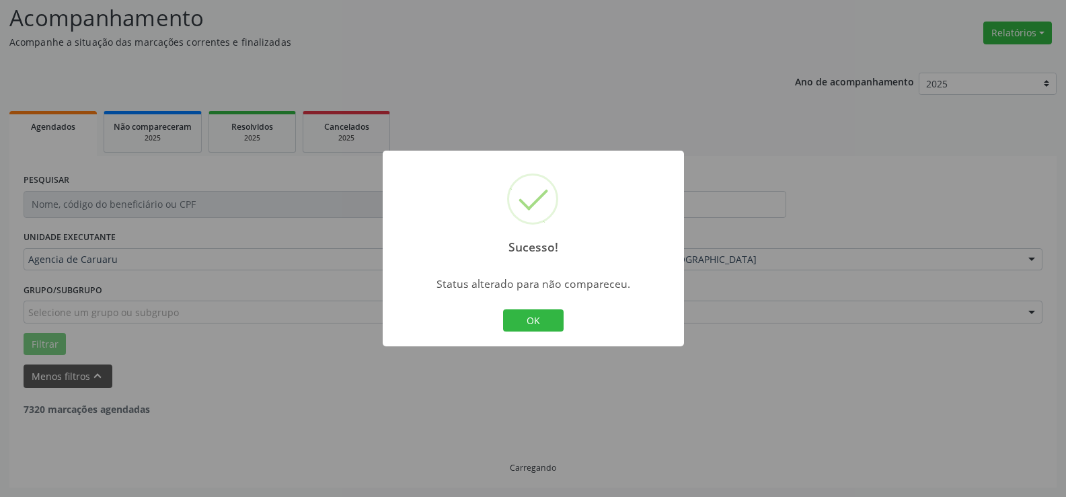
click at [565, 324] on div "OK Cancel" at bounding box center [533, 321] width 67 height 28
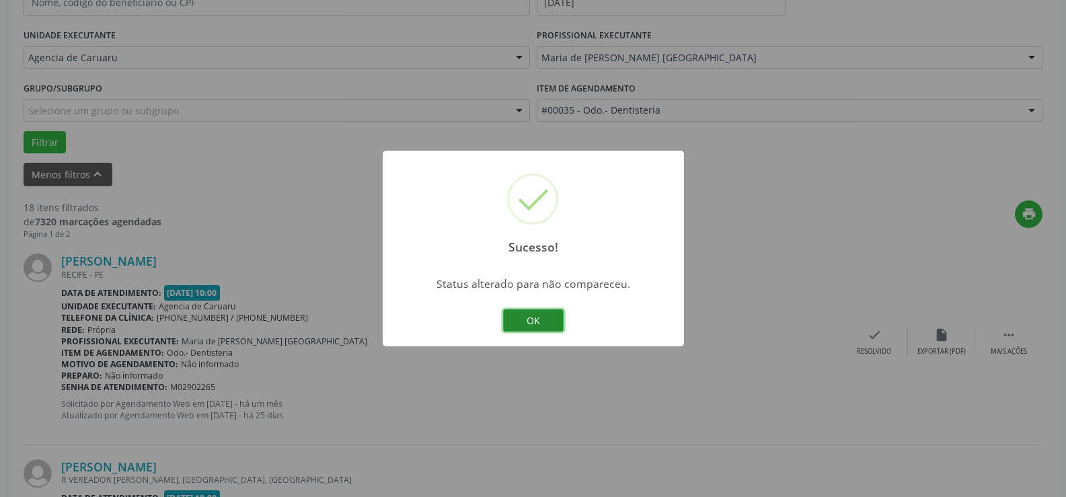
click at [555, 314] on button "OK" at bounding box center [533, 320] width 61 height 23
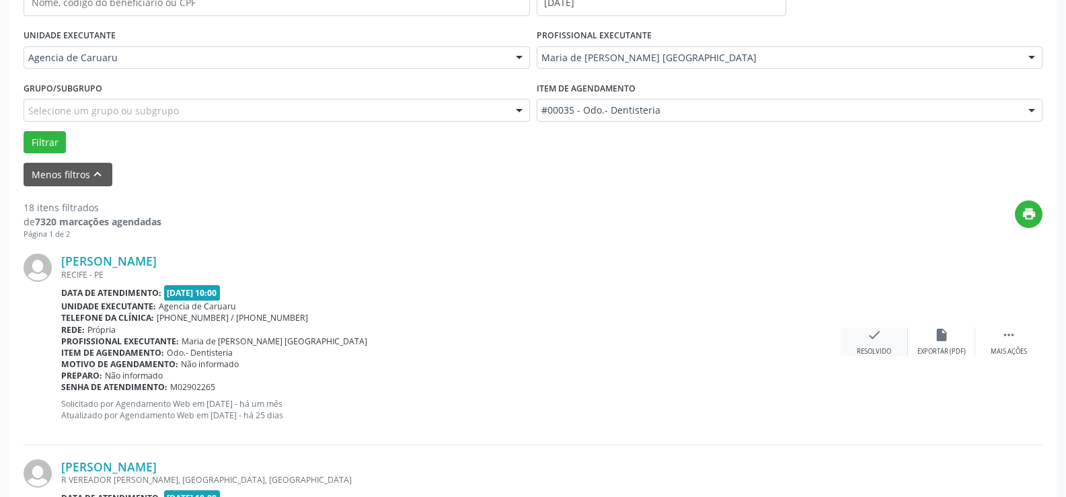
click at [858, 346] on div "check Resolvido" at bounding box center [874, 342] width 67 height 29
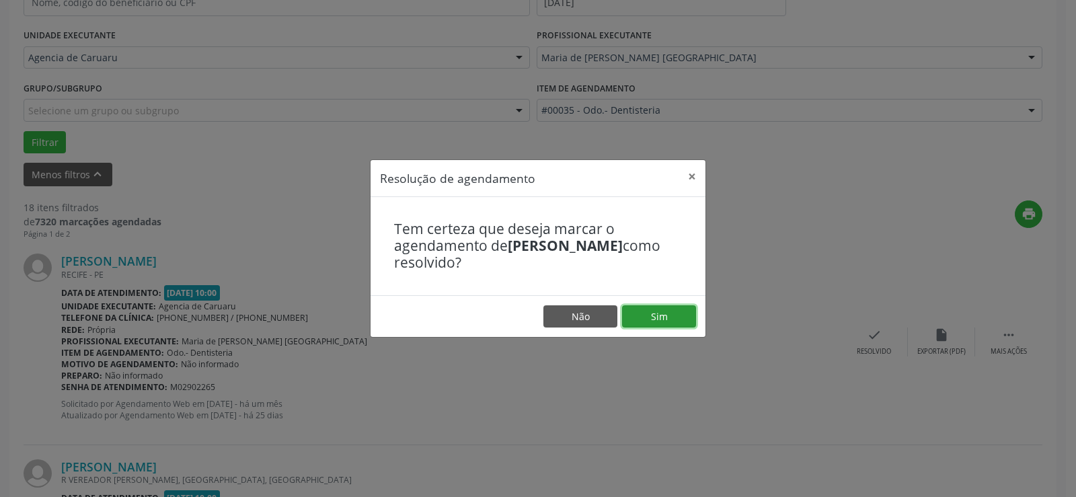
click at [658, 311] on button "Sim" at bounding box center [659, 316] width 74 height 23
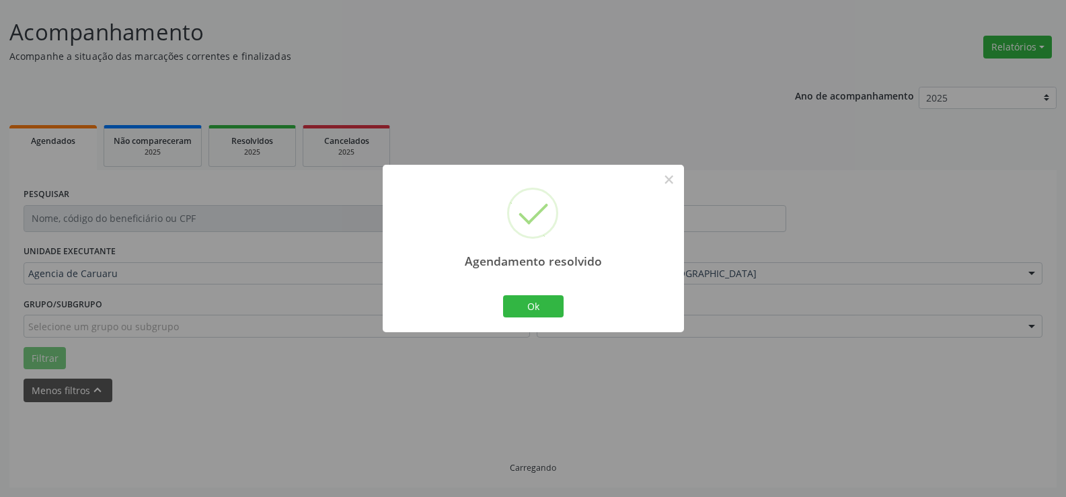
scroll to position [90, 0]
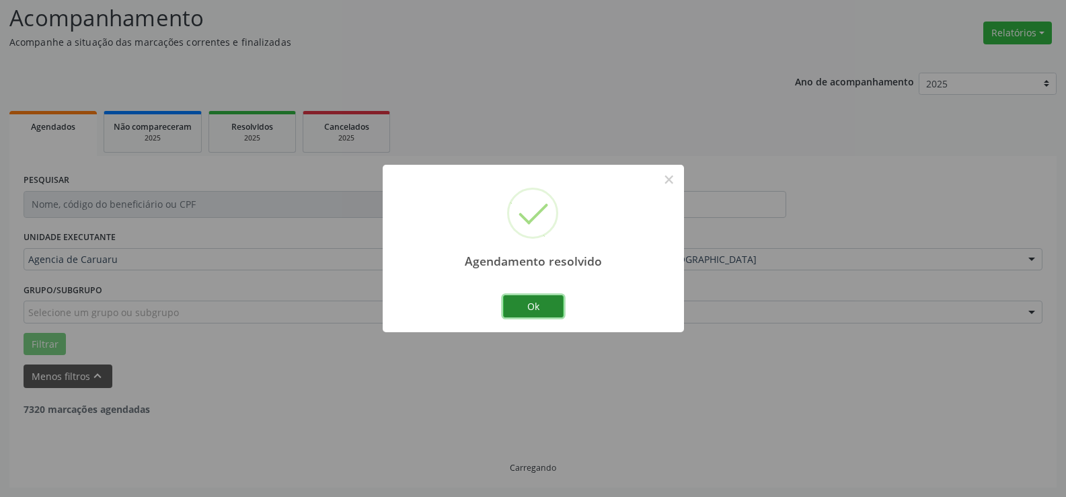
click at [543, 313] on button "Ok" at bounding box center [533, 306] width 61 height 23
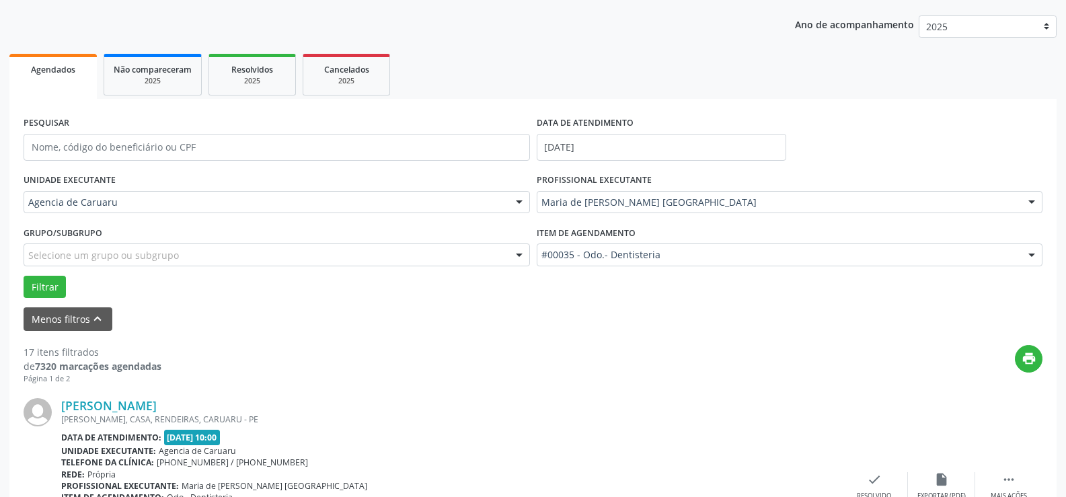
scroll to position [292, 0]
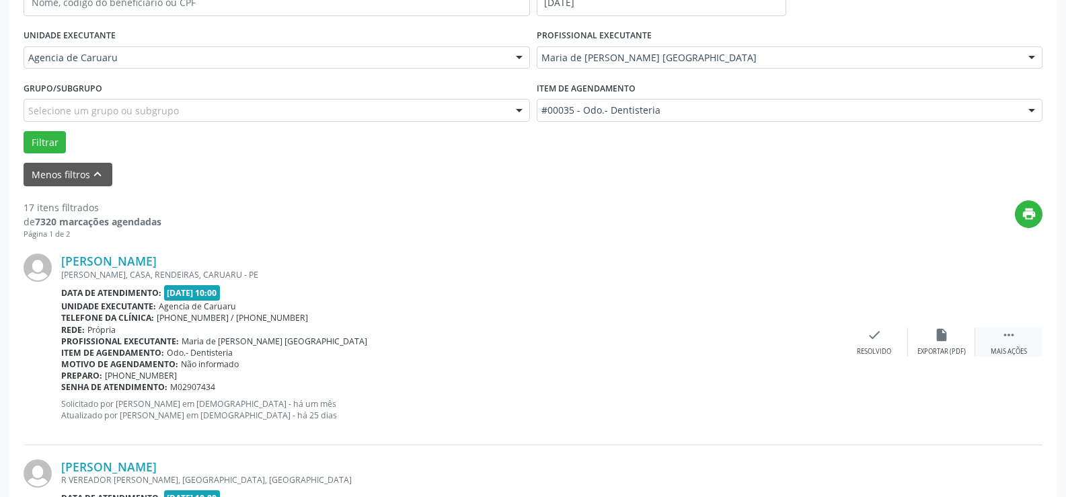
click at [1011, 337] on icon "" at bounding box center [1008, 335] width 15 height 15
click at [953, 332] on div "alarm_off Não compareceu" at bounding box center [941, 342] width 67 height 29
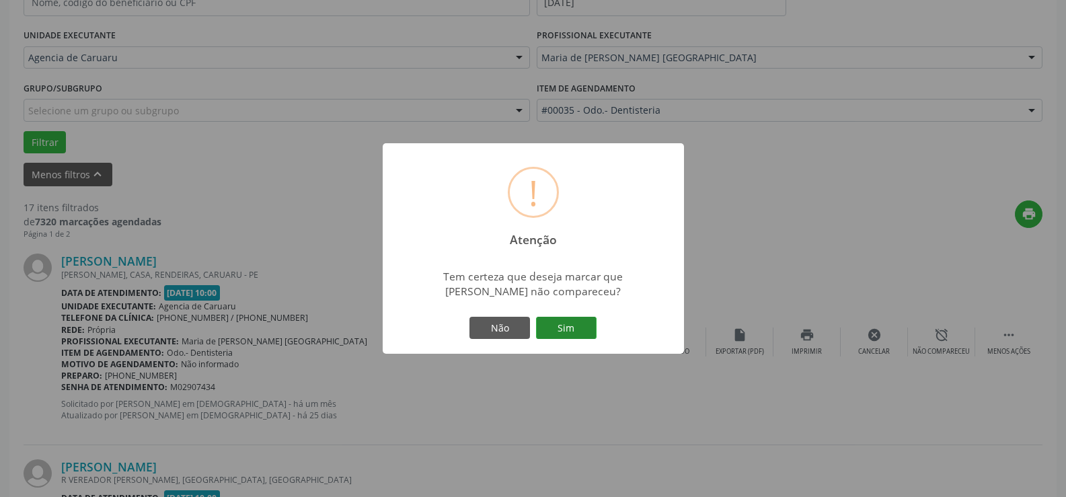
click at [549, 333] on button "Sim" at bounding box center [566, 328] width 61 height 23
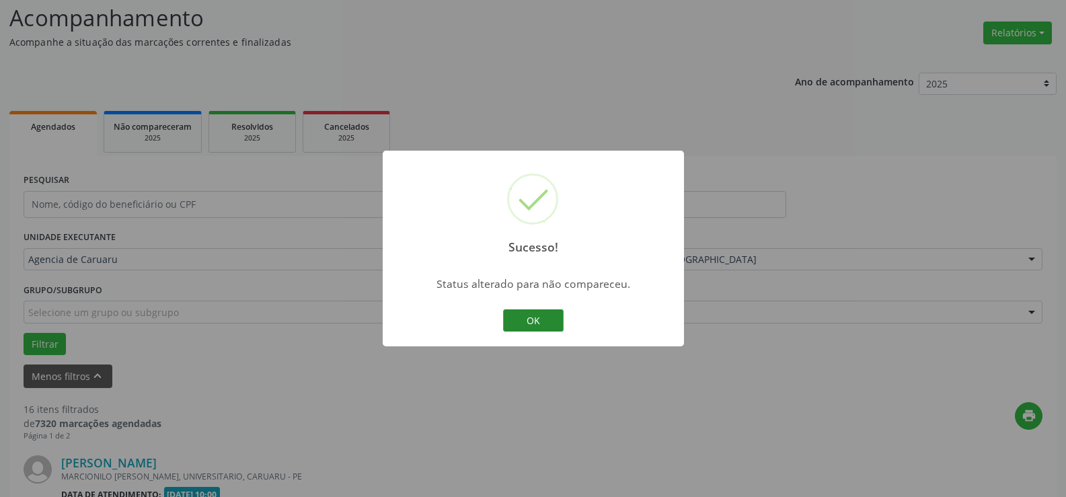
click at [541, 326] on button "OK" at bounding box center [533, 320] width 61 height 23
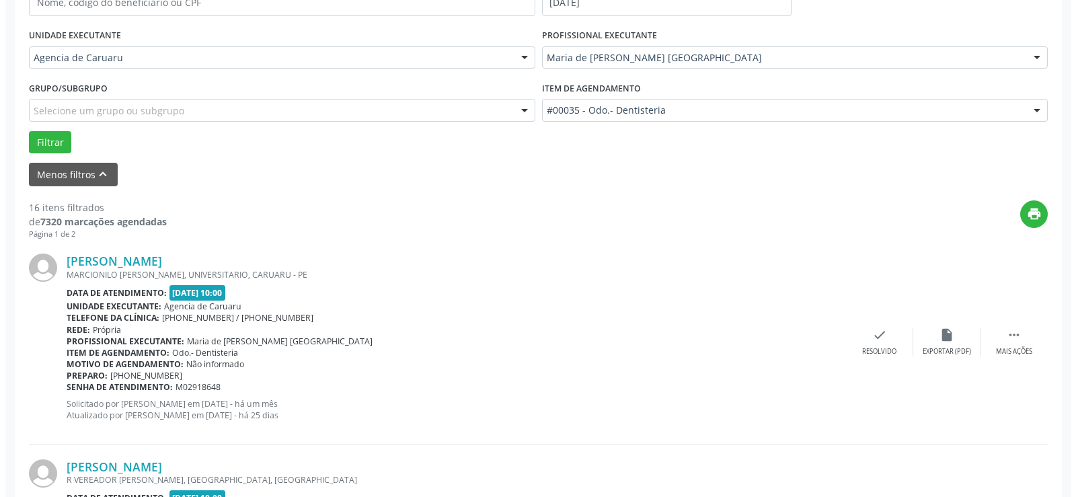
scroll to position [359, 0]
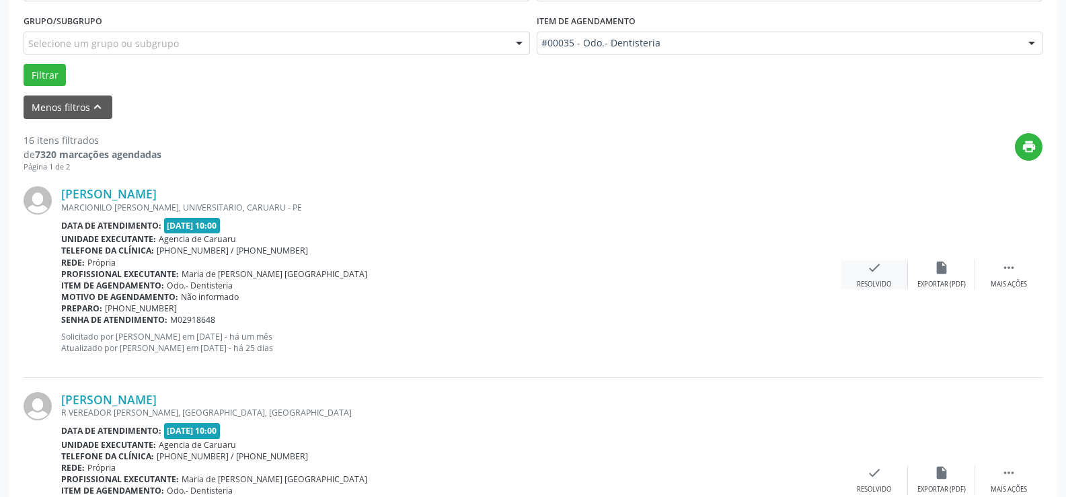
click at [862, 276] on div "check Resolvido" at bounding box center [874, 274] width 67 height 29
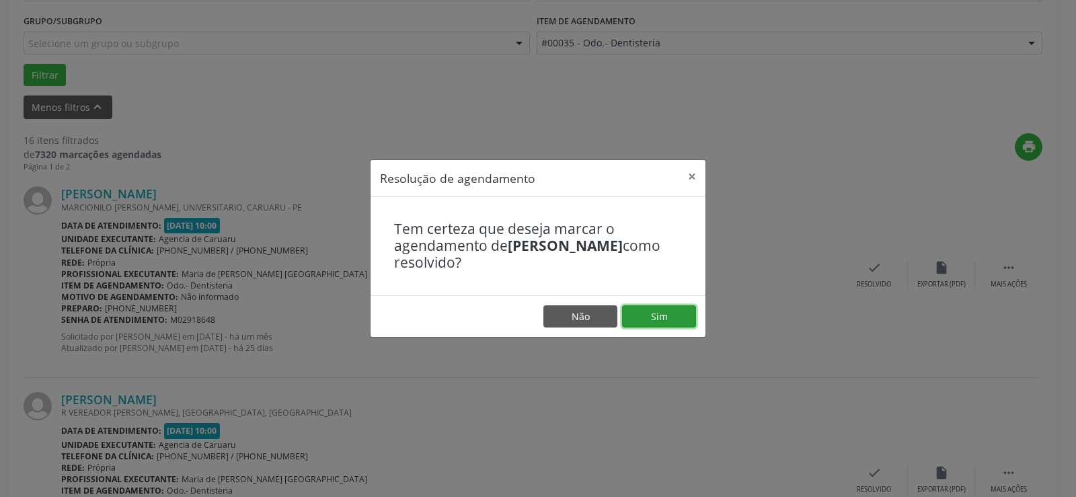
click at [667, 321] on button "Sim" at bounding box center [659, 316] width 74 height 23
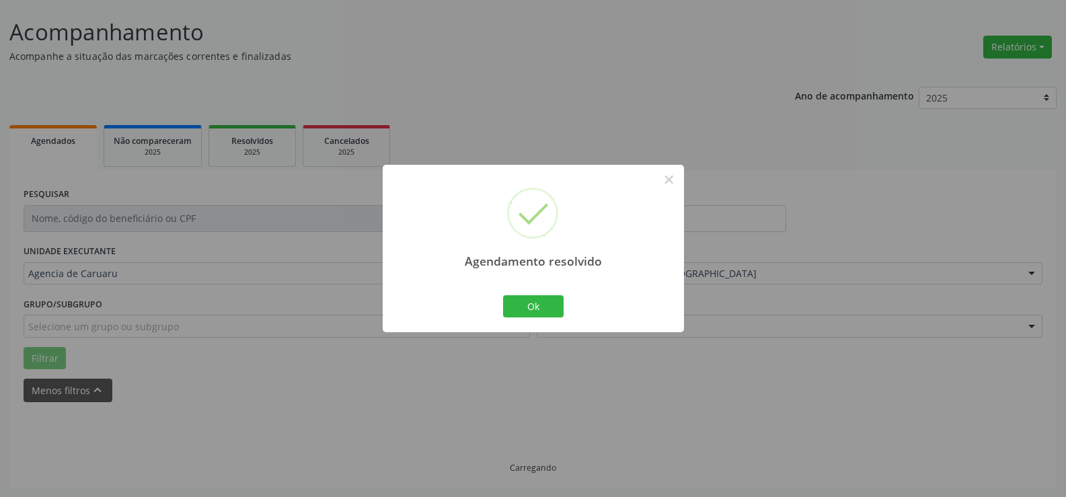
scroll to position [90, 0]
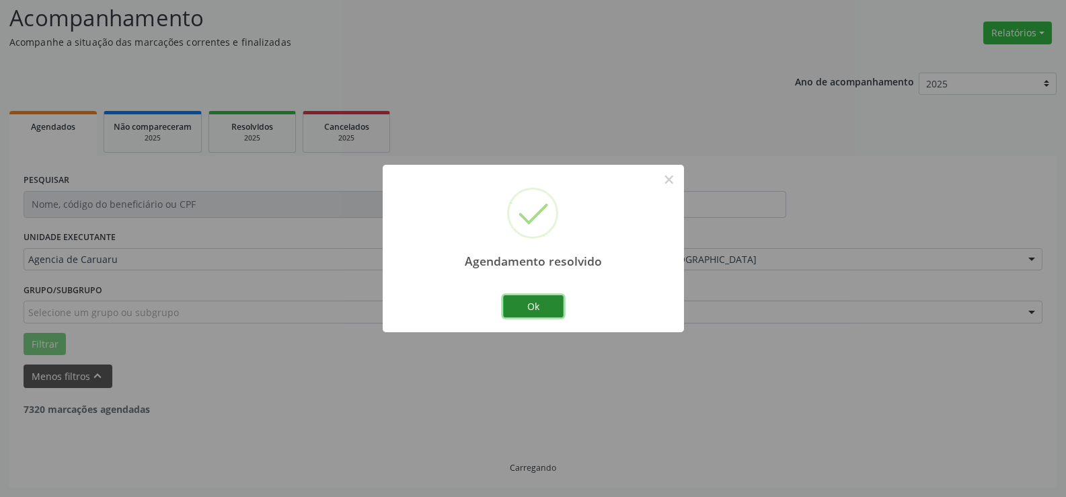
click at [549, 309] on button "Ok" at bounding box center [533, 306] width 61 height 23
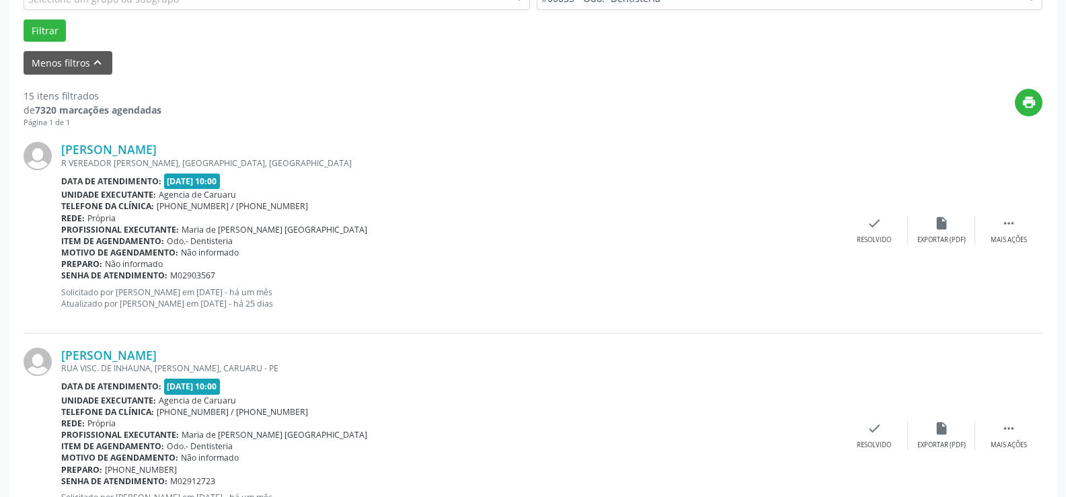
scroll to position [426, 0]
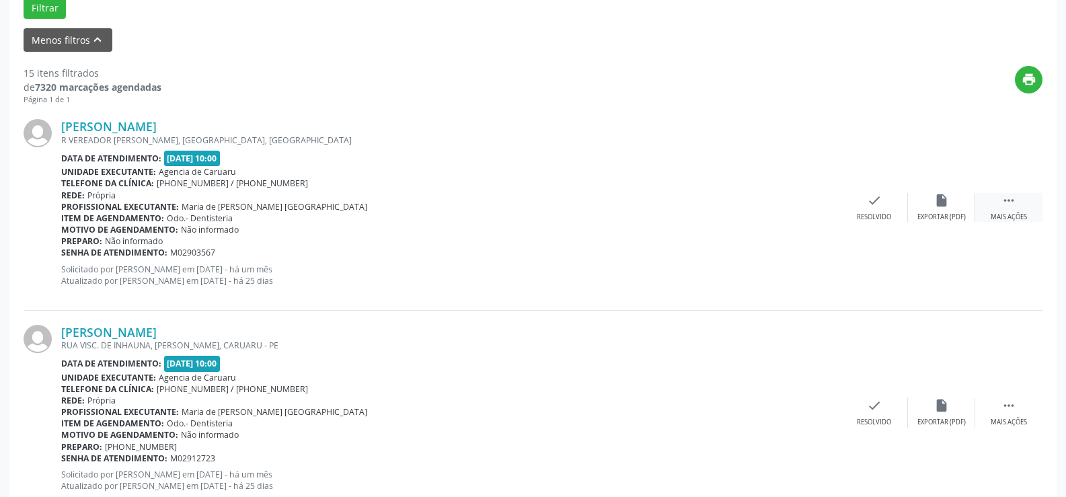
click at [1010, 203] on icon "" at bounding box center [1008, 200] width 15 height 15
click at [952, 208] on div "alarm_off Não compareceu" at bounding box center [941, 207] width 67 height 29
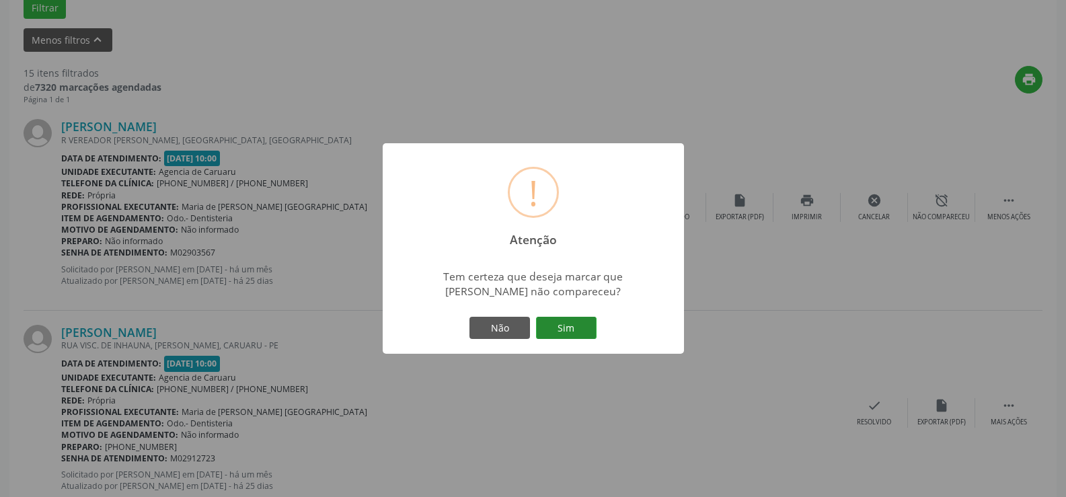
click at [569, 324] on button "Sim" at bounding box center [566, 328] width 61 height 23
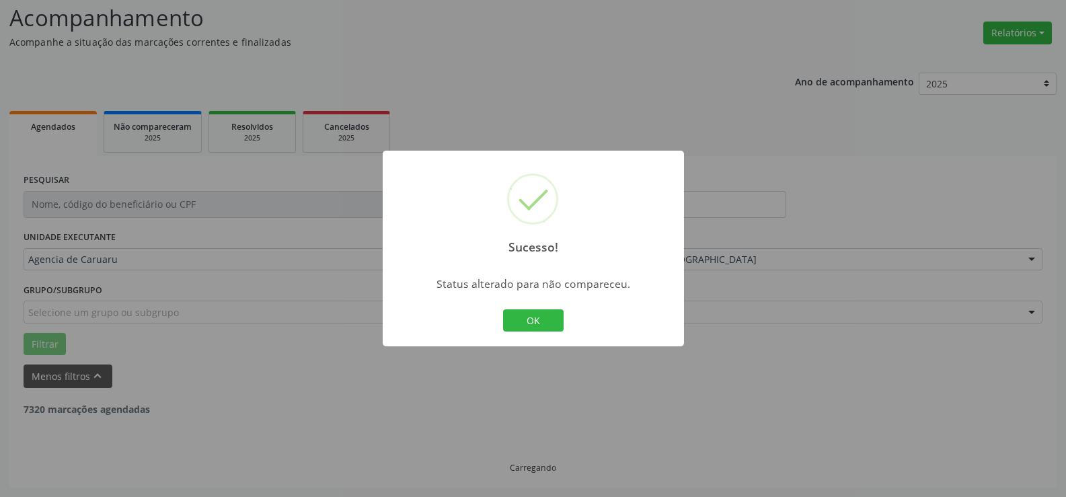
scroll to position [90, 0]
click at [554, 314] on button "OK" at bounding box center [533, 320] width 61 height 23
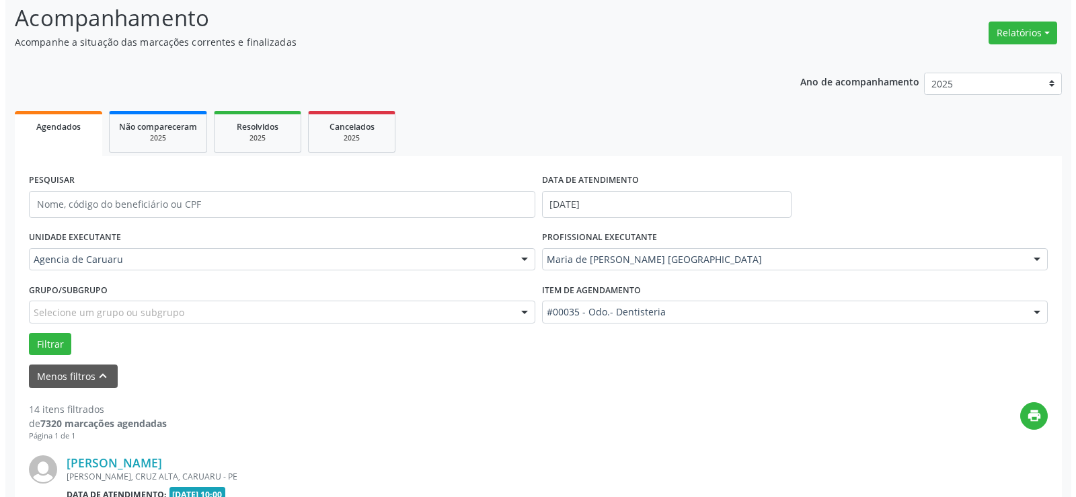
scroll to position [426, 0]
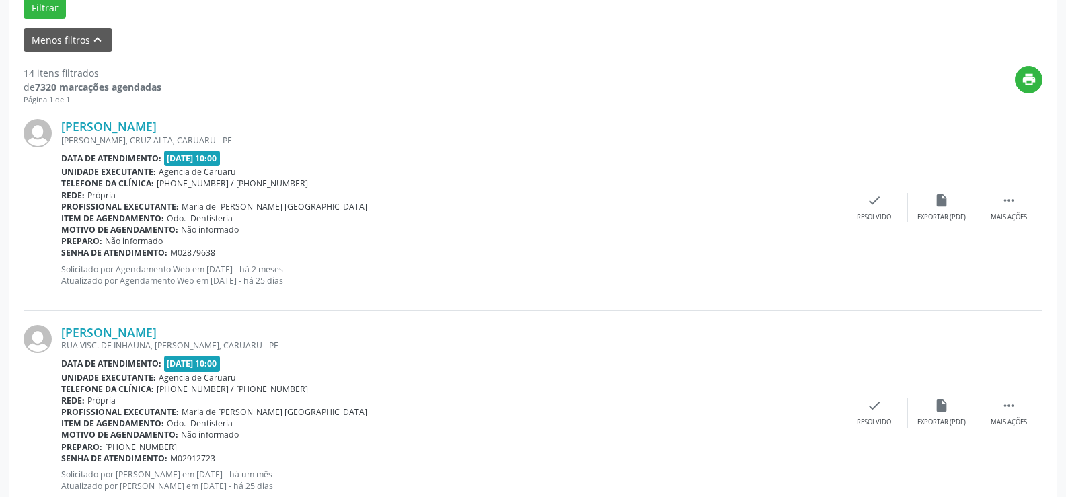
drag, startPoint x: 862, startPoint y: 152, endPoint x: 853, endPoint y: 162, distance: 13.4
click at [860, 152] on div "[PERSON_NAME] [PERSON_NAME], [GEOGRAPHIC_DATA], CARUARU - PE Data de atendiment…" at bounding box center [533, 207] width 1019 height 205
click at [870, 203] on icon "check" at bounding box center [874, 200] width 15 height 15
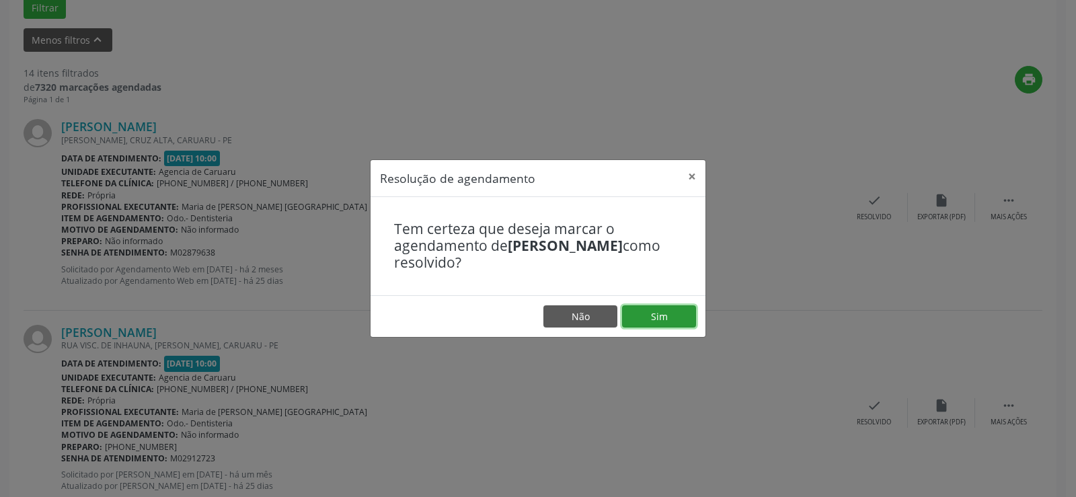
click at [648, 312] on button "Sim" at bounding box center [659, 316] width 74 height 23
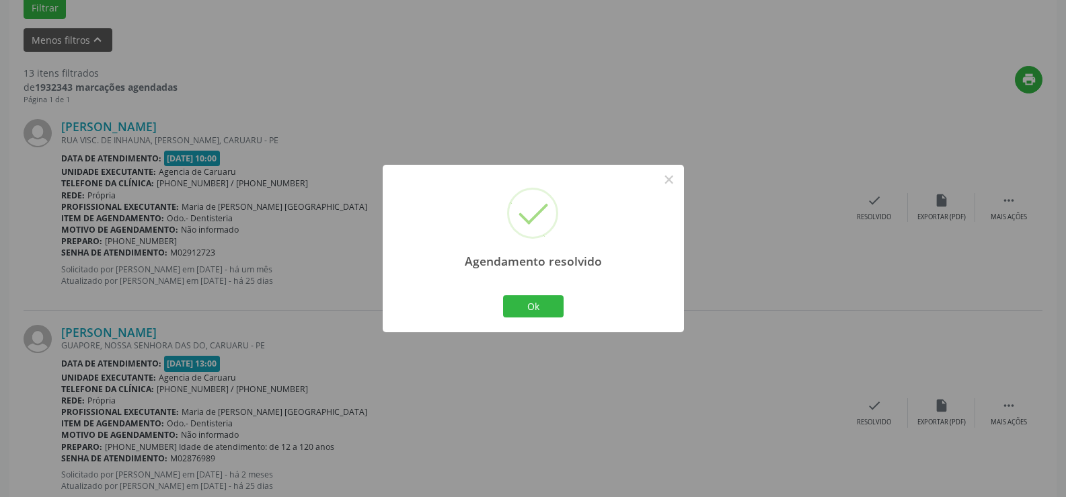
click at [560, 293] on div "Ok Cancel" at bounding box center [533, 306] width 67 height 28
click at [555, 315] on button "Ok" at bounding box center [533, 306] width 61 height 23
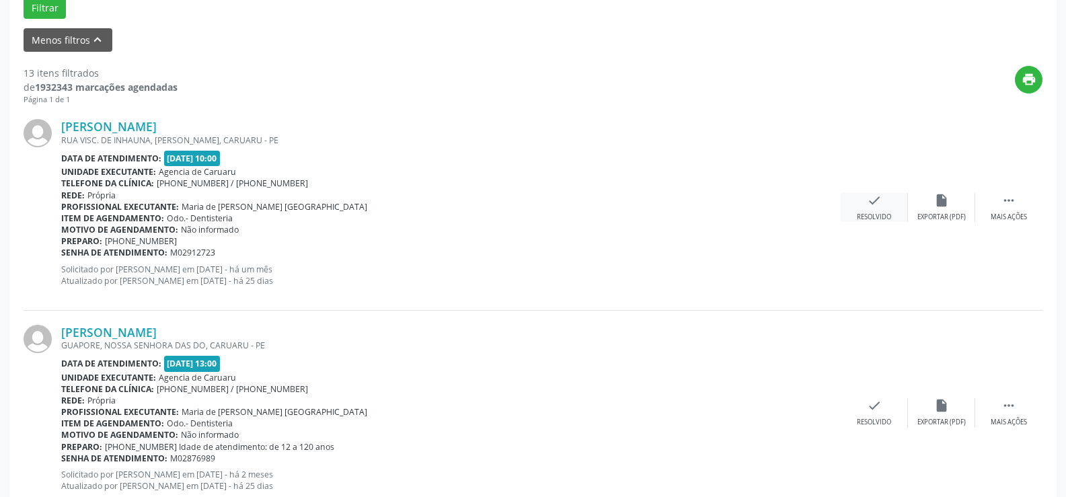
click at [880, 219] on div "Resolvido" at bounding box center [874, 217] width 34 height 9
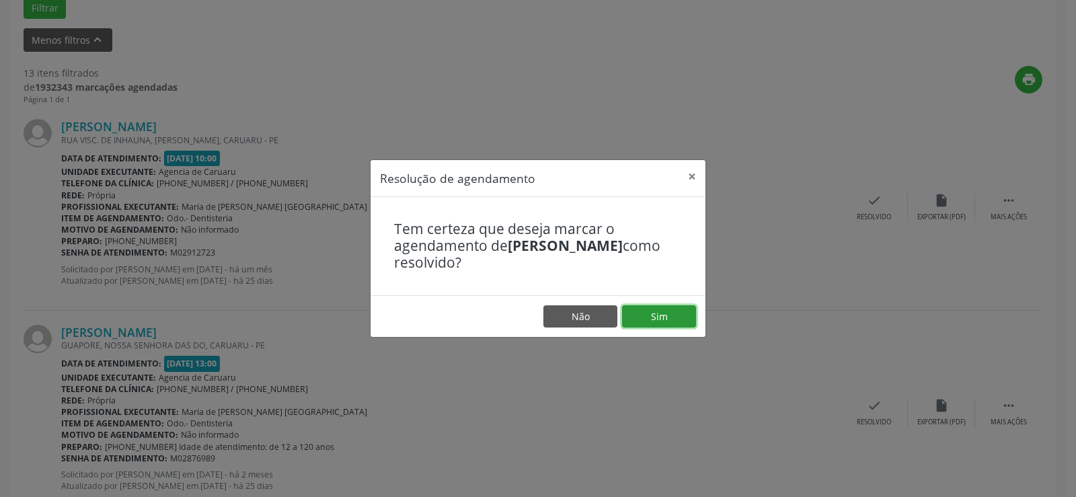
click at [665, 320] on button "Sim" at bounding box center [659, 316] width 74 height 23
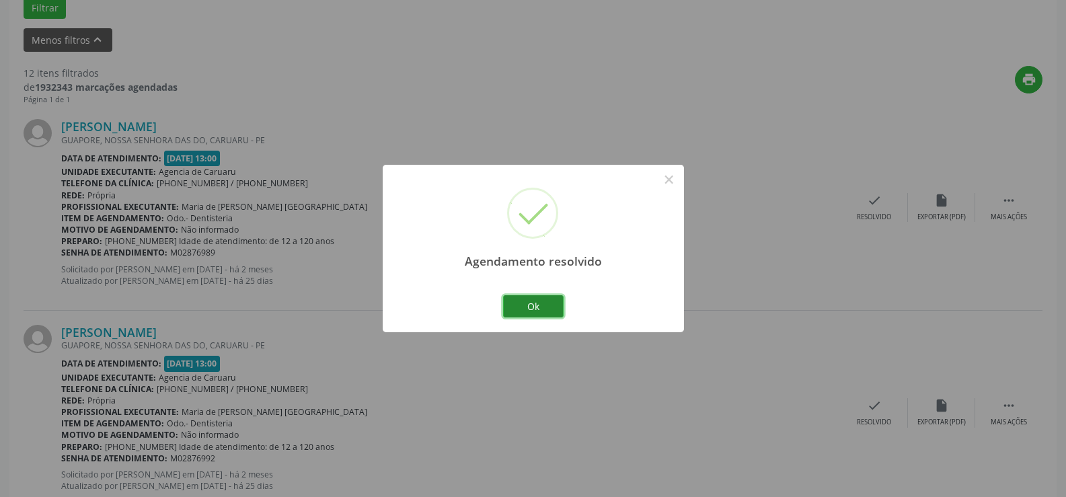
click at [552, 299] on button "Ok" at bounding box center [533, 306] width 61 height 23
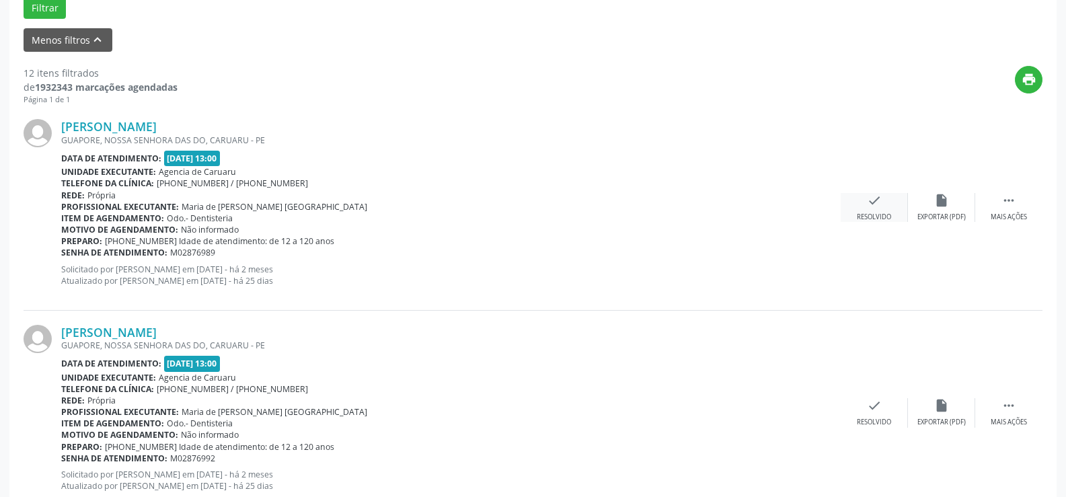
click at [894, 215] on div "check Resolvido" at bounding box center [874, 207] width 67 height 29
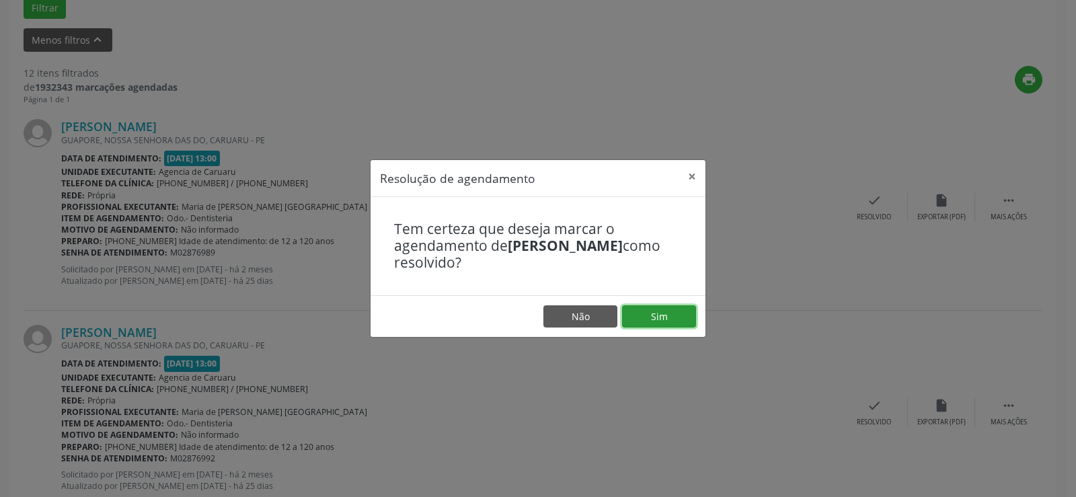
click at [652, 311] on button "Sim" at bounding box center [659, 316] width 74 height 23
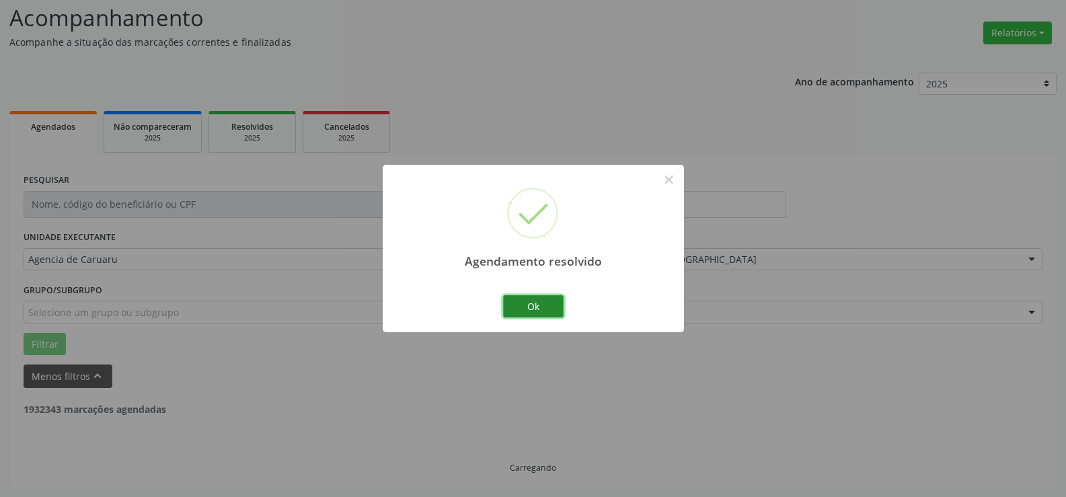
click at [534, 303] on button "Ok" at bounding box center [533, 306] width 61 height 23
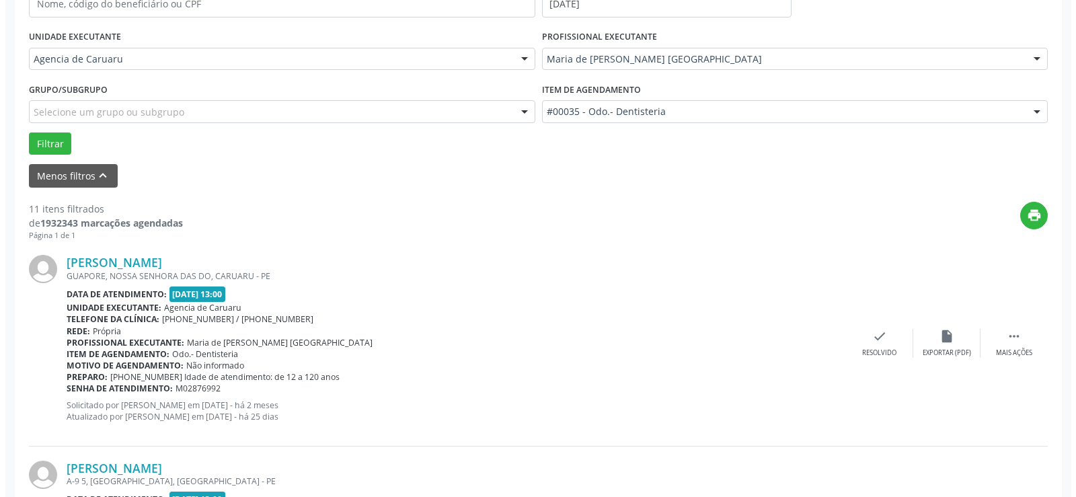
scroll to position [292, 0]
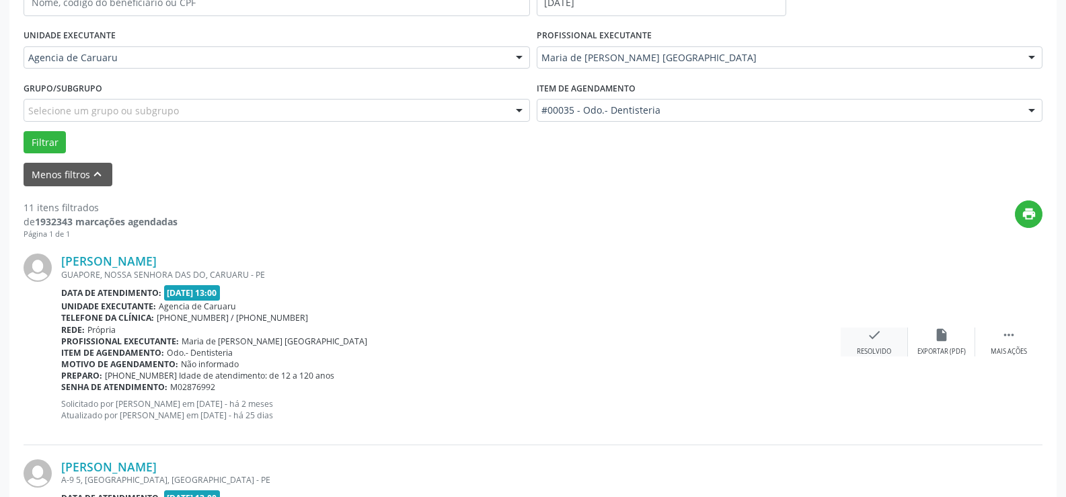
click at [873, 330] on icon "check" at bounding box center [874, 335] width 15 height 15
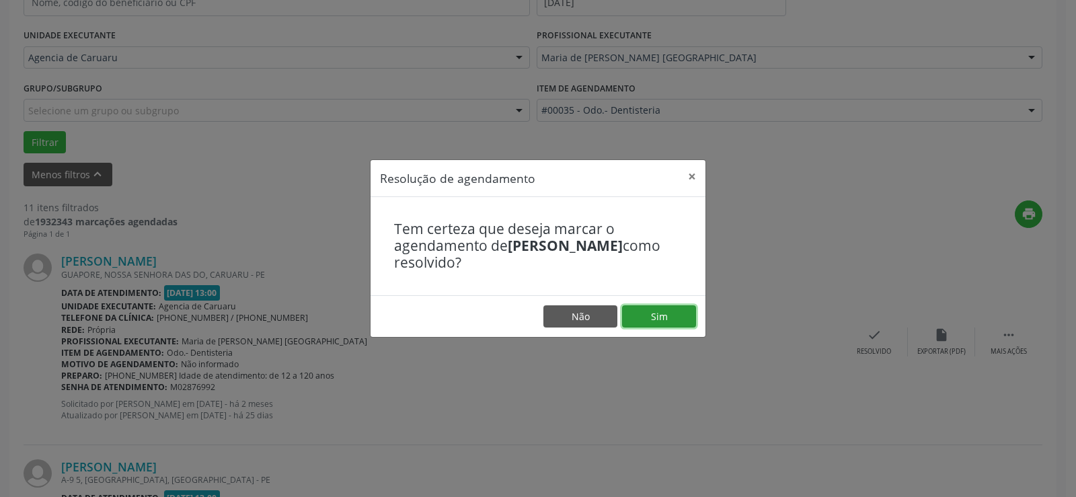
click at [668, 305] on button "Sim" at bounding box center [659, 316] width 74 height 23
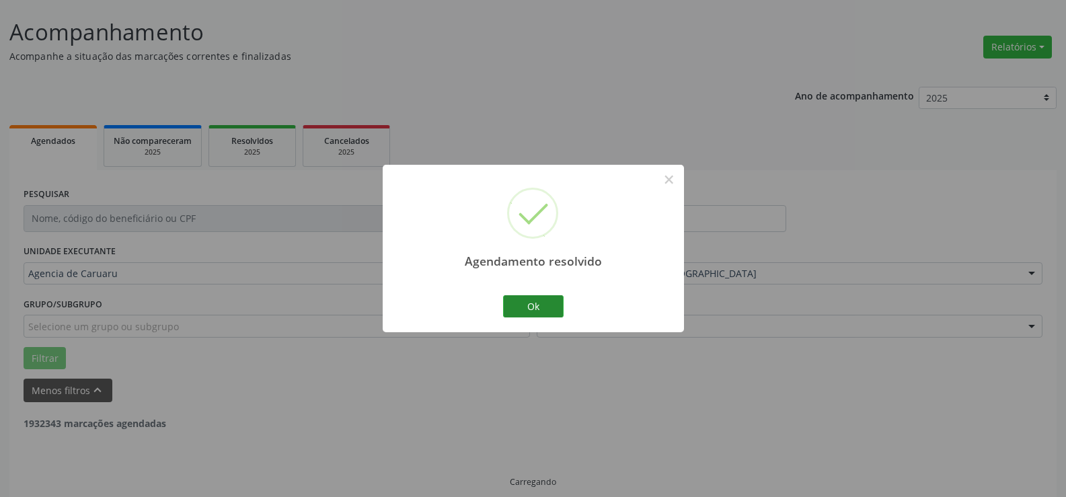
scroll to position [90, 0]
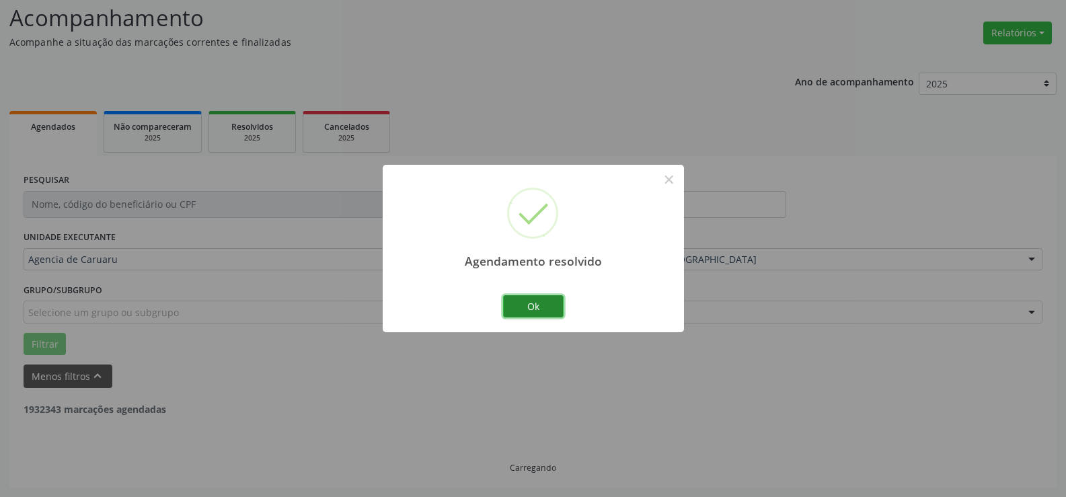
click at [554, 309] on button "Ok" at bounding box center [533, 306] width 61 height 23
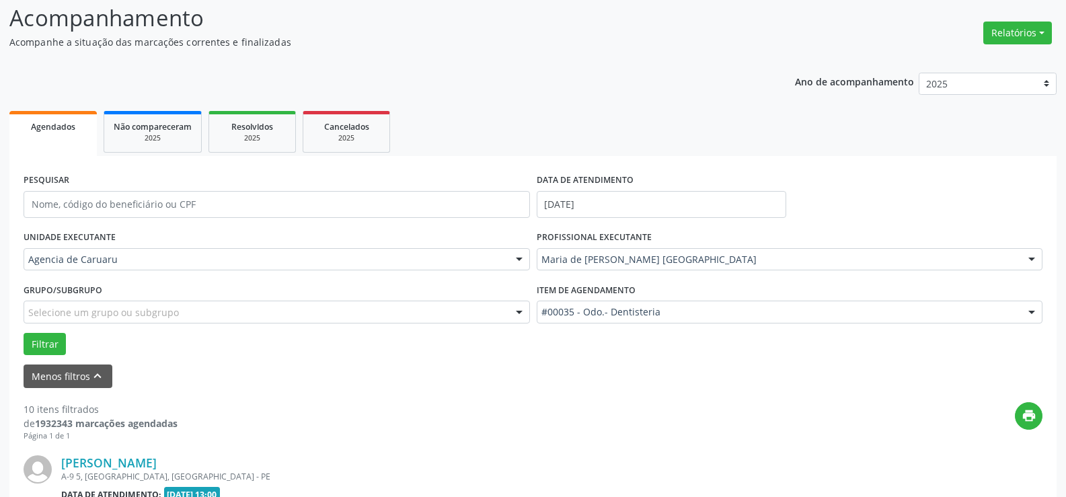
scroll to position [292, 0]
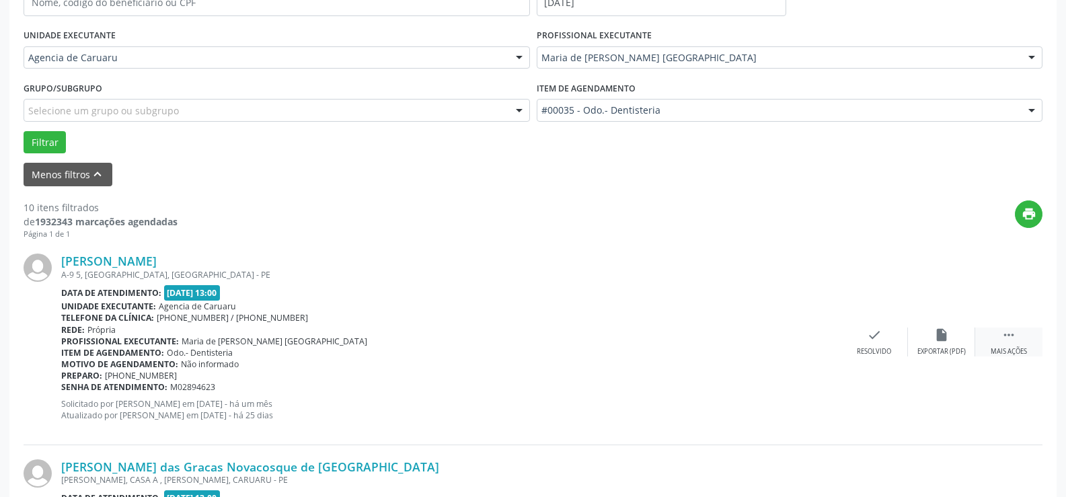
click at [1008, 342] on icon "" at bounding box center [1008, 335] width 15 height 15
click at [958, 344] on div "alarm_off Não compareceu" at bounding box center [941, 342] width 67 height 29
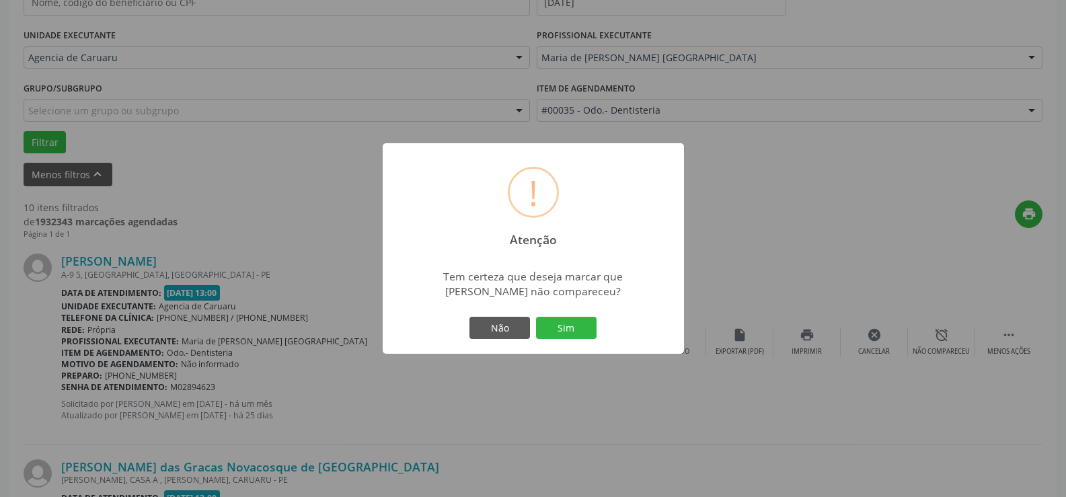
click at [590, 340] on div "Não Sim" at bounding box center [533, 328] width 133 height 28
click at [583, 326] on button "Sim" at bounding box center [566, 328] width 61 height 23
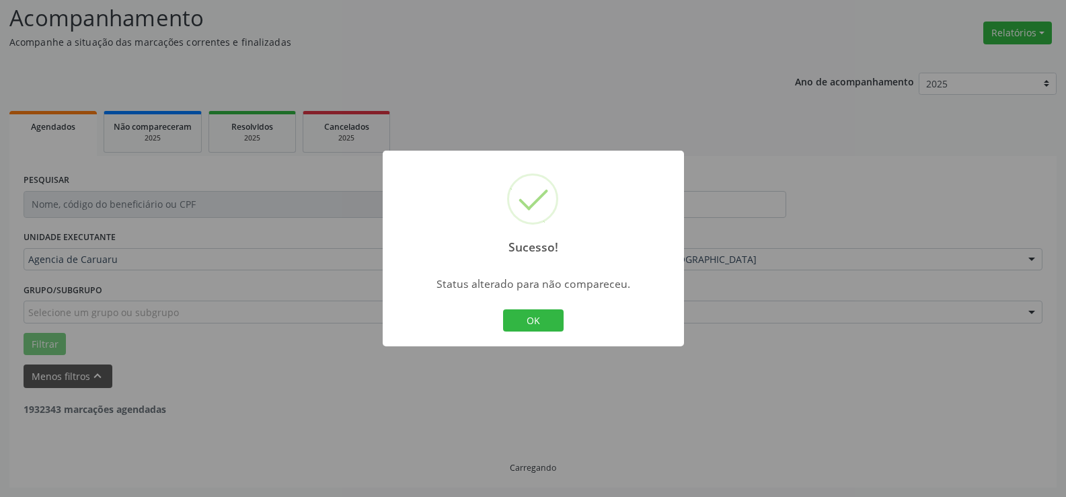
click at [535, 313] on button "OK" at bounding box center [533, 320] width 61 height 23
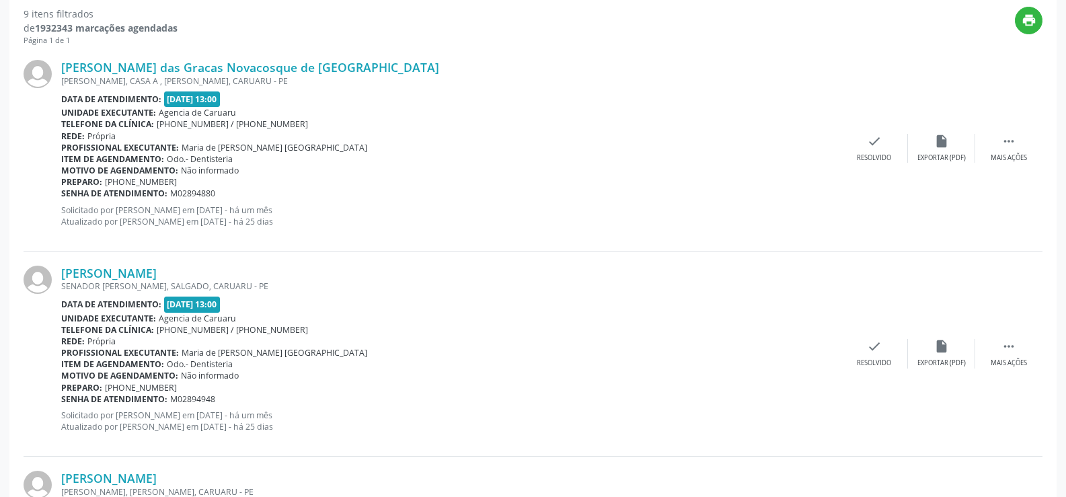
scroll to position [494, 0]
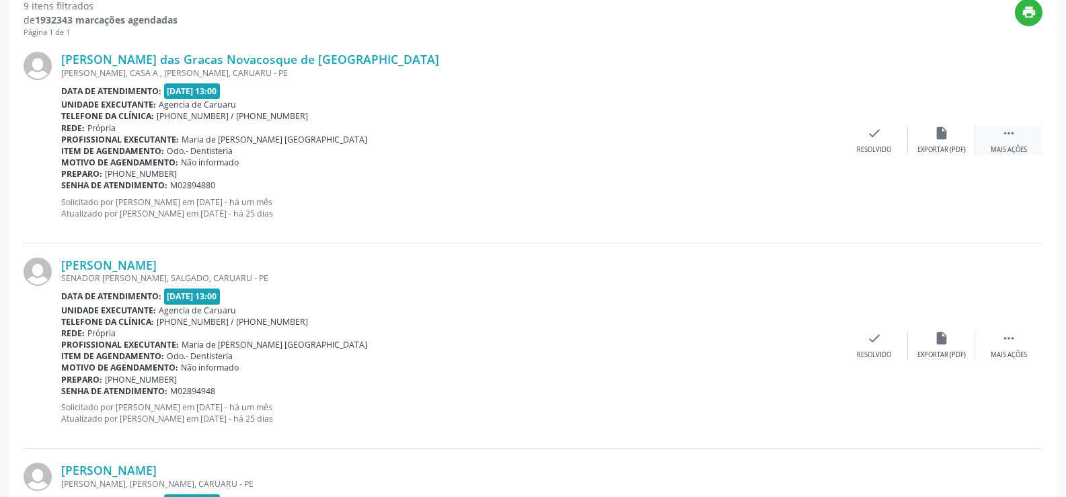
click at [983, 126] on div " Mais ações" at bounding box center [1008, 140] width 67 height 29
click at [953, 145] on div "Não compareceu" at bounding box center [941, 149] width 57 height 9
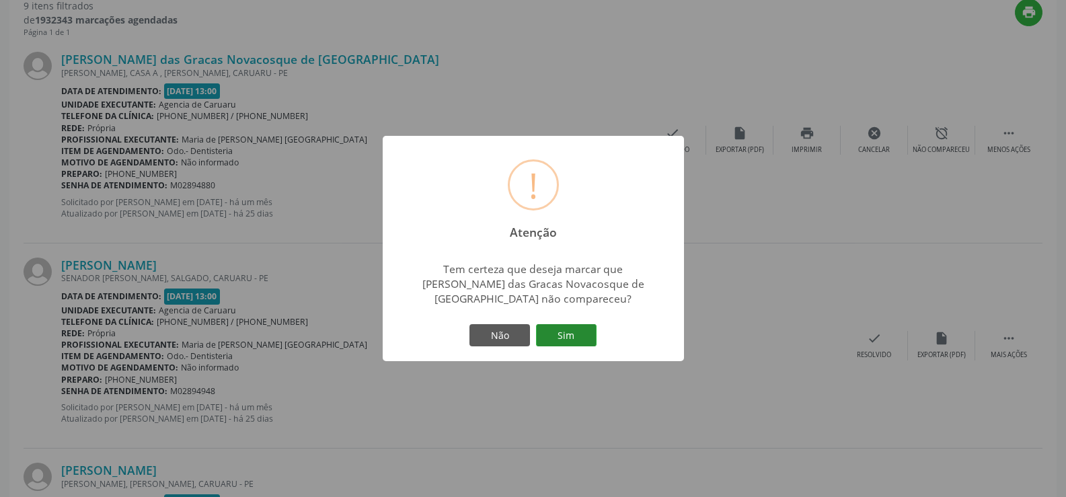
click at [551, 324] on button "Sim" at bounding box center [566, 335] width 61 height 23
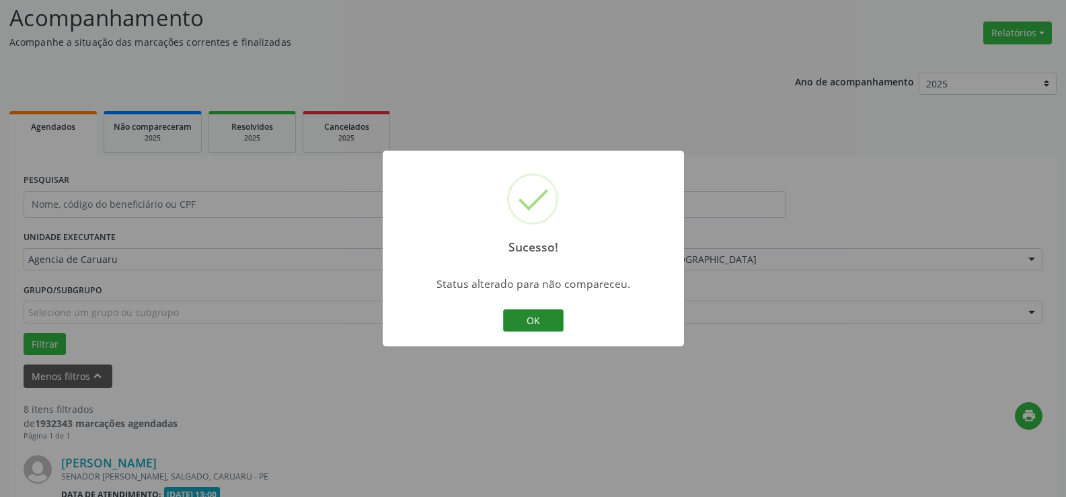
click at [518, 309] on button "OK" at bounding box center [533, 320] width 61 height 23
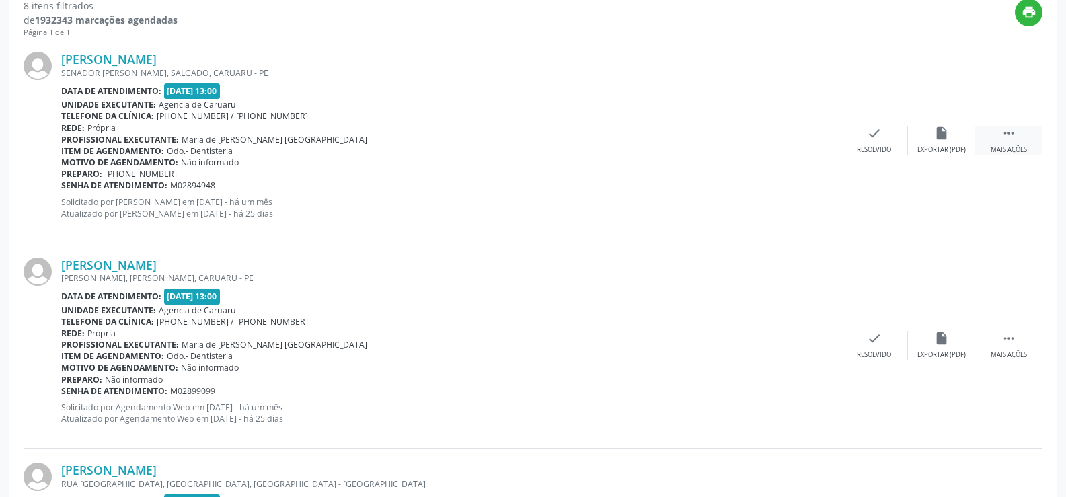
click at [1022, 143] on div " Mais ações" at bounding box center [1008, 140] width 67 height 29
click at [927, 143] on div "alarm_off Não compareceu" at bounding box center [941, 140] width 67 height 29
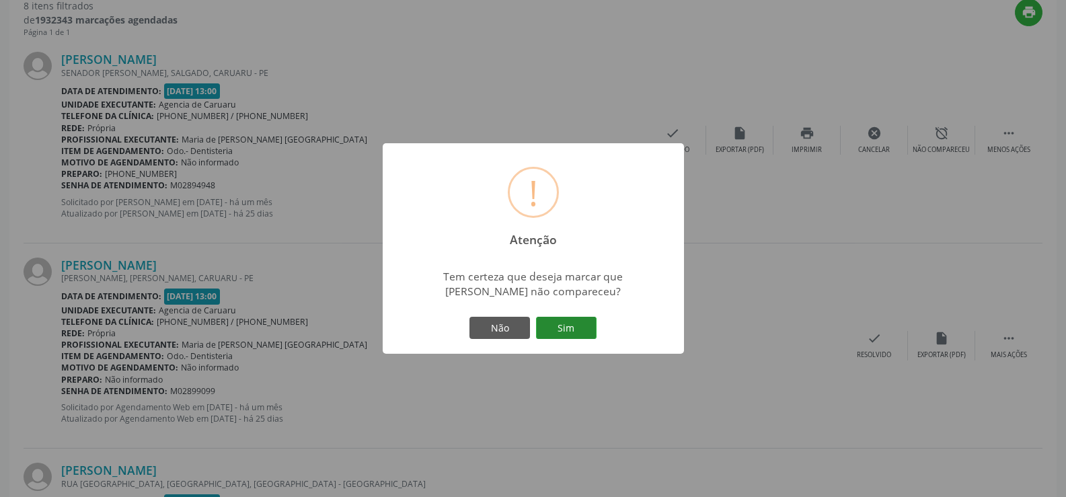
click at [580, 320] on button "Sim" at bounding box center [566, 328] width 61 height 23
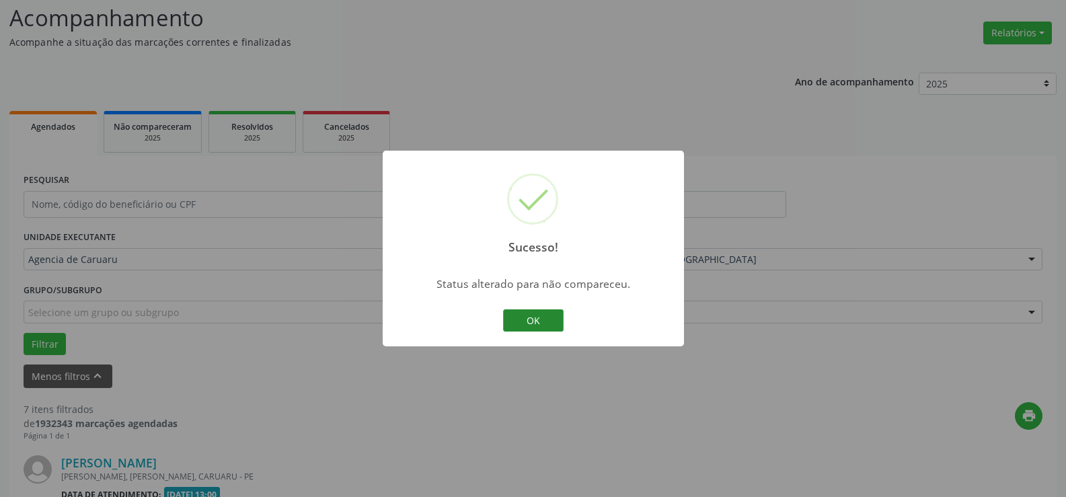
click at [541, 320] on button "OK" at bounding box center [533, 320] width 61 height 23
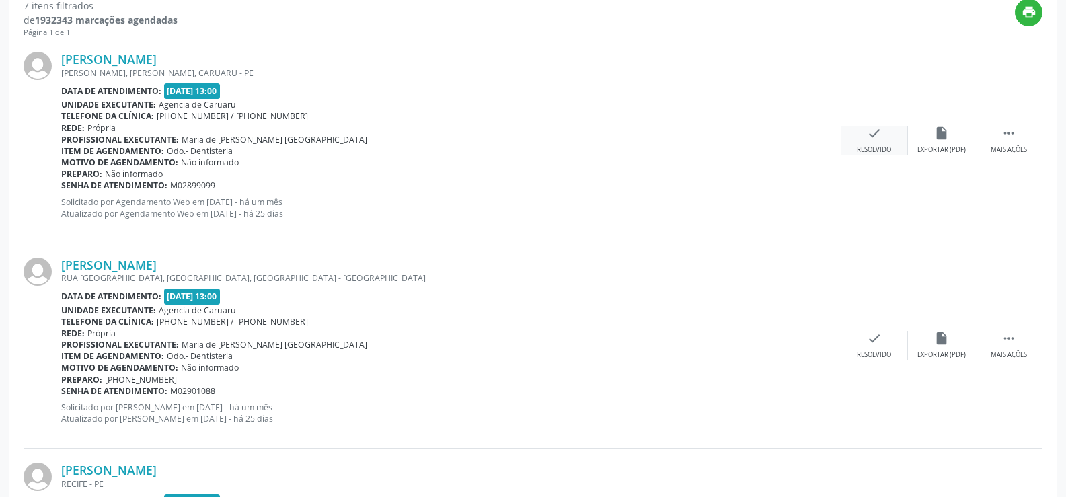
click at [872, 145] on div "check Resolvido" at bounding box center [874, 140] width 67 height 29
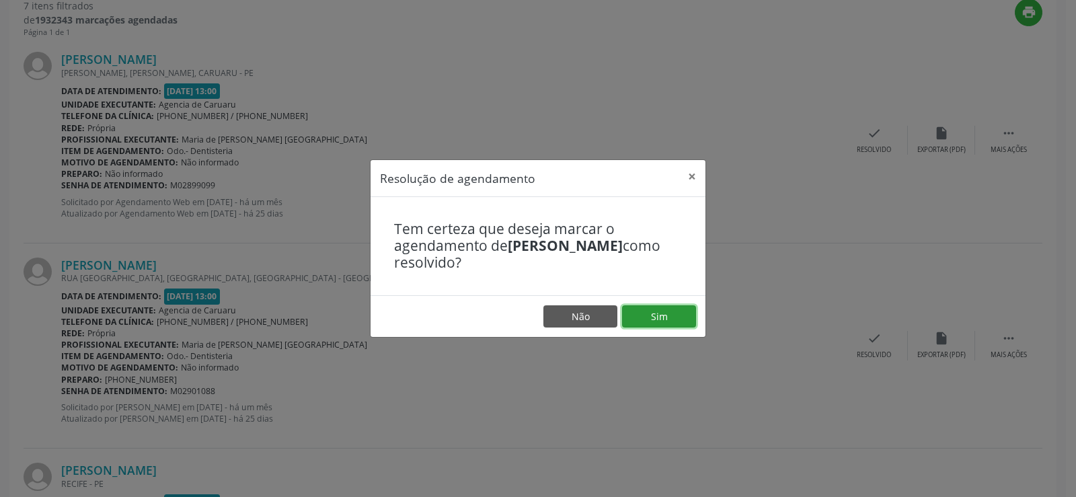
click at [675, 308] on button "Sim" at bounding box center [659, 316] width 74 height 23
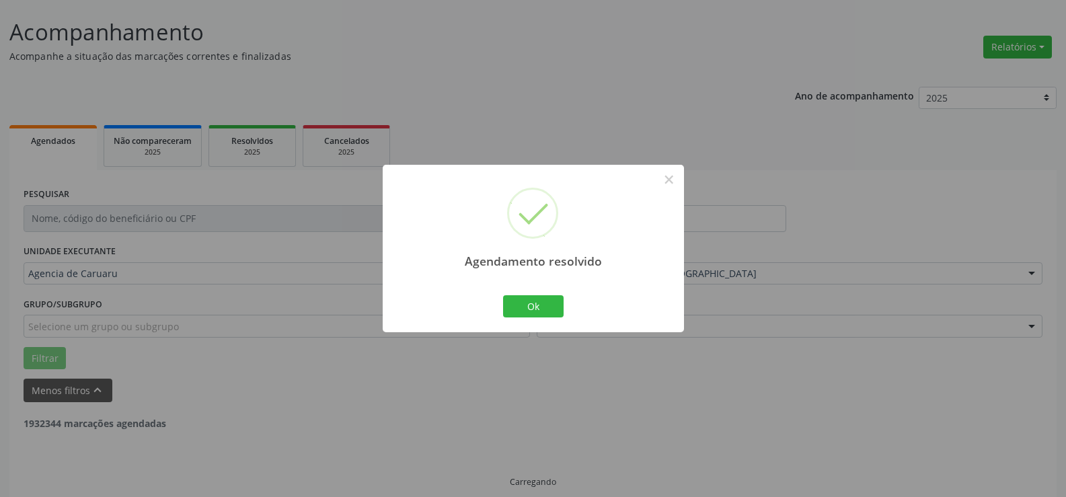
scroll to position [90, 0]
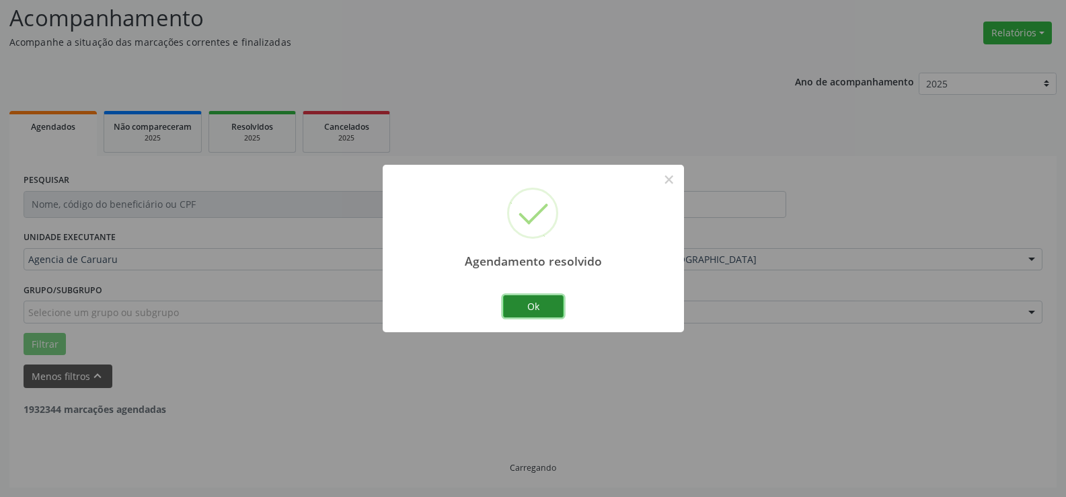
click at [557, 304] on button "Ok" at bounding box center [533, 306] width 61 height 23
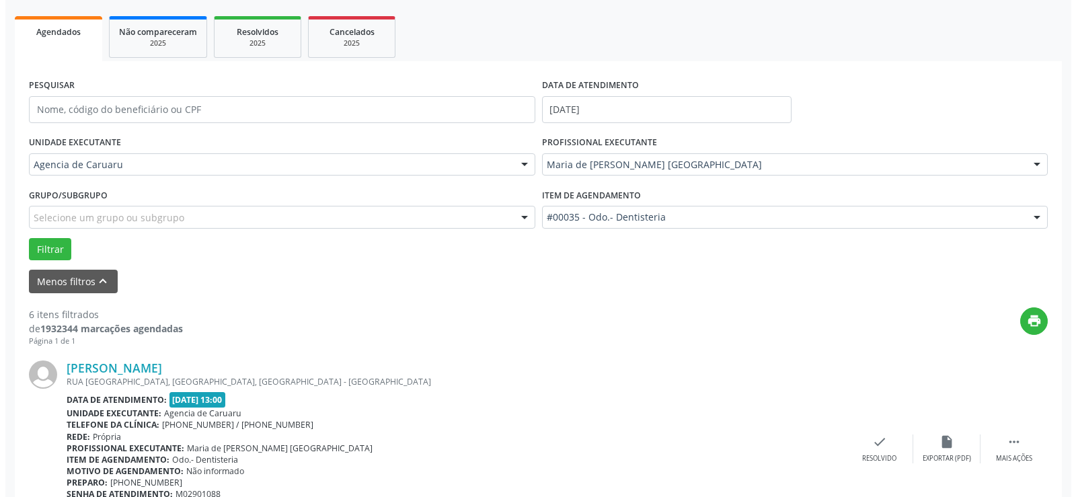
scroll to position [359, 0]
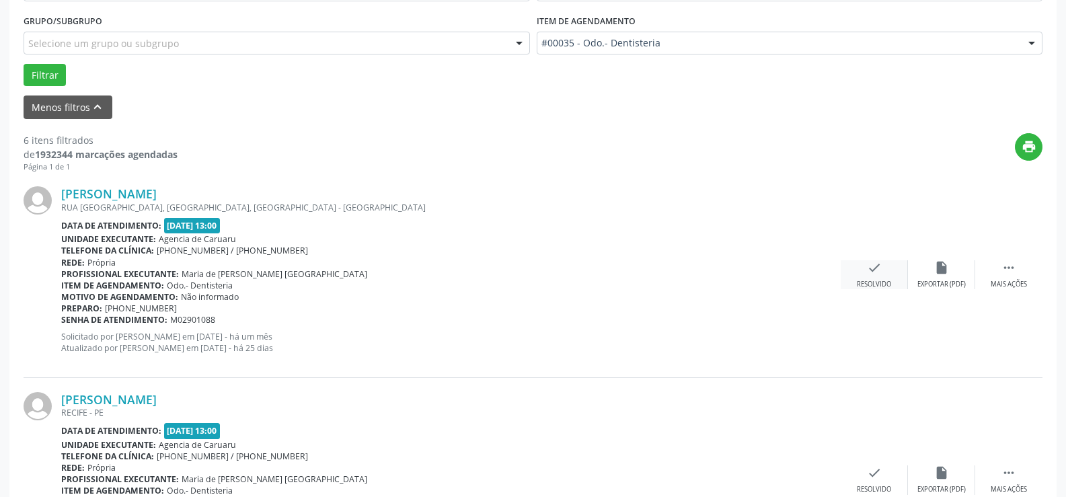
click at [886, 270] on div "check Resolvido" at bounding box center [874, 274] width 67 height 29
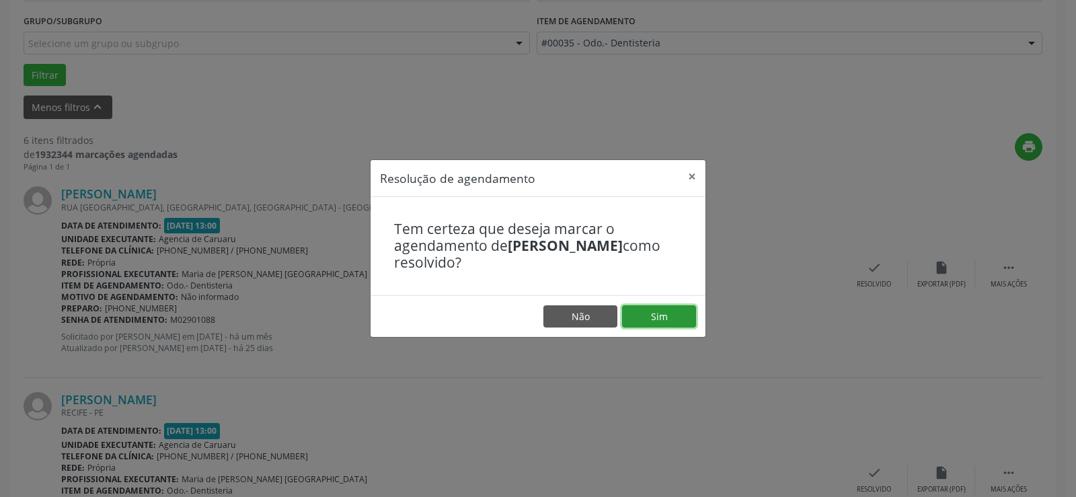
click at [685, 313] on button "Sim" at bounding box center [659, 316] width 74 height 23
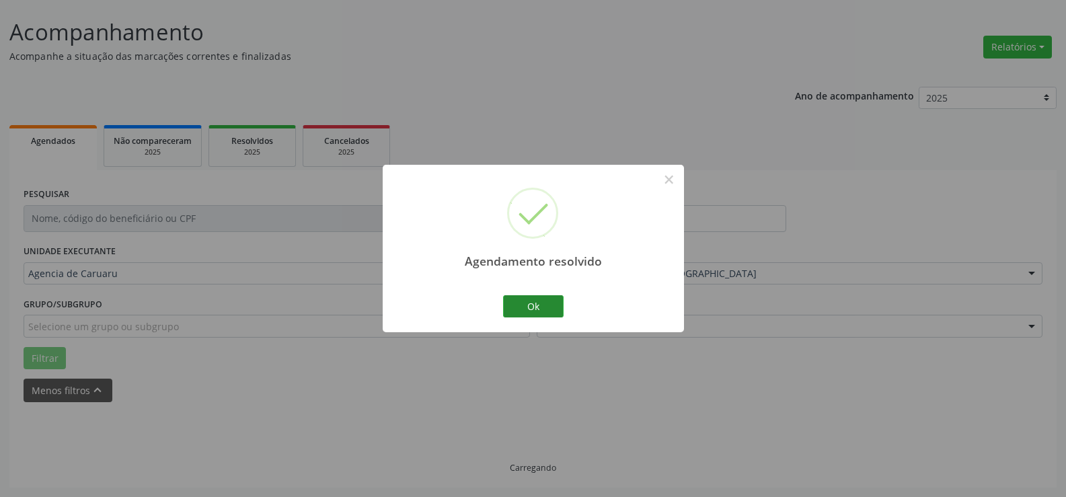
scroll to position [90, 0]
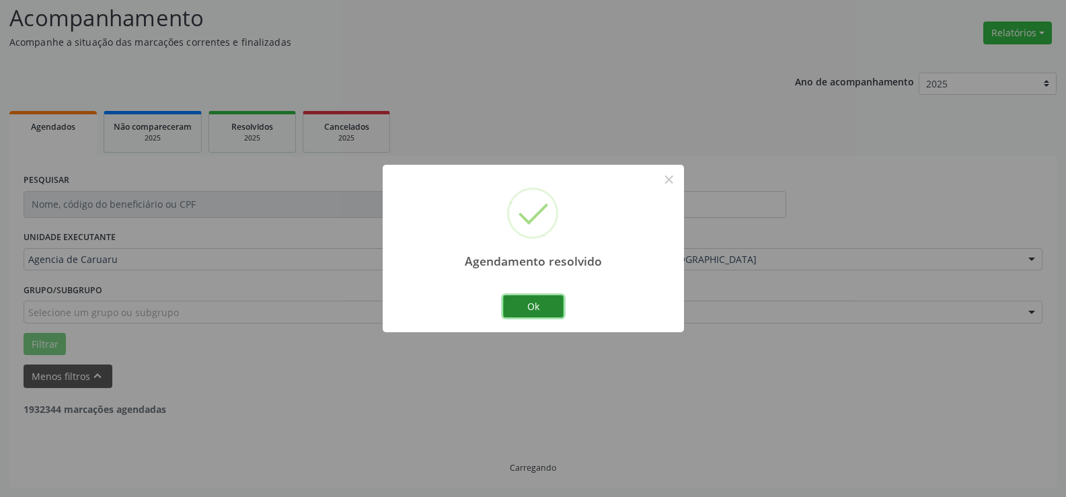
click at [521, 301] on button "Ok" at bounding box center [533, 306] width 61 height 23
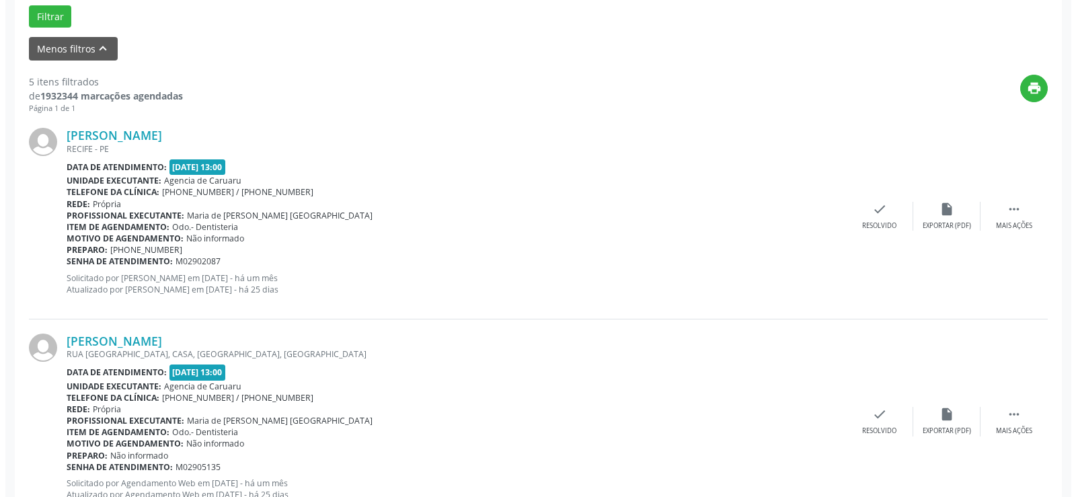
scroll to position [426, 0]
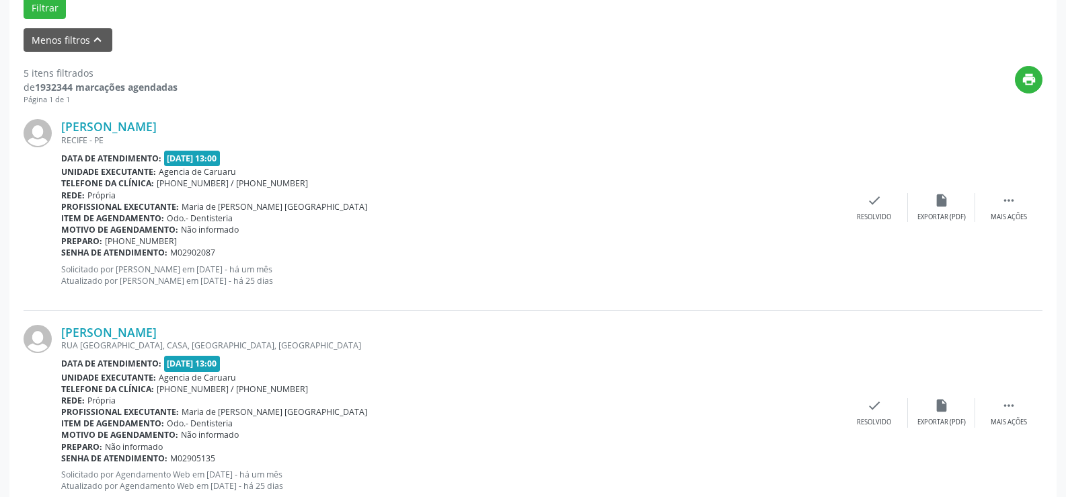
click at [872, 191] on div "[PERSON_NAME] [GEOGRAPHIC_DATA] - [GEOGRAPHIC_DATA] Data de atendimento: [DATE]…" at bounding box center [533, 207] width 1019 height 205
click at [870, 203] on icon "check" at bounding box center [874, 200] width 15 height 15
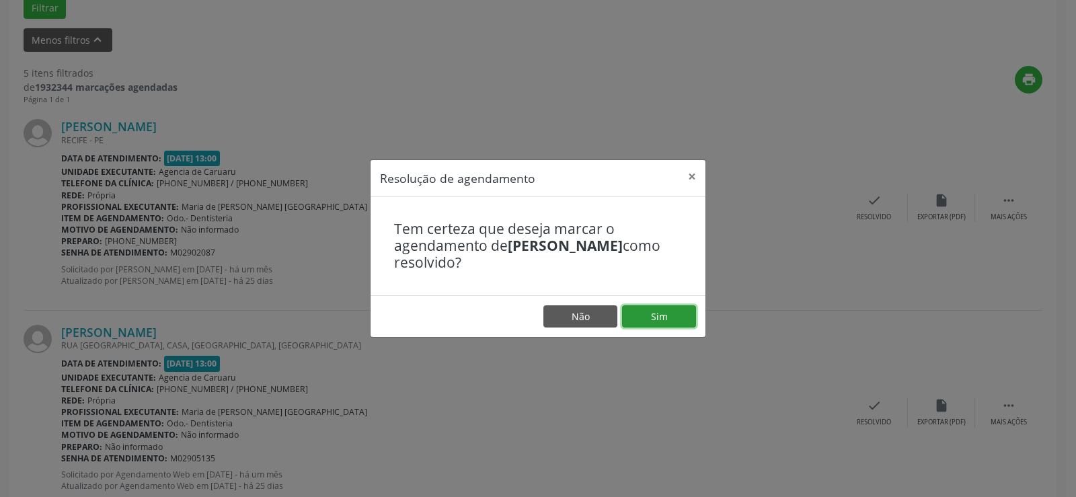
click at [655, 313] on button "Sim" at bounding box center [659, 316] width 74 height 23
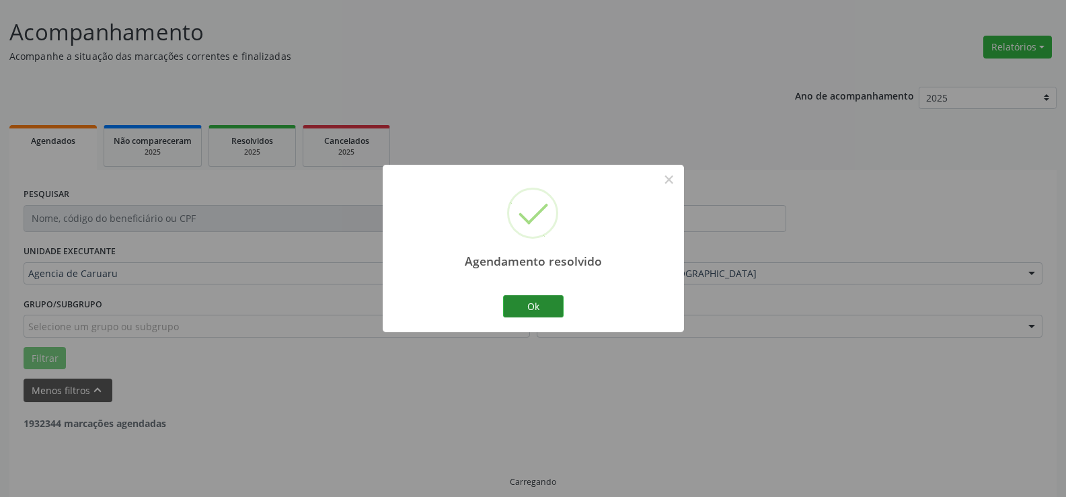
scroll to position [90, 0]
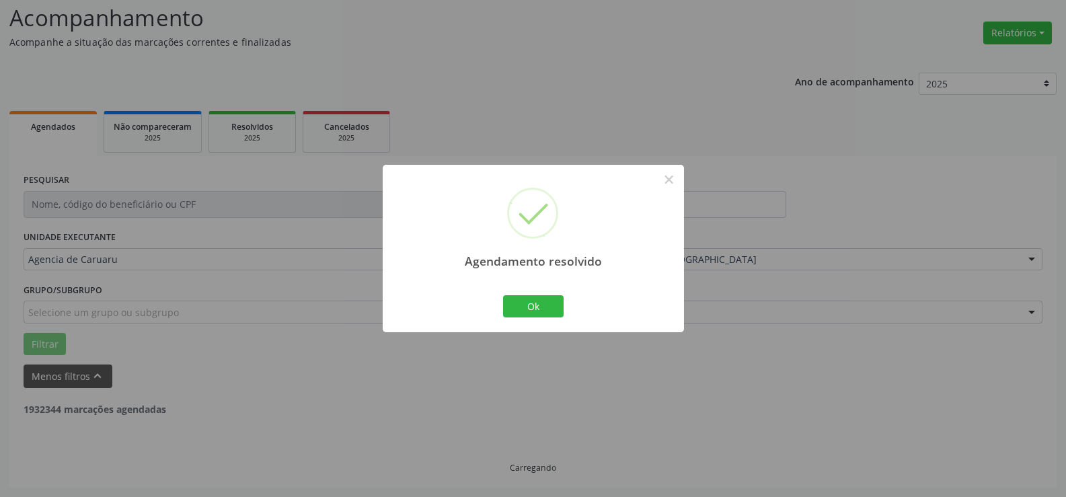
click at [533, 292] on div "Ok Cancel" at bounding box center [533, 306] width 67 height 28
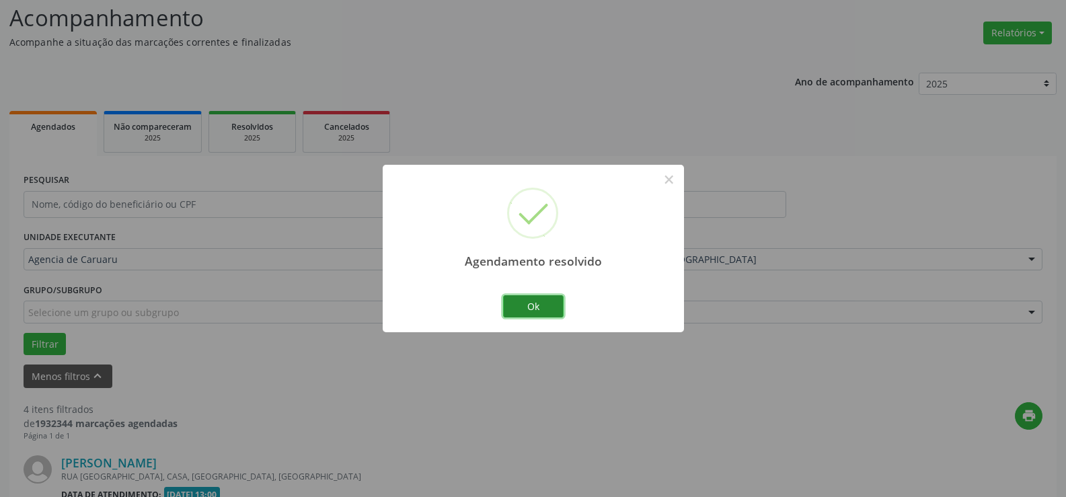
click at [556, 305] on button "Ok" at bounding box center [533, 306] width 61 height 23
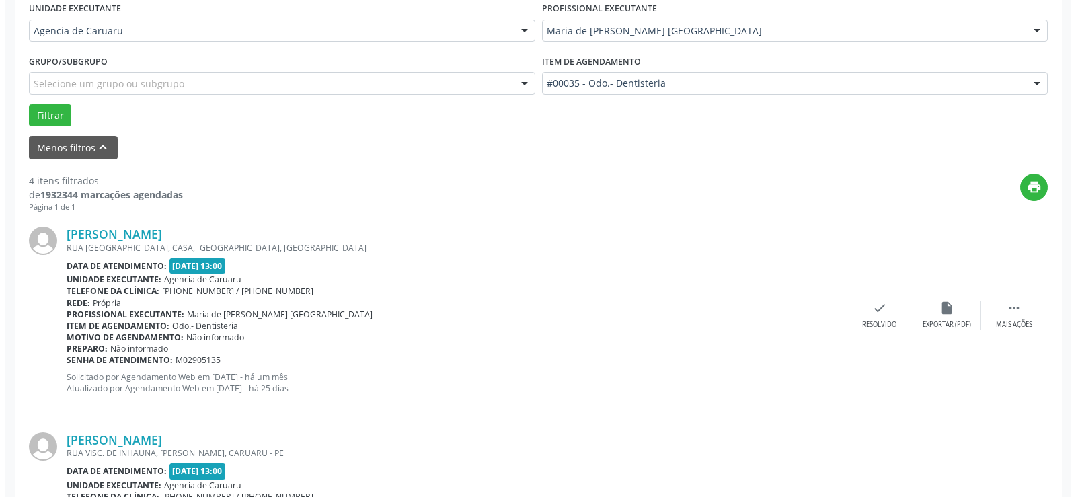
scroll to position [426, 0]
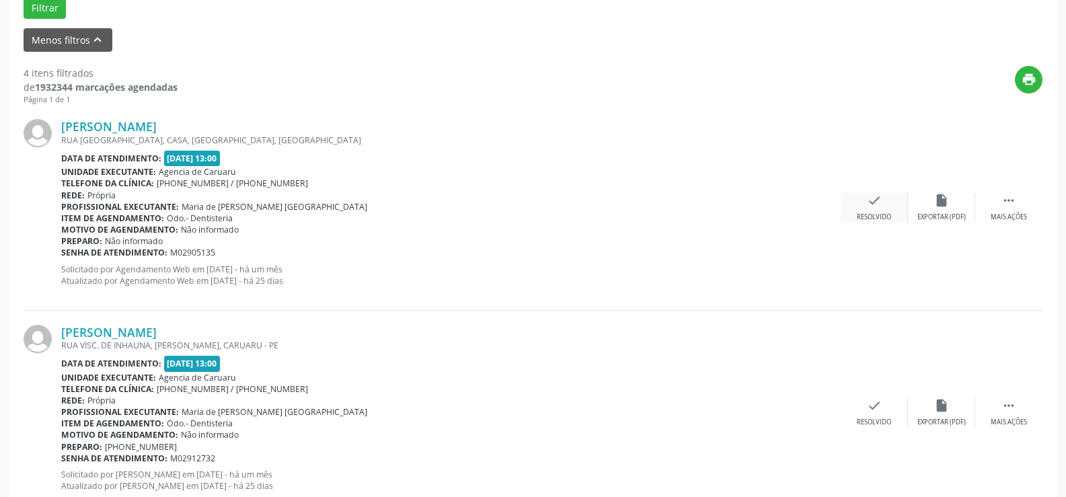
click at [893, 211] on div "check Resolvido" at bounding box center [874, 207] width 67 height 29
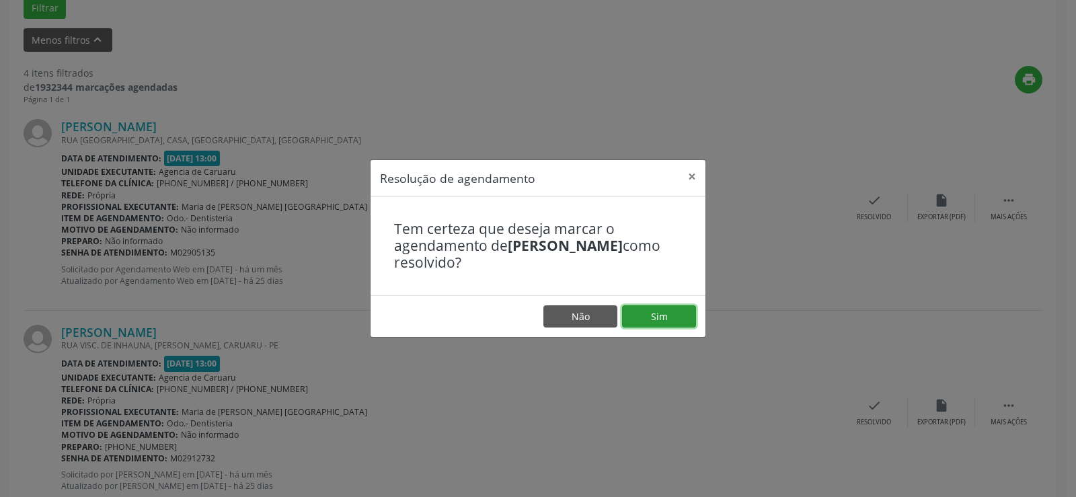
click at [681, 321] on button "Sim" at bounding box center [659, 316] width 74 height 23
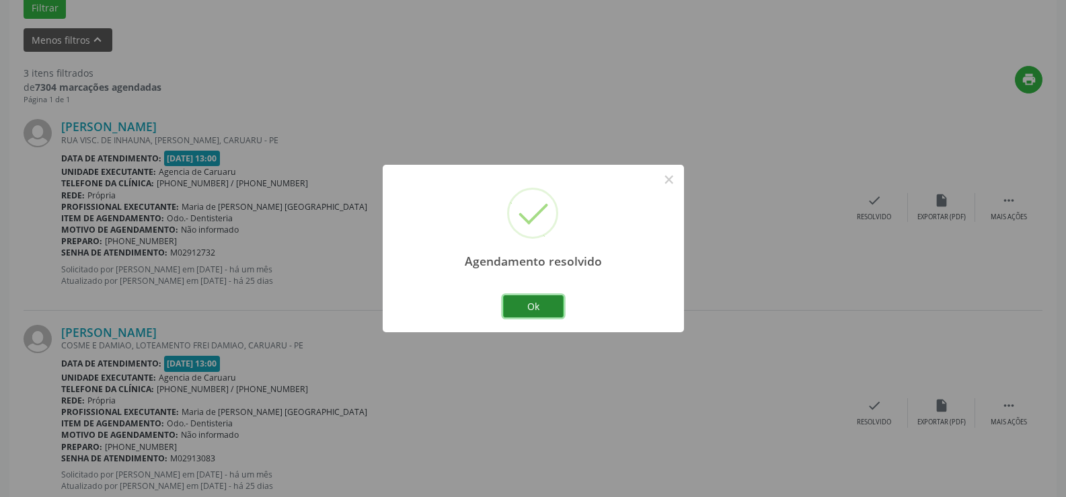
click at [528, 315] on button "Ok" at bounding box center [533, 306] width 61 height 23
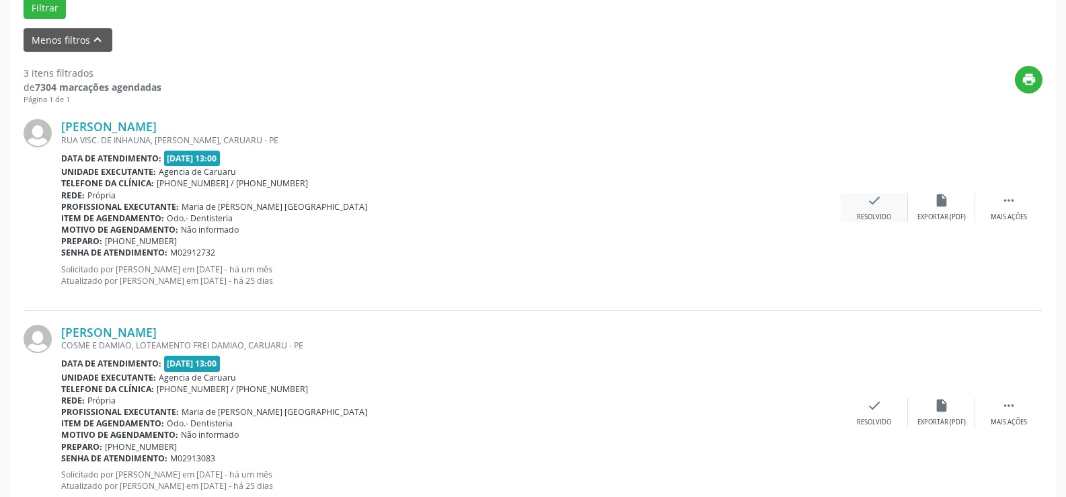
click at [883, 200] on div "check Resolvido" at bounding box center [874, 207] width 67 height 29
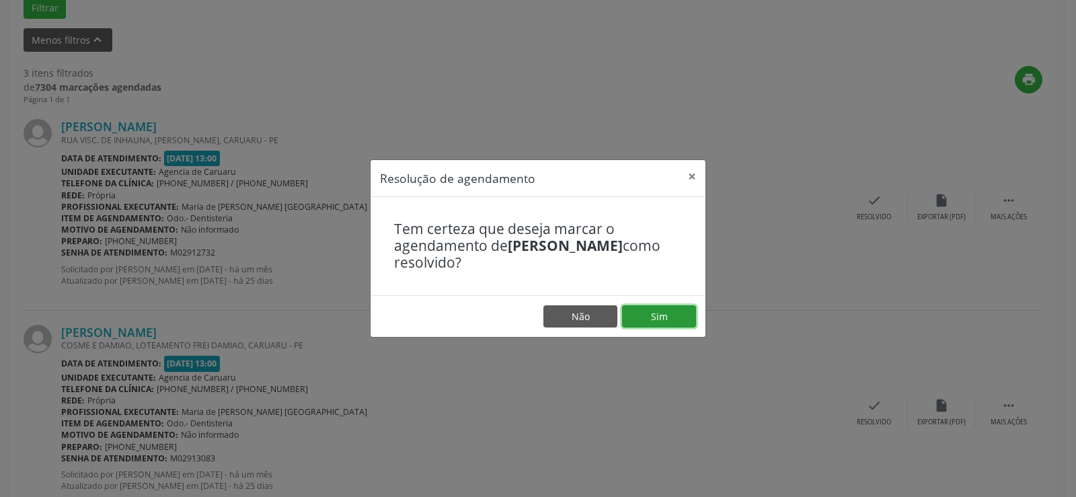
click at [683, 317] on button "Sim" at bounding box center [659, 316] width 74 height 23
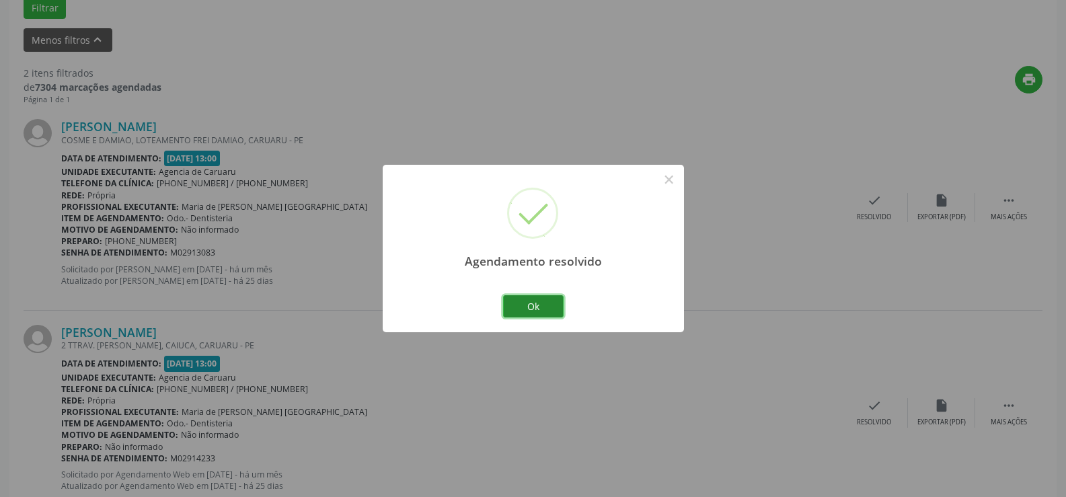
click at [541, 302] on button "Ok" at bounding box center [533, 306] width 61 height 23
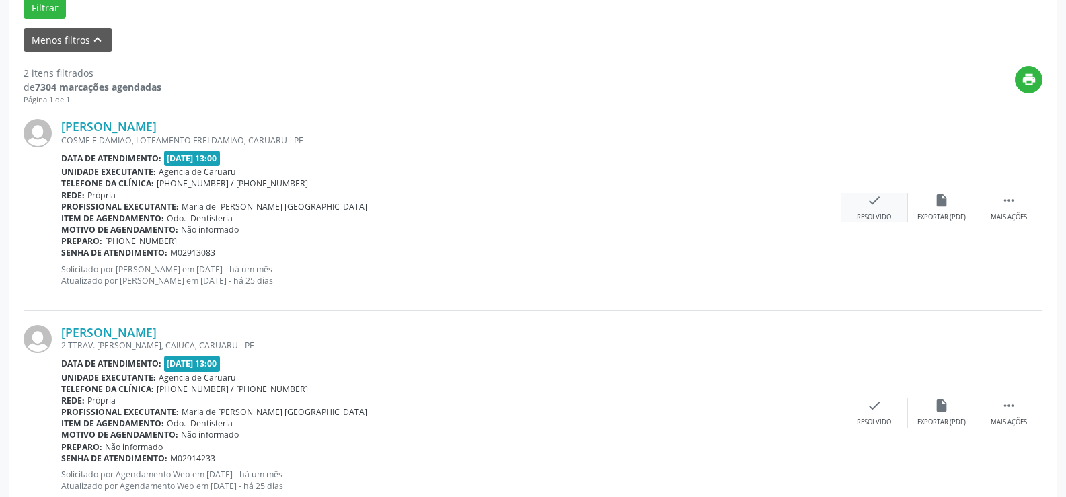
click at [883, 204] on div "check Resolvido" at bounding box center [874, 207] width 67 height 29
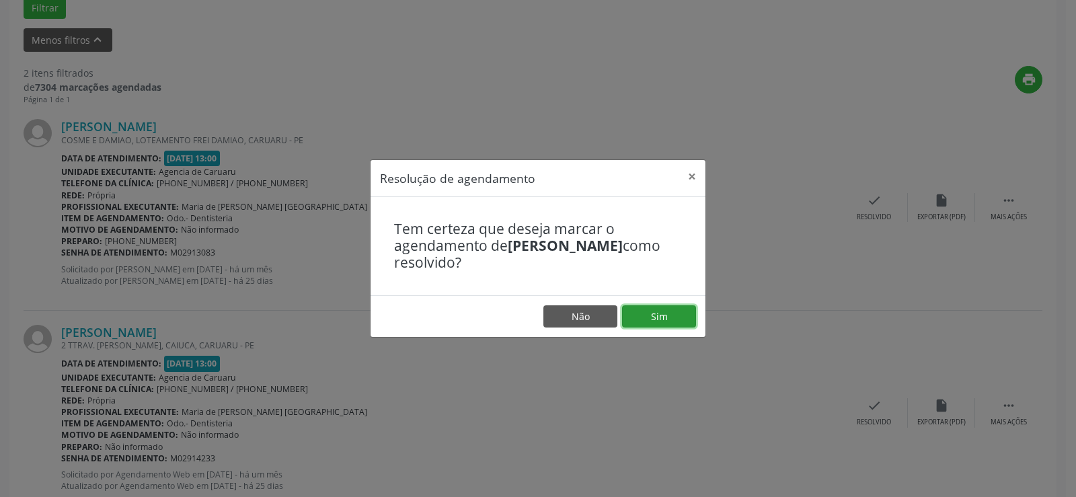
click at [648, 313] on button "Sim" at bounding box center [659, 316] width 74 height 23
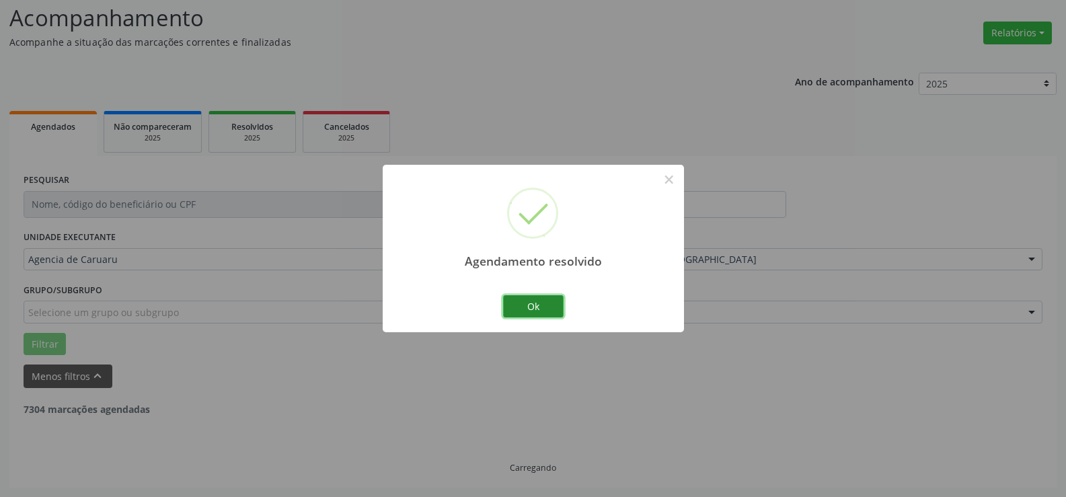
scroll to position [263, 0]
click at [552, 309] on button "Ok" at bounding box center [533, 306] width 61 height 23
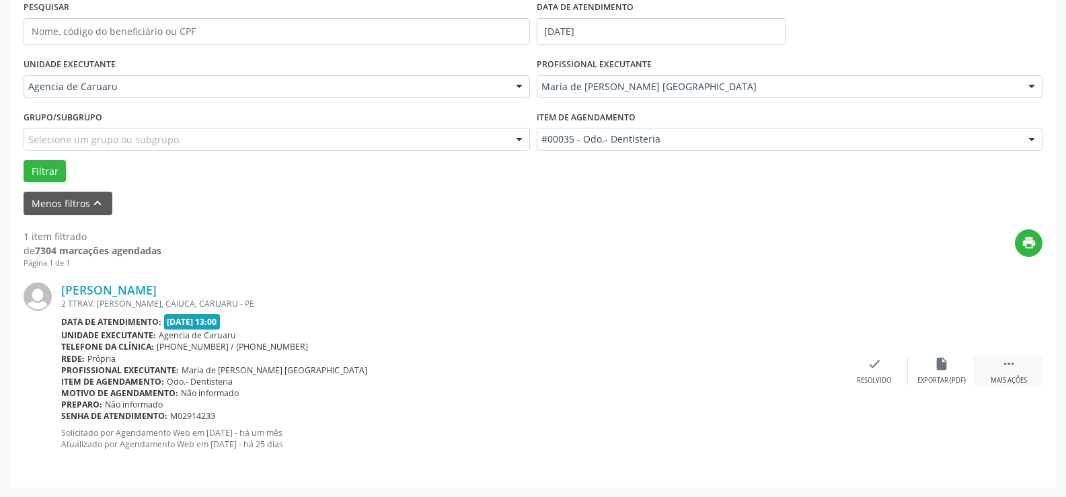
click at [1019, 365] on div " Mais ações" at bounding box center [1008, 370] width 67 height 29
click at [930, 372] on div "alarm_off Não compareceu" at bounding box center [941, 370] width 67 height 29
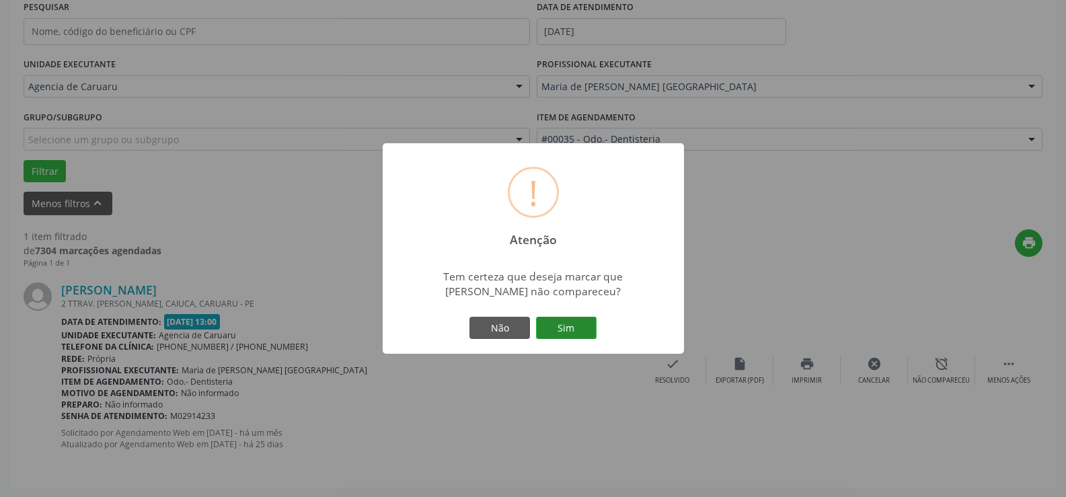
click at [570, 334] on button "Sim" at bounding box center [566, 328] width 61 height 23
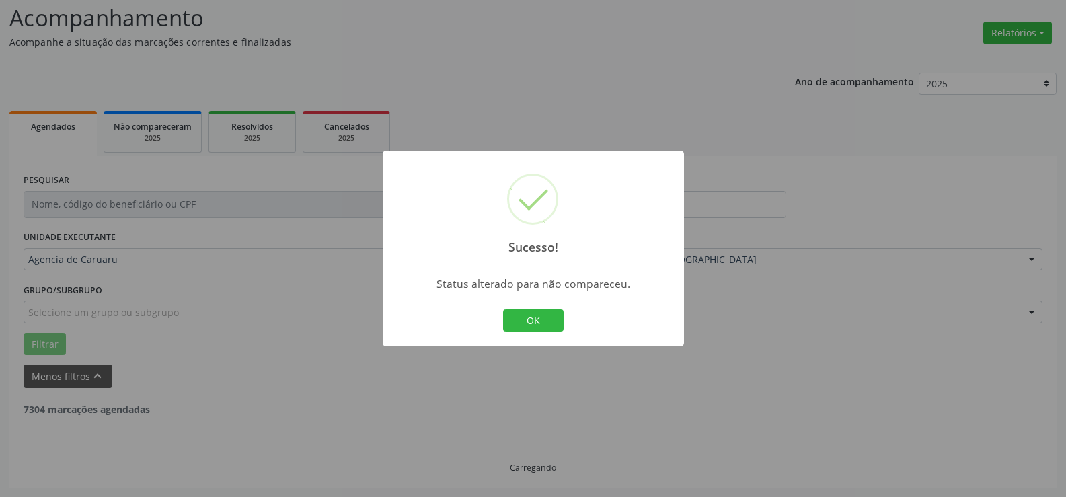
scroll to position [47, 0]
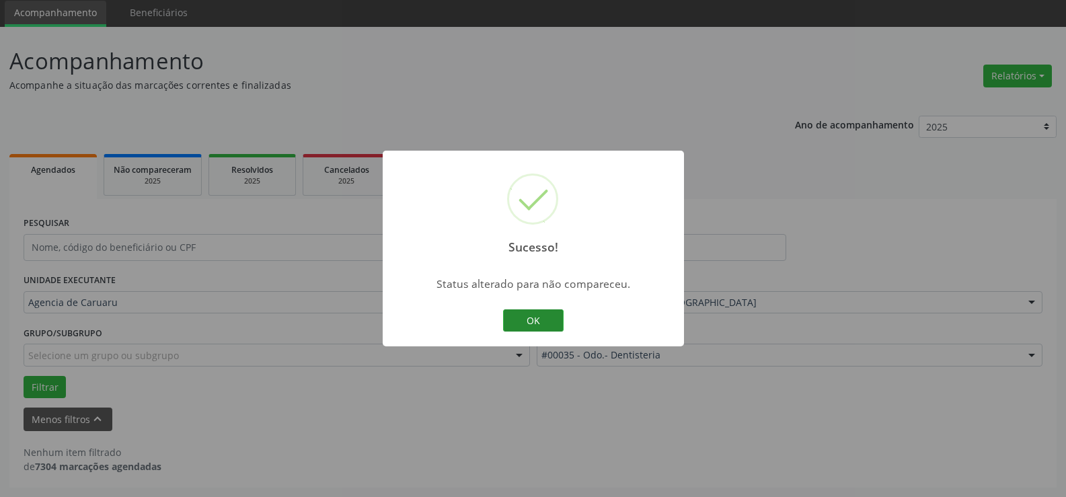
click at [536, 315] on button "OK" at bounding box center [533, 320] width 61 height 23
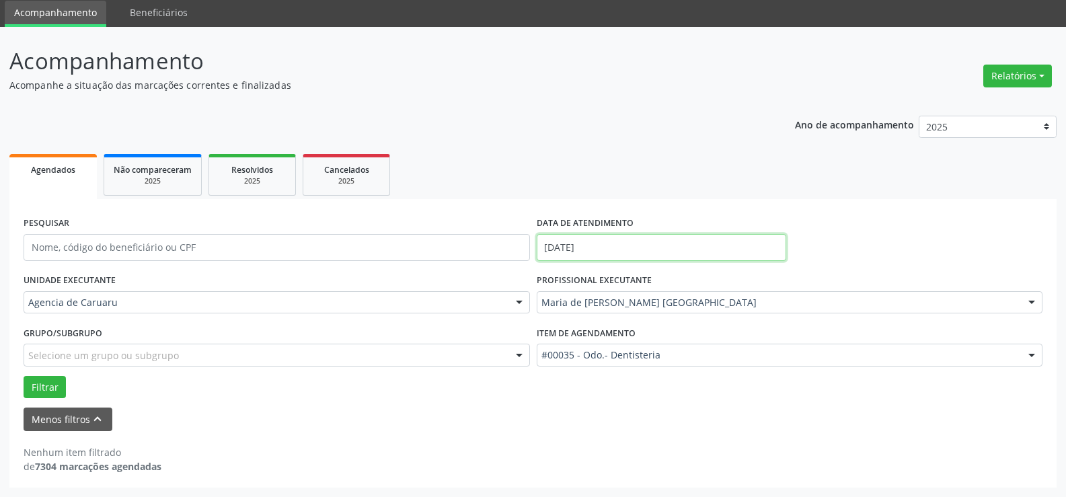
click at [603, 248] on input "[DATE]" at bounding box center [662, 247] width 250 height 27
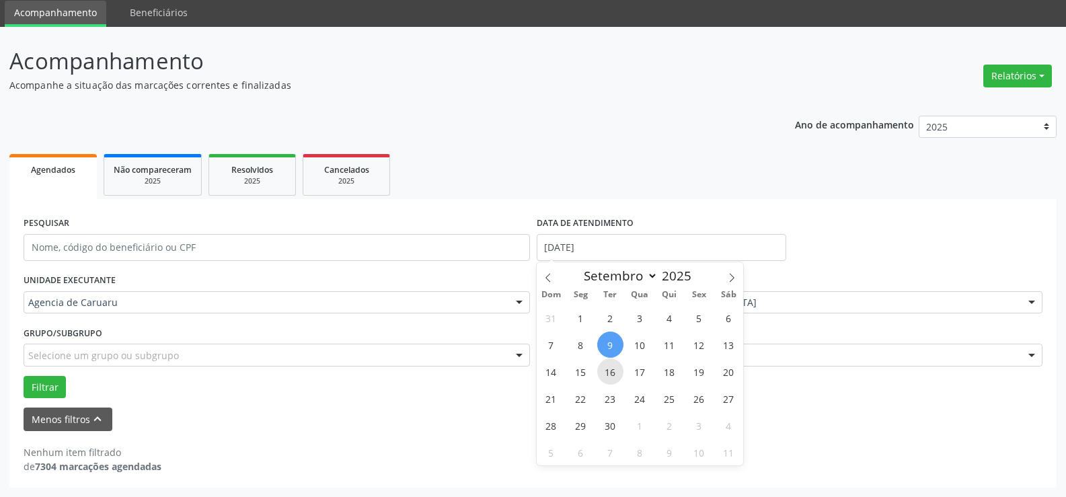
click at [614, 369] on span "16" at bounding box center [610, 371] width 26 height 26
type input "[DATE]"
click at [614, 369] on span "16" at bounding box center [610, 371] width 26 height 26
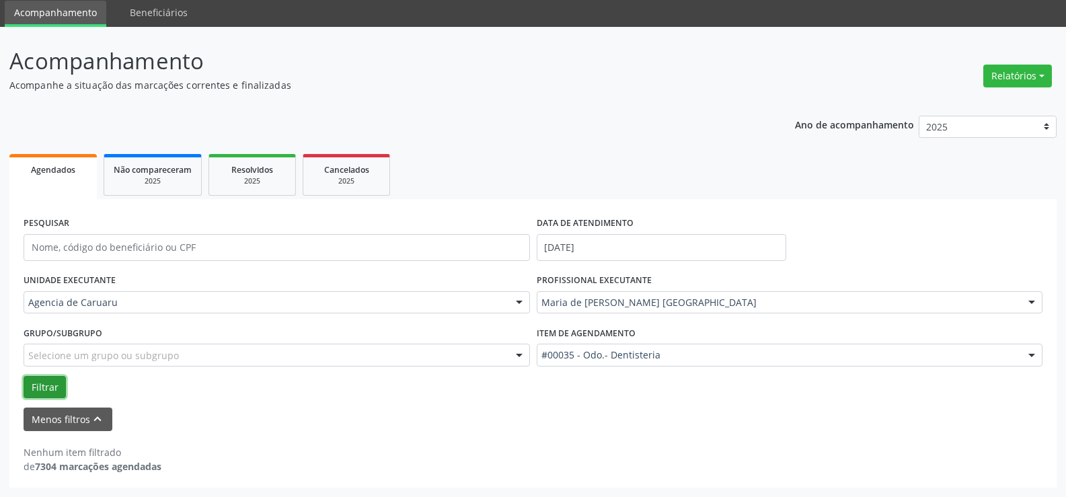
click at [48, 392] on button "Filtrar" at bounding box center [45, 387] width 42 height 23
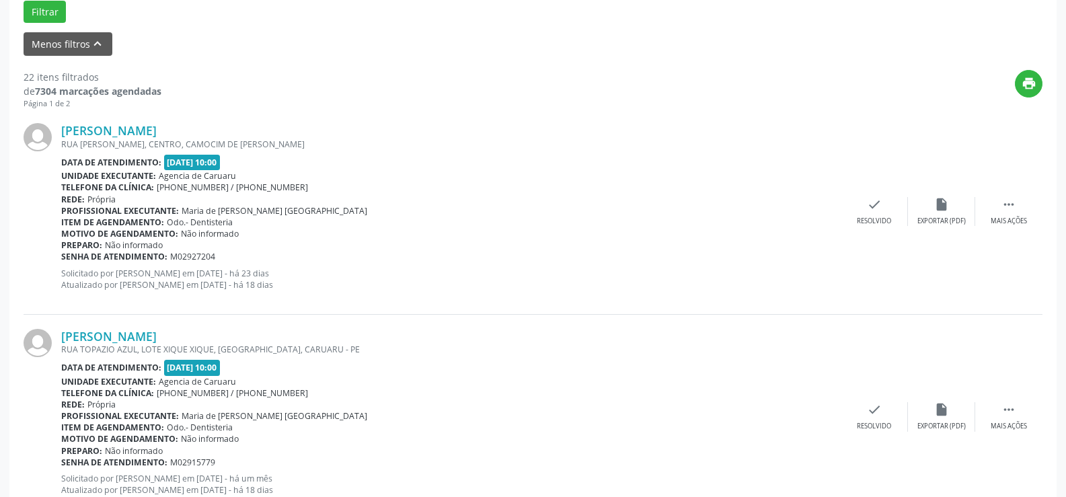
scroll to position [426, 0]
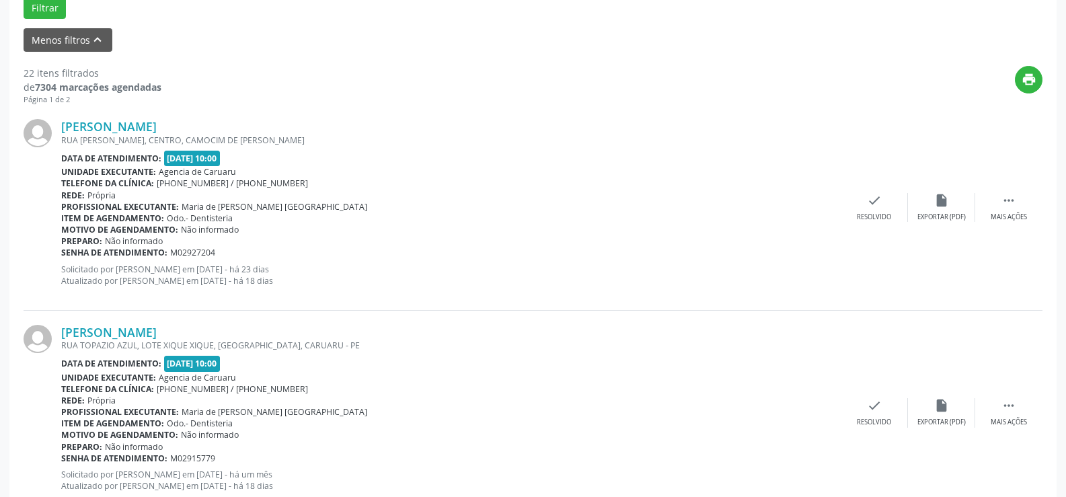
click at [57, 373] on div at bounding box center [43, 413] width 38 height 176
